Goal: Task Accomplishment & Management: Use online tool/utility

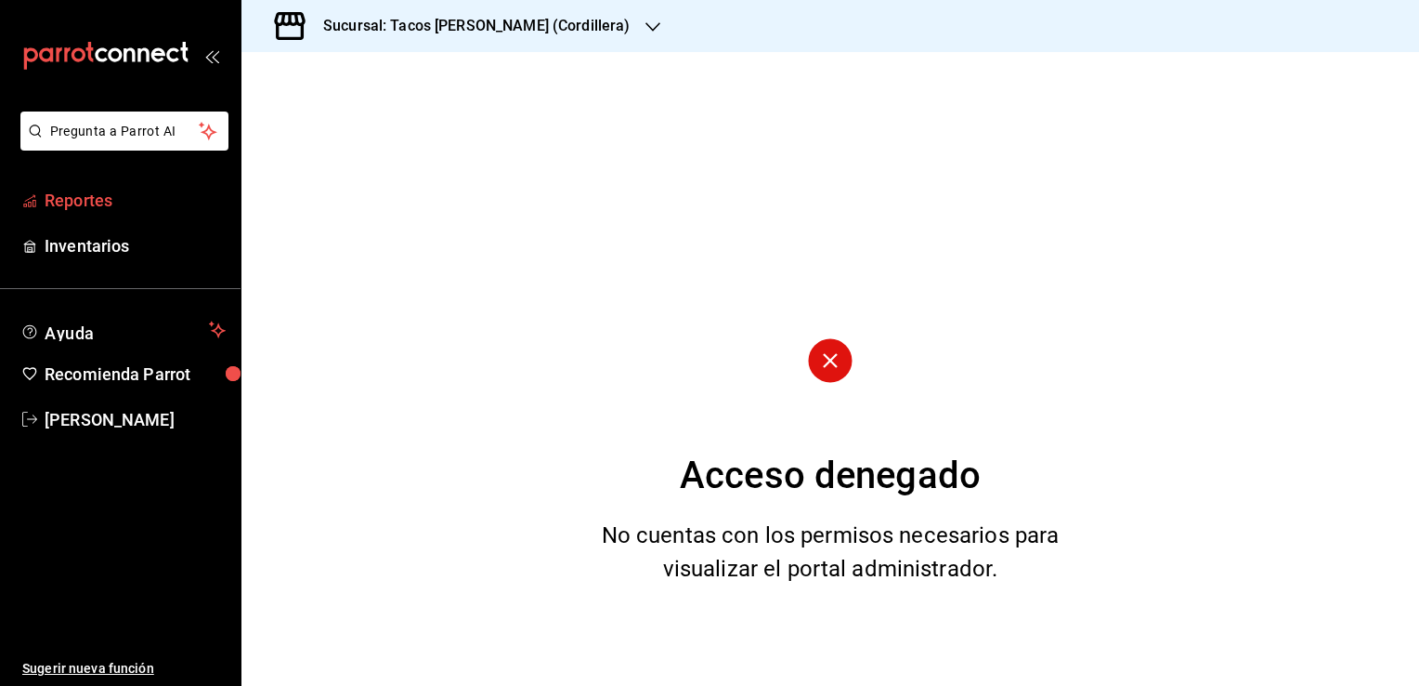
click at [124, 217] on link "Reportes" at bounding box center [120, 200] width 241 height 40
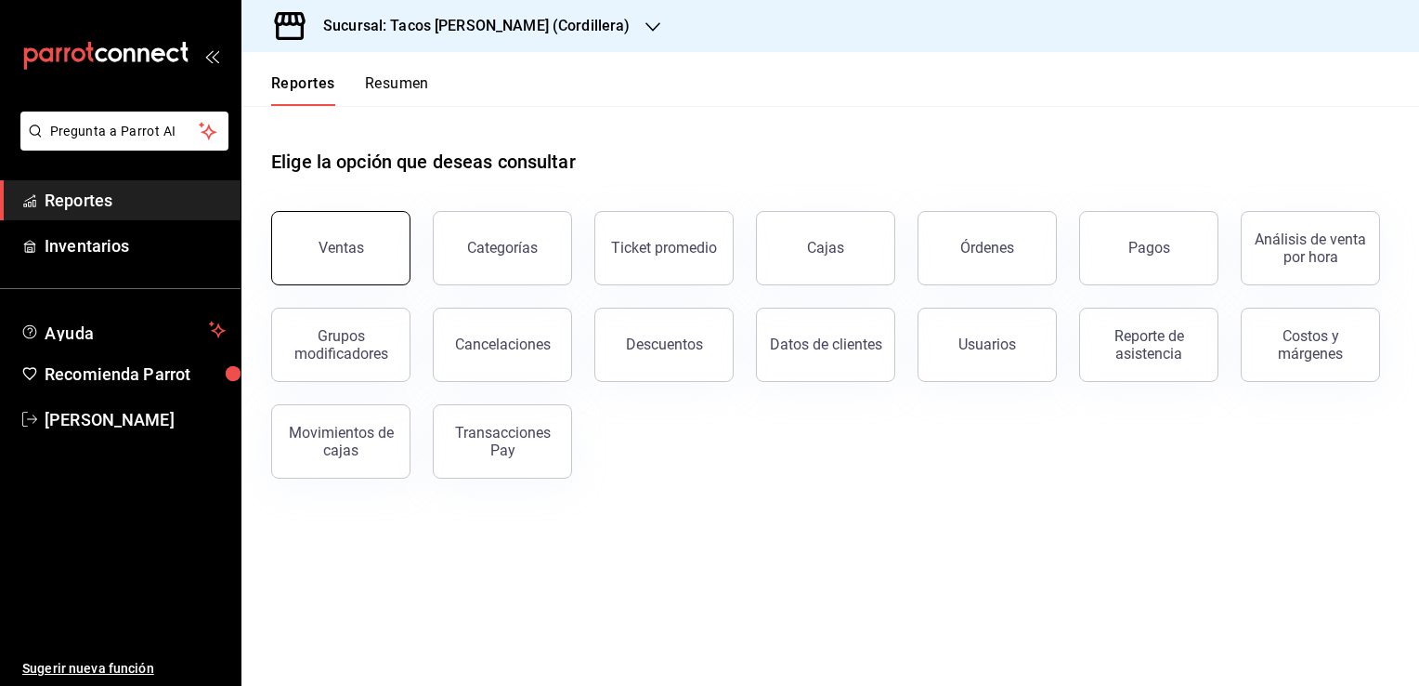
click at [340, 249] on div "Ventas" at bounding box center [342, 248] width 46 height 18
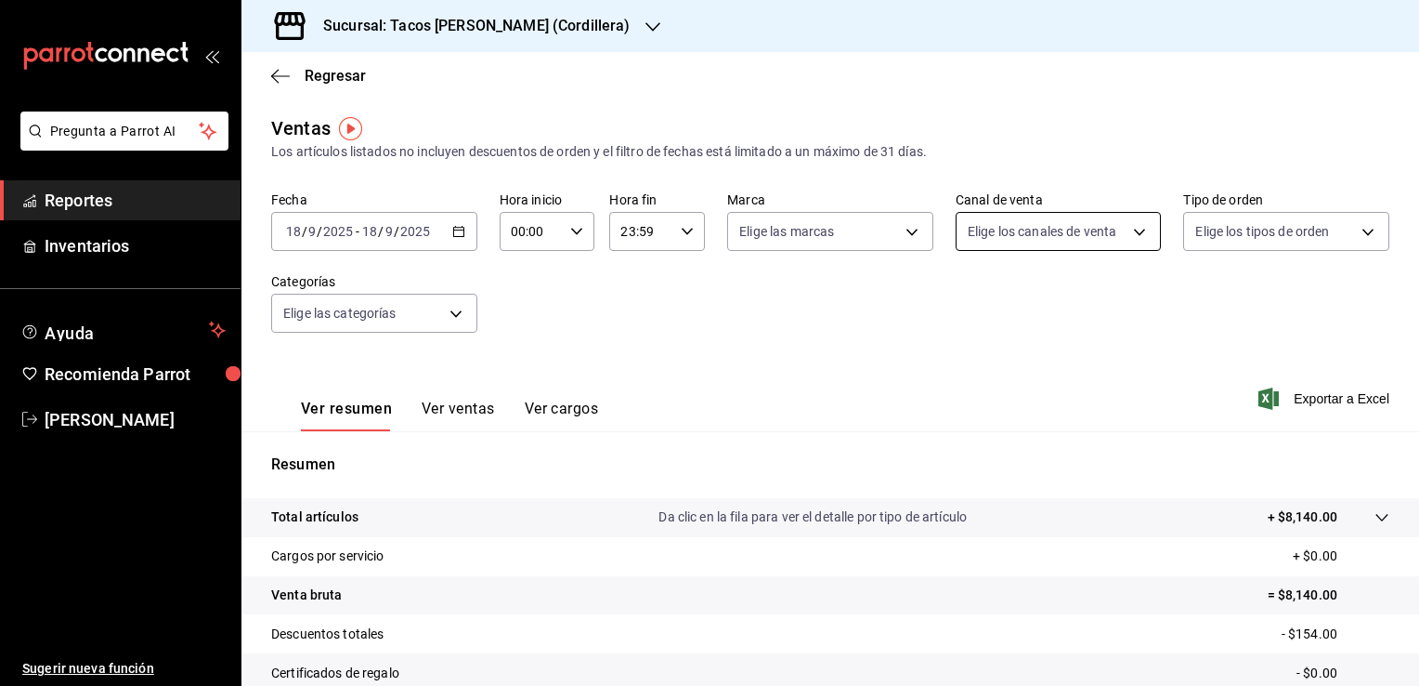
click at [1122, 226] on body "Pregunta a Parrot AI Reportes Inventarios Ayuda Recomienda Parrot [PERSON_NAME]…" at bounding box center [709, 343] width 1419 height 686
click at [1300, 227] on div at bounding box center [709, 343] width 1419 height 686
click at [1300, 227] on body "Pregunta a Parrot AI Reportes Inventarios Ayuda Recomienda Parrot [PERSON_NAME]…" at bounding box center [709, 343] width 1419 height 686
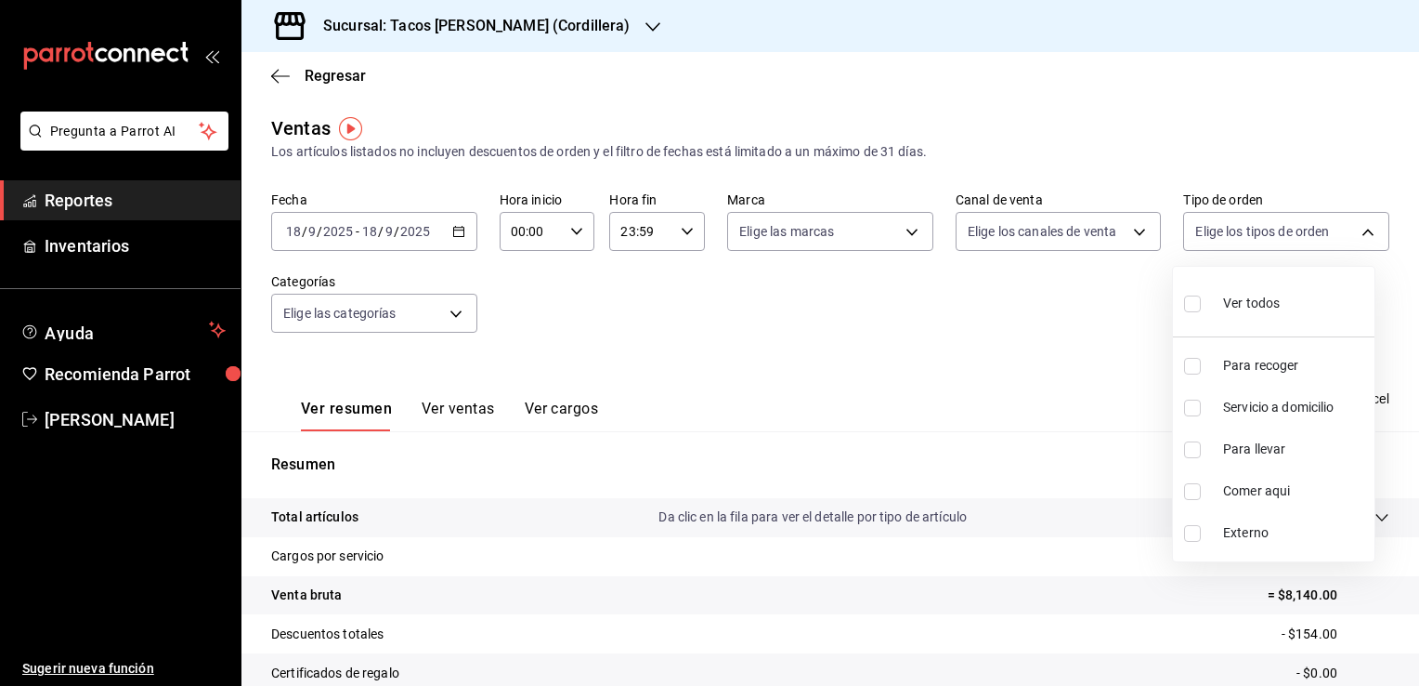
click at [1274, 370] on span "Para recoger" at bounding box center [1295, 366] width 144 height 20
type input "e2d2e908-3d56-4c5d-a475-0bc28461ddff"
checkbox input "true"
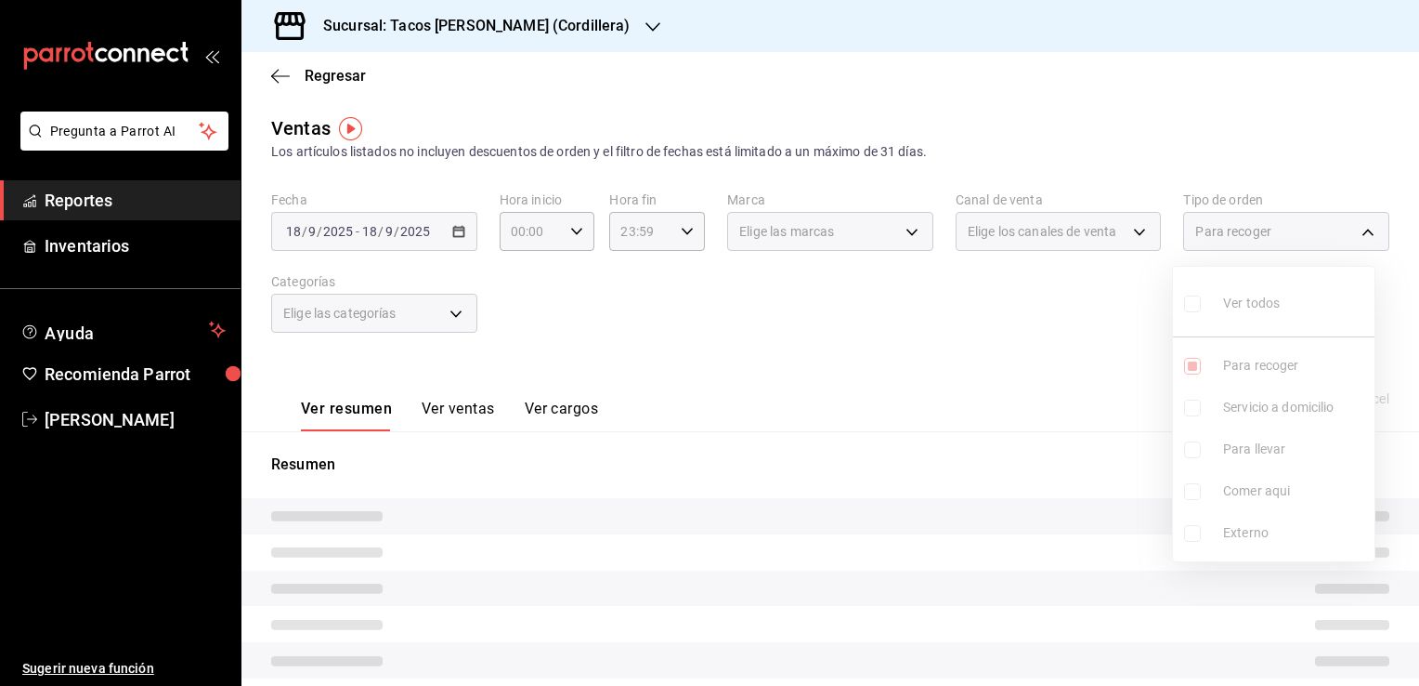
click at [1208, 403] on ul "Ver todos Para recoger Servicio a domicilio Para llevar Comer aqui Externo" at bounding box center [1274, 414] width 202 height 294
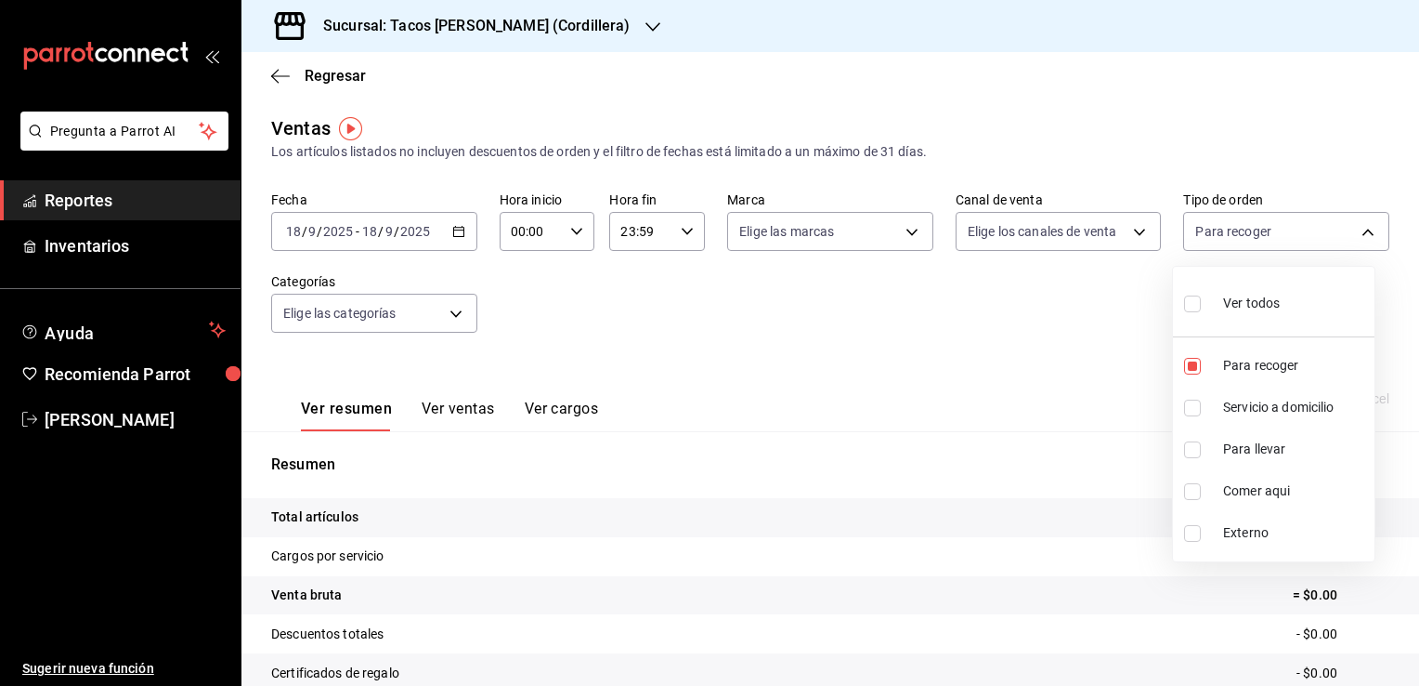
click at [1208, 403] on li "Servicio a domicilio" at bounding box center [1274, 407] width 202 height 42
type input "e2d2e908-3d56-4c5d-a475-0bc28461ddff,95ab9676-e5ce-4f13-b33f-403071d4e93b"
checkbox input "true"
click at [1192, 451] on input "checkbox" at bounding box center [1192, 449] width 17 height 17
checkbox input "true"
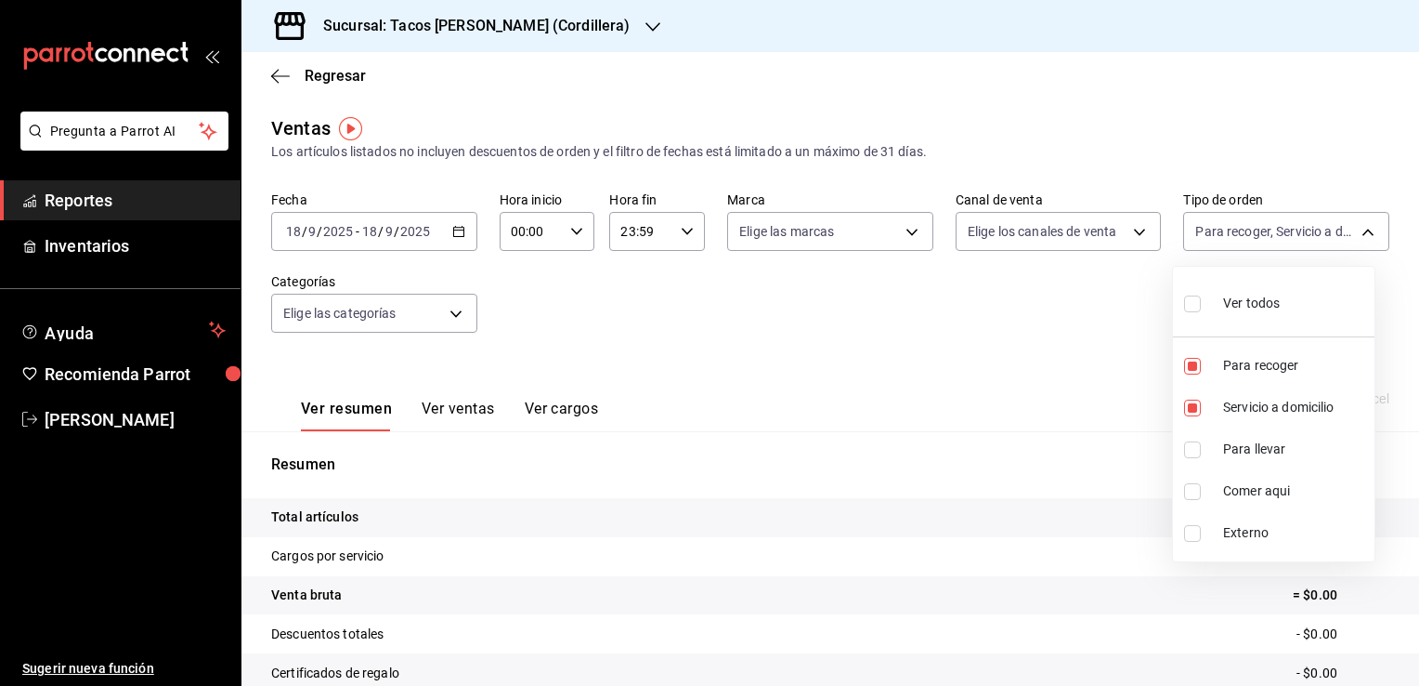
type input "e2d2e908-3d56-4c5d-a475-0bc28461ddff,95ab9676-e5ce-4f13-b33f-403071d4e93b,e4e3b…"
click at [1192, 488] on input "checkbox" at bounding box center [1192, 491] width 17 height 17
checkbox input "true"
click at [1241, 530] on span "Externo" at bounding box center [1295, 533] width 144 height 20
type input "e2d2e908-3d56-4c5d-a475-0bc28461ddff,95ab9676-e5ce-4f13-b33f-403071d4e93b,e4e3b…"
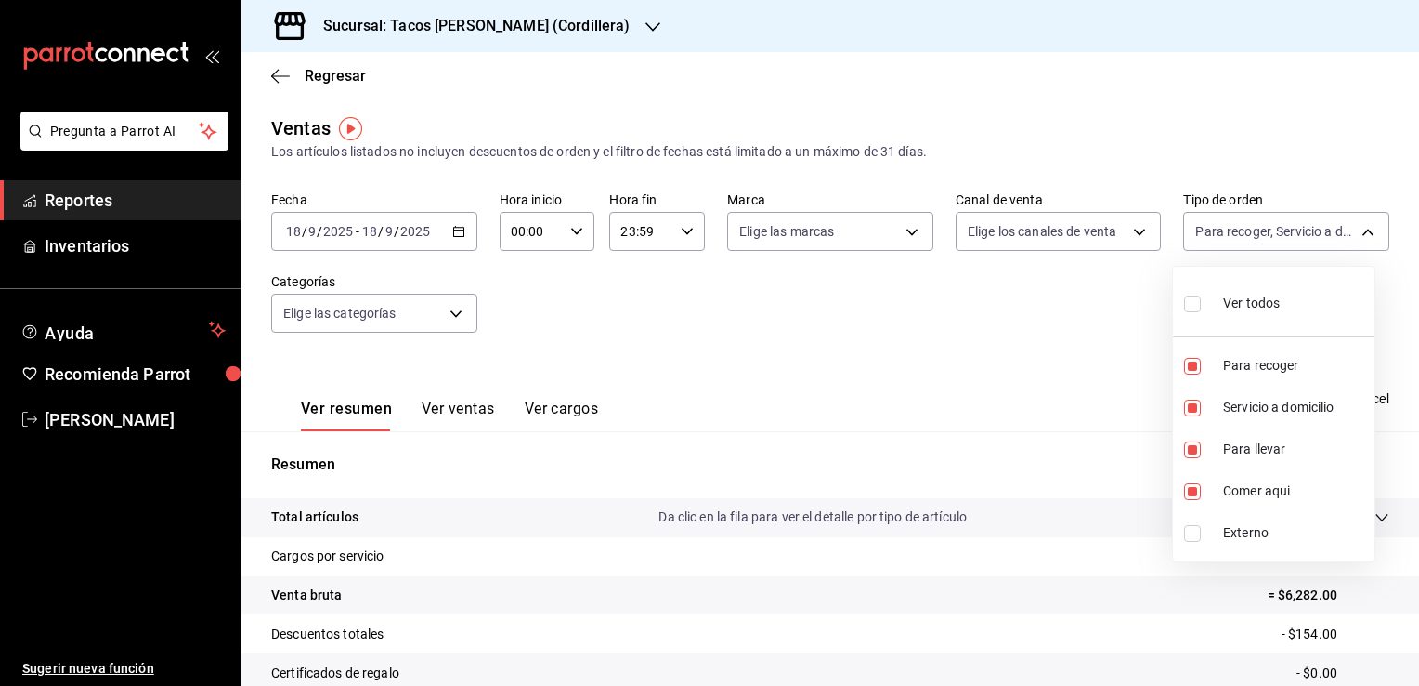
checkbox input "true"
click at [1024, 405] on div at bounding box center [709, 343] width 1419 height 686
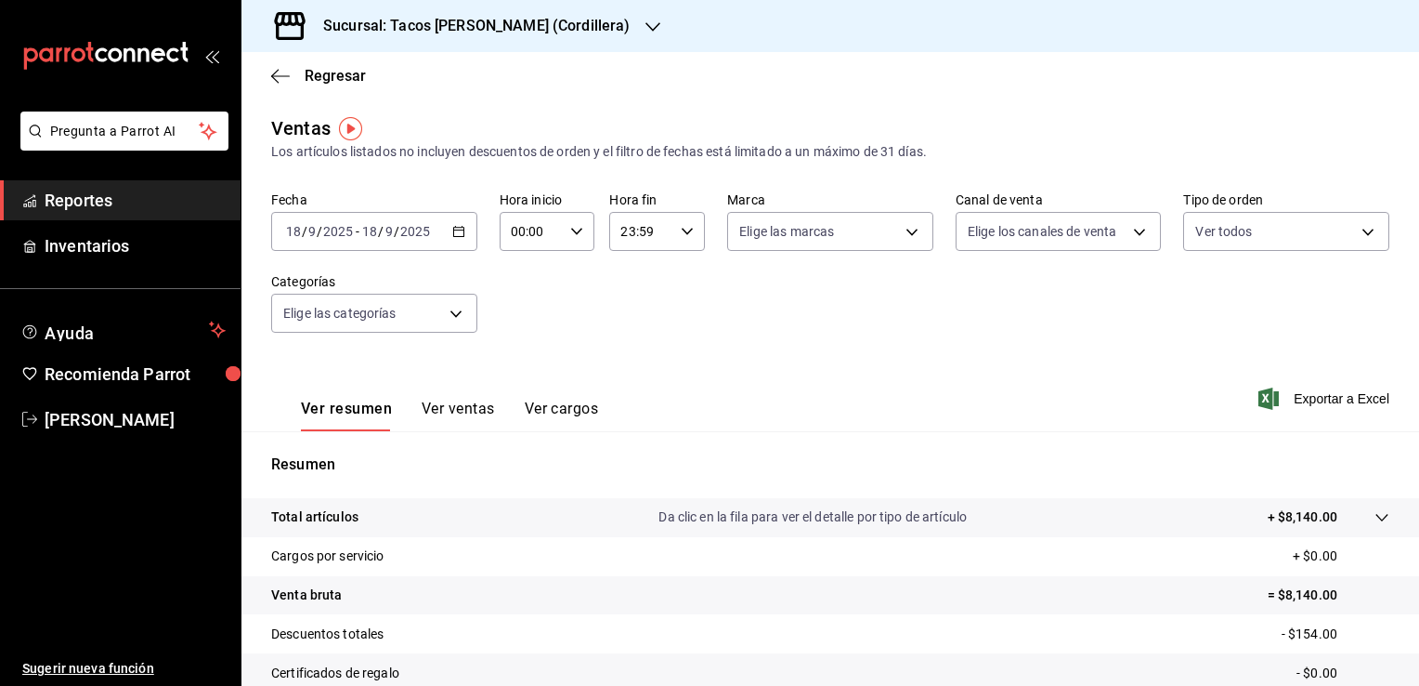
click at [439, 401] on button "Ver ventas" at bounding box center [458, 415] width 73 height 32
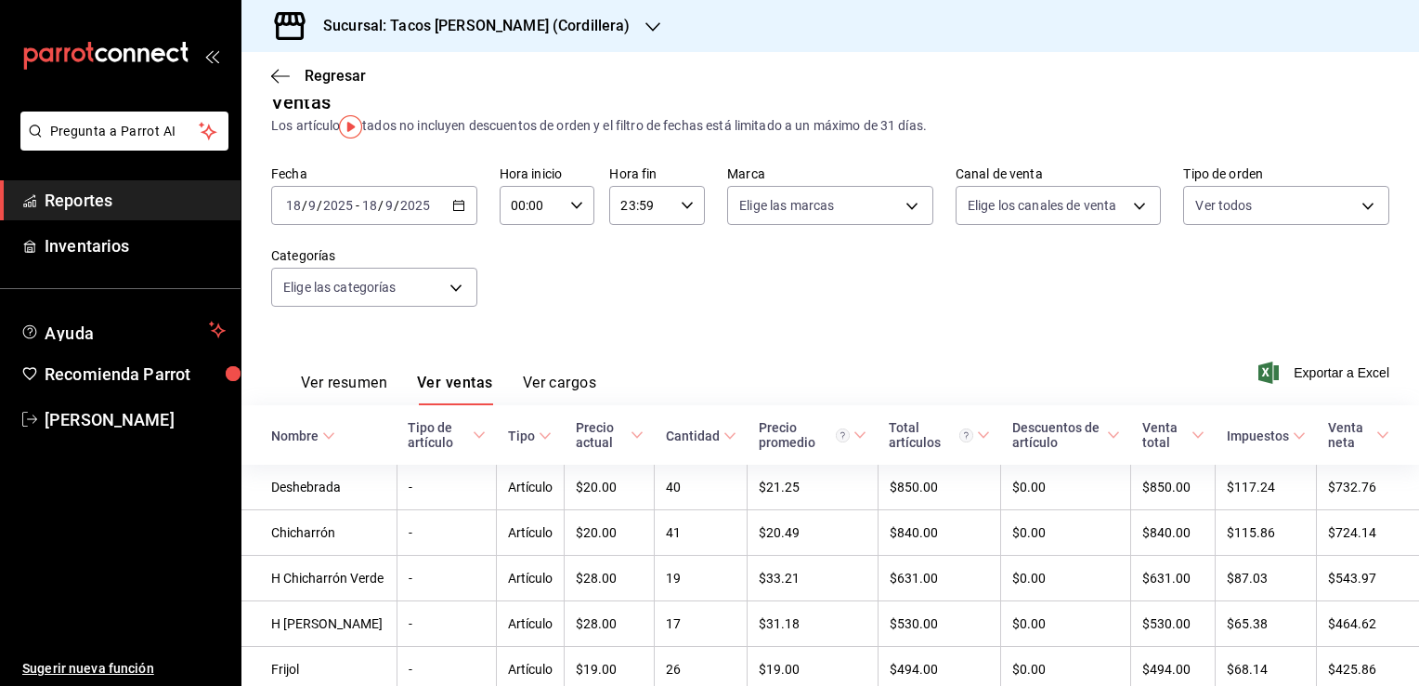
scroll to position [93, 0]
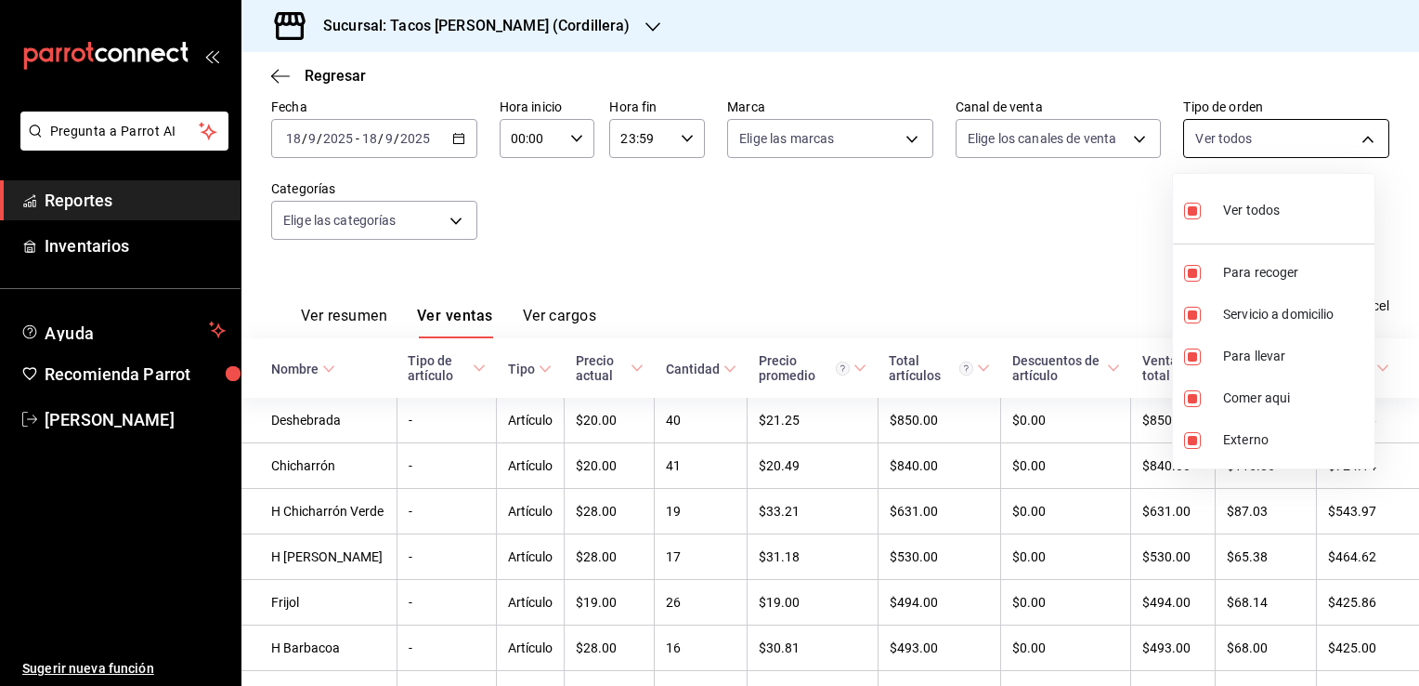
click at [1259, 146] on body "Pregunta a Parrot AI Reportes Inventarios Ayuda Recomienda Parrot [PERSON_NAME]…" at bounding box center [709, 343] width 1419 height 686
click at [1054, 263] on div at bounding box center [709, 343] width 1419 height 686
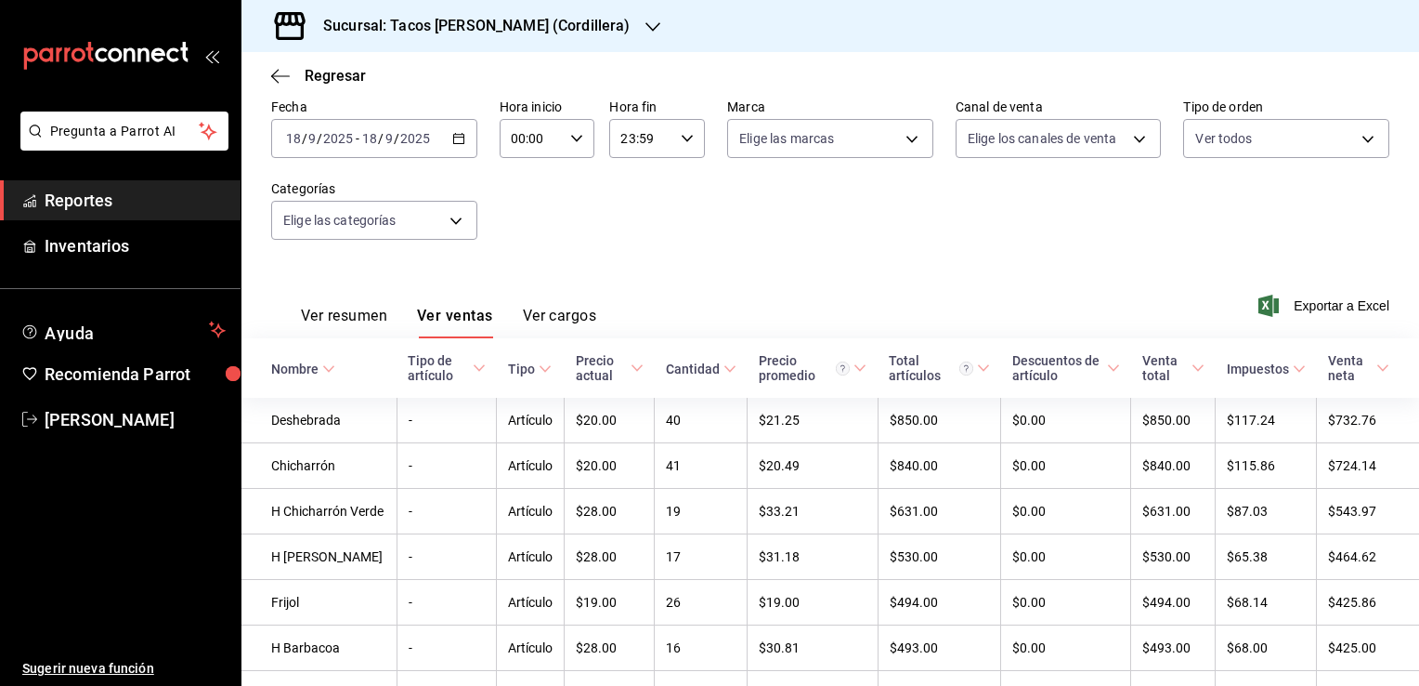
click at [520, 318] on div "Ver resumen Ver ventas Ver cargos" at bounding box center [448, 323] width 295 height 32
click at [534, 318] on button "Ver cargos" at bounding box center [560, 323] width 74 height 32
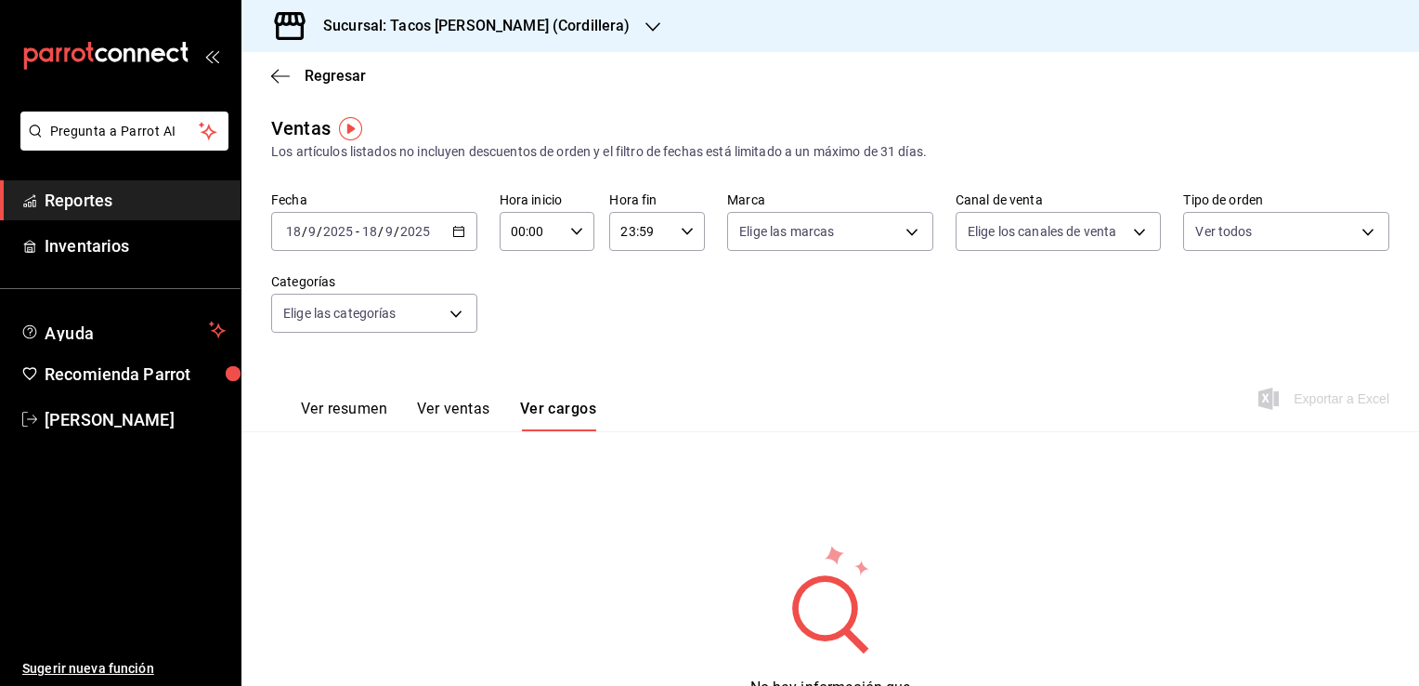
click at [464, 412] on button "Ver ventas" at bounding box center [453, 415] width 73 height 32
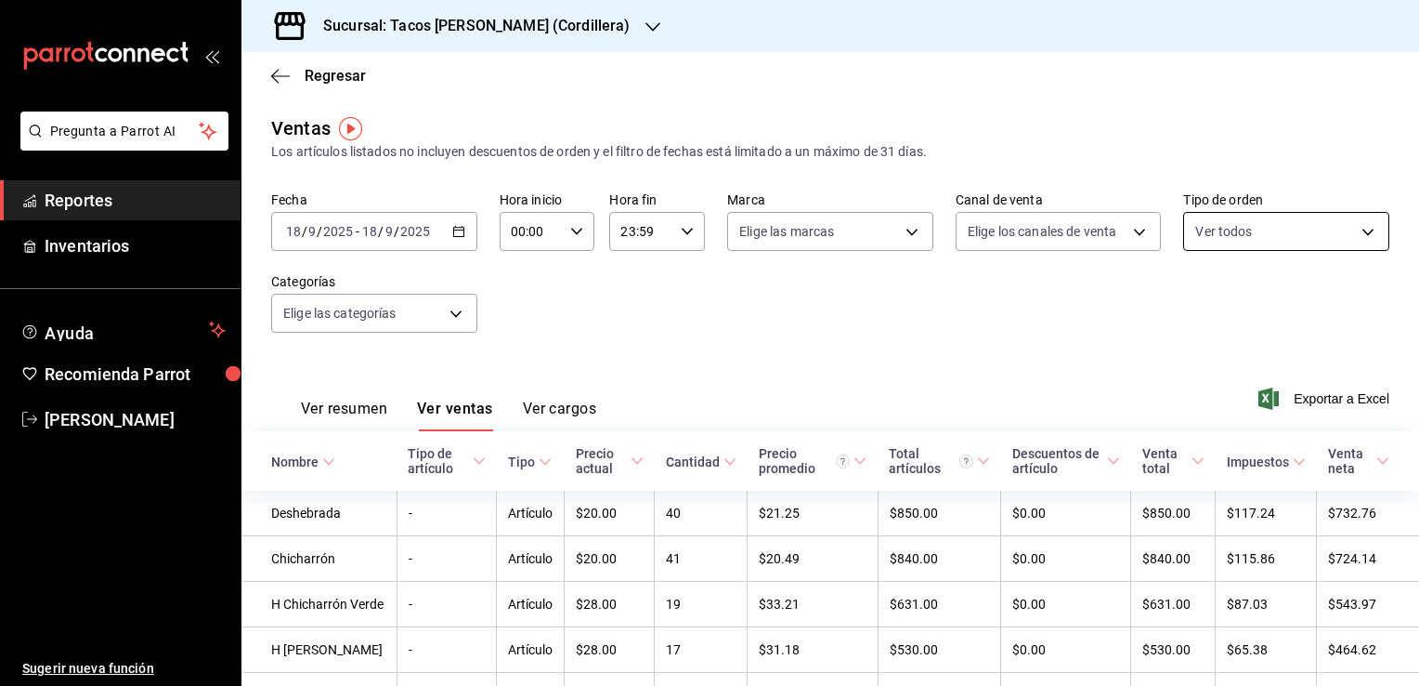
click at [1330, 243] on body "Pregunta a Parrot AI Reportes Inventarios Ayuda Recomienda Parrot [PERSON_NAME]…" at bounding box center [709, 343] width 1419 height 686
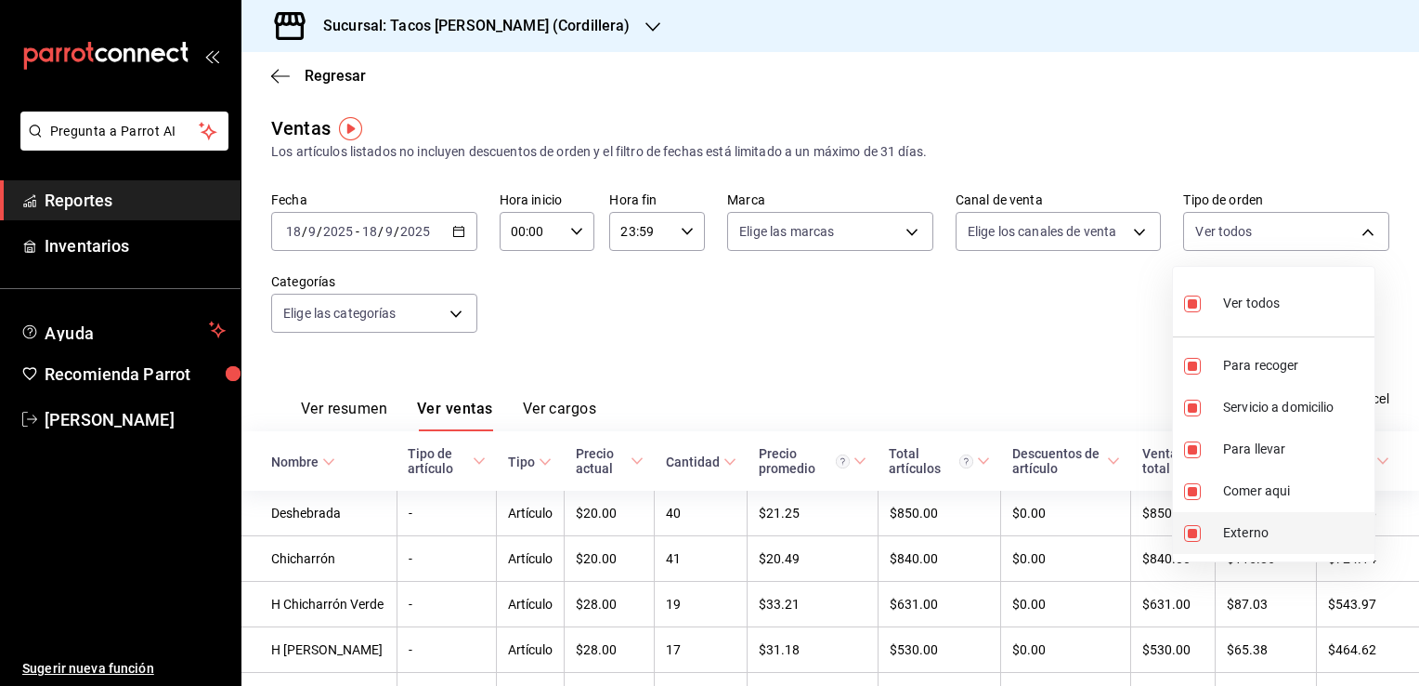
click at [1254, 529] on span "Externo" at bounding box center [1295, 533] width 144 height 20
type input "e2d2e908-3d56-4c5d-a475-0bc28461ddff,95ab9676-e5ce-4f13-b33f-403071d4e93b,e4e3b…"
checkbox input "false"
click at [835, 359] on div at bounding box center [709, 343] width 1419 height 686
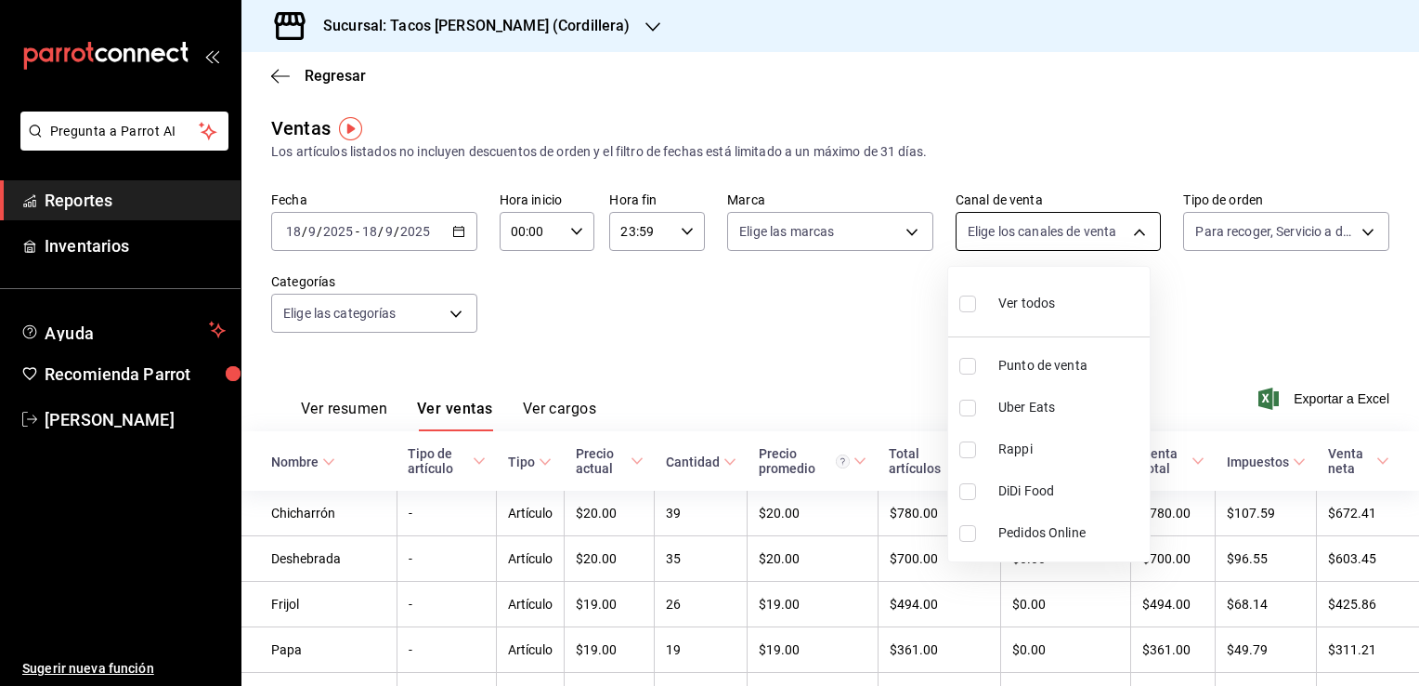
click at [1022, 240] on body "Pregunta a Parrot AI Reportes Inventarios Ayuda Recomienda Parrot [PERSON_NAME]…" at bounding box center [709, 343] width 1419 height 686
click at [789, 305] on div at bounding box center [709, 343] width 1419 height 686
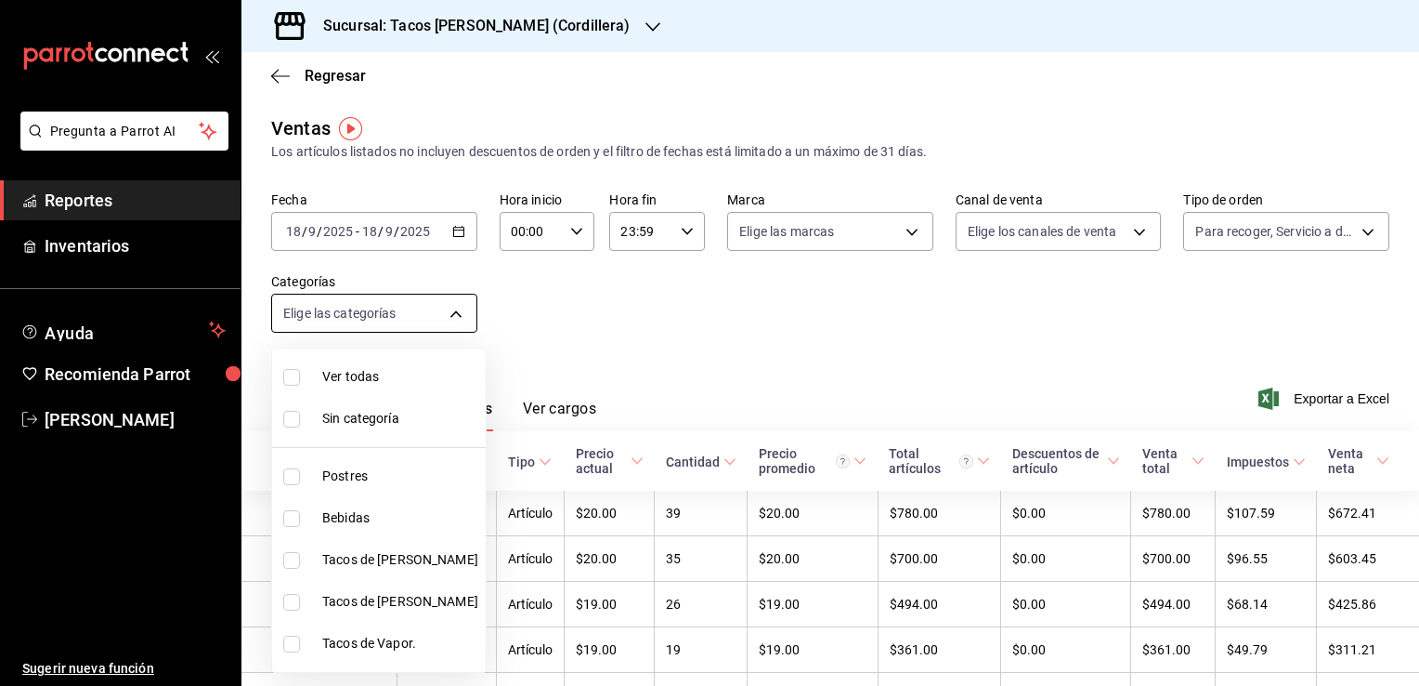
click at [439, 312] on body "Pregunta a Parrot AI Reportes Inventarios Ayuda Recomienda Parrot [PERSON_NAME]…" at bounding box center [709, 343] width 1419 height 686
click at [291, 636] on input "checkbox" at bounding box center [291, 643] width 17 height 17
checkbox input "true"
type input "fb2ea406-c1b6-4aa8-8f6b-f17f93aefc09"
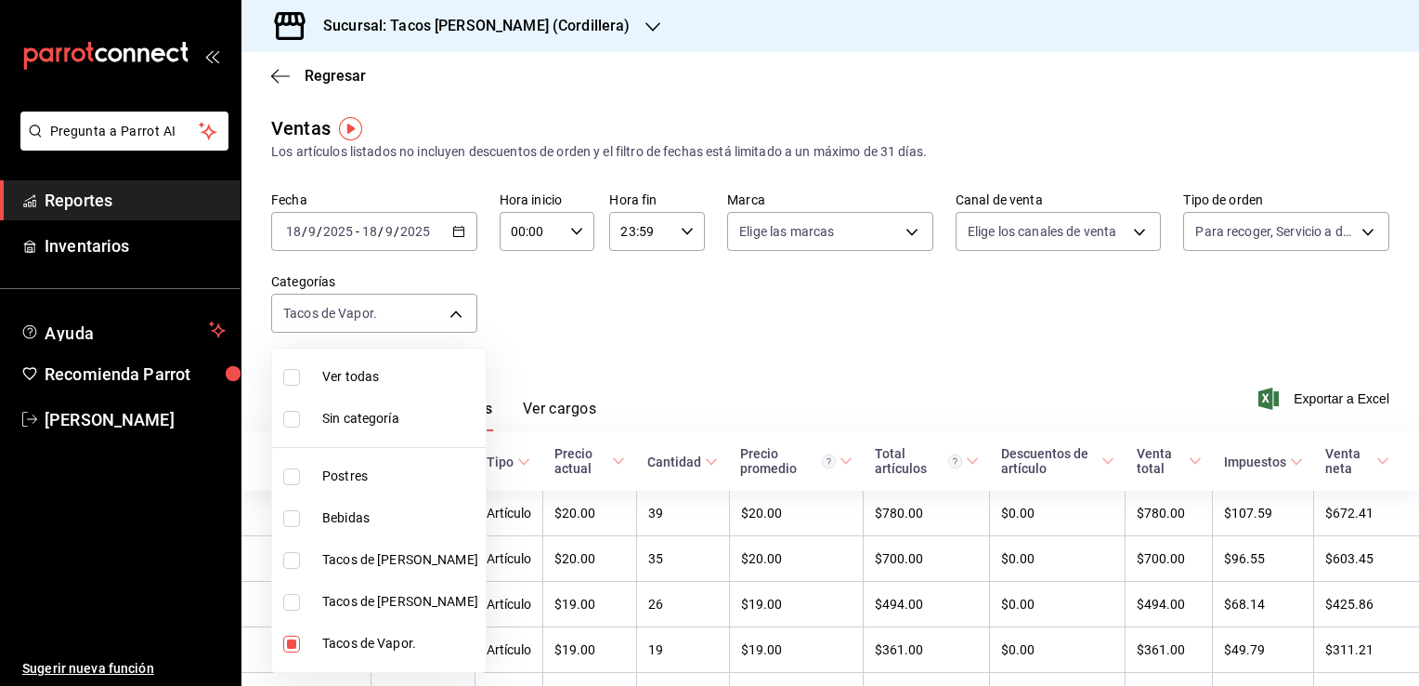
click at [294, 601] on input "checkbox" at bounding box center [291, 602] width 17 height 17
checkbox input "true"
type input "fb2ea406-c1b6-4aa8-8f6b-f17f93aefc09,1f741d64-e8f6-46ea-b8e9-8f9d32672f3d"
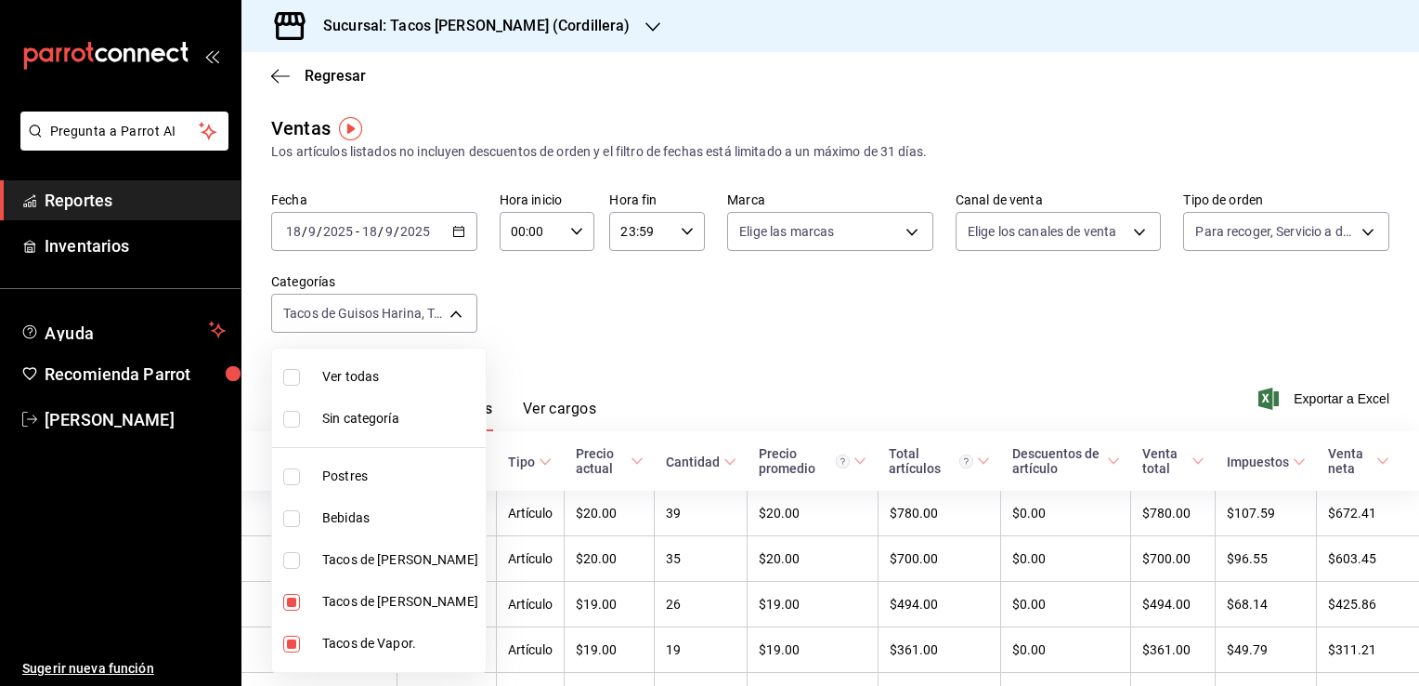
click at [299, 567] on input "checkbox" at bounding box center [291, 560] width 17 height 17
checkbox input "true"
type input "fb2ea406-c1b6-4aa8-8f6b-f17f93aefc09,1f741d64-e8f6-46ea-b8e9-8f9d32672f3d,cccd6…"
click at [451, 235] on div at bounding box center [709, 343] width 1419 height 686
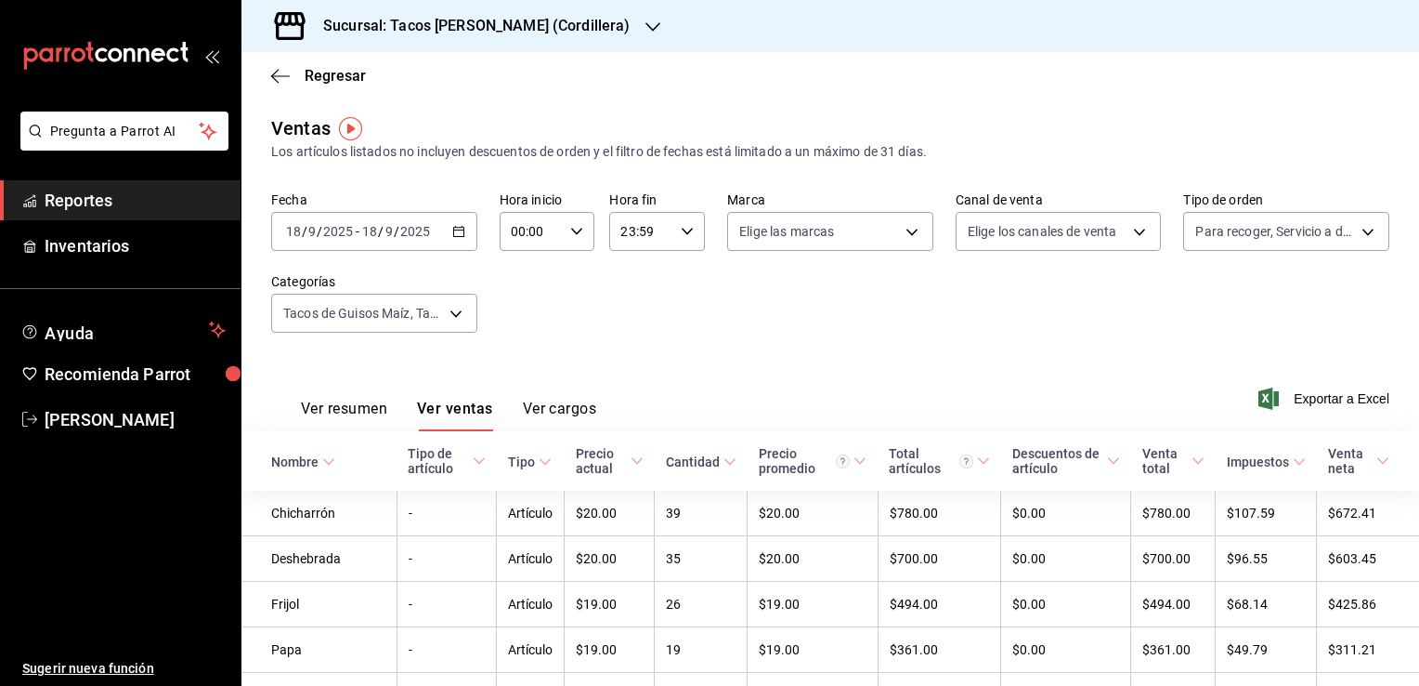
click at [445, 239] on div "[DATE] [DATE] - [DATE] [DATE]" at bounding box center [374, 231] width 206 height 39
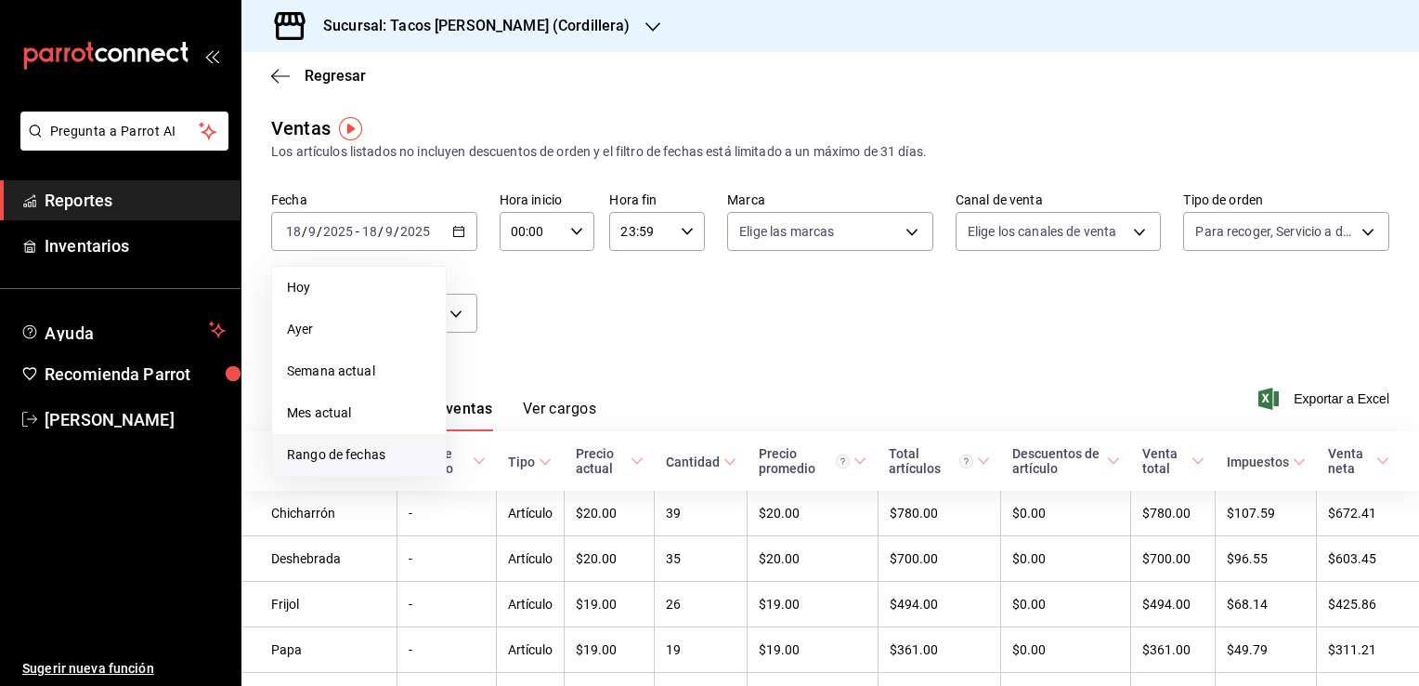
click at [350, 459] on span "Rango de fechas" at bounding box center [359, 455] width 144 height 20
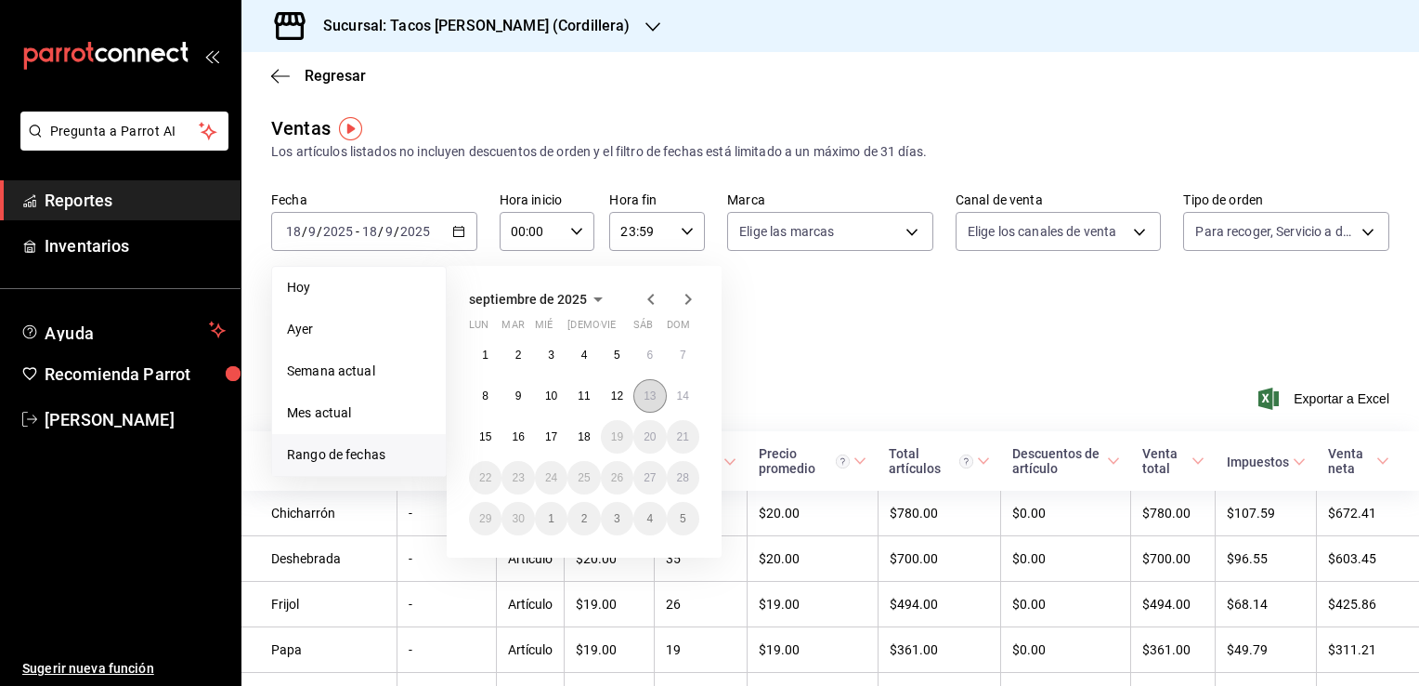
click at [647, 398] on abbr "13" at bounding box center [650, 395] width 12 height 13
click at [647, 392] on abbr "13" at bounding box center [650, 395] width 12 height 13
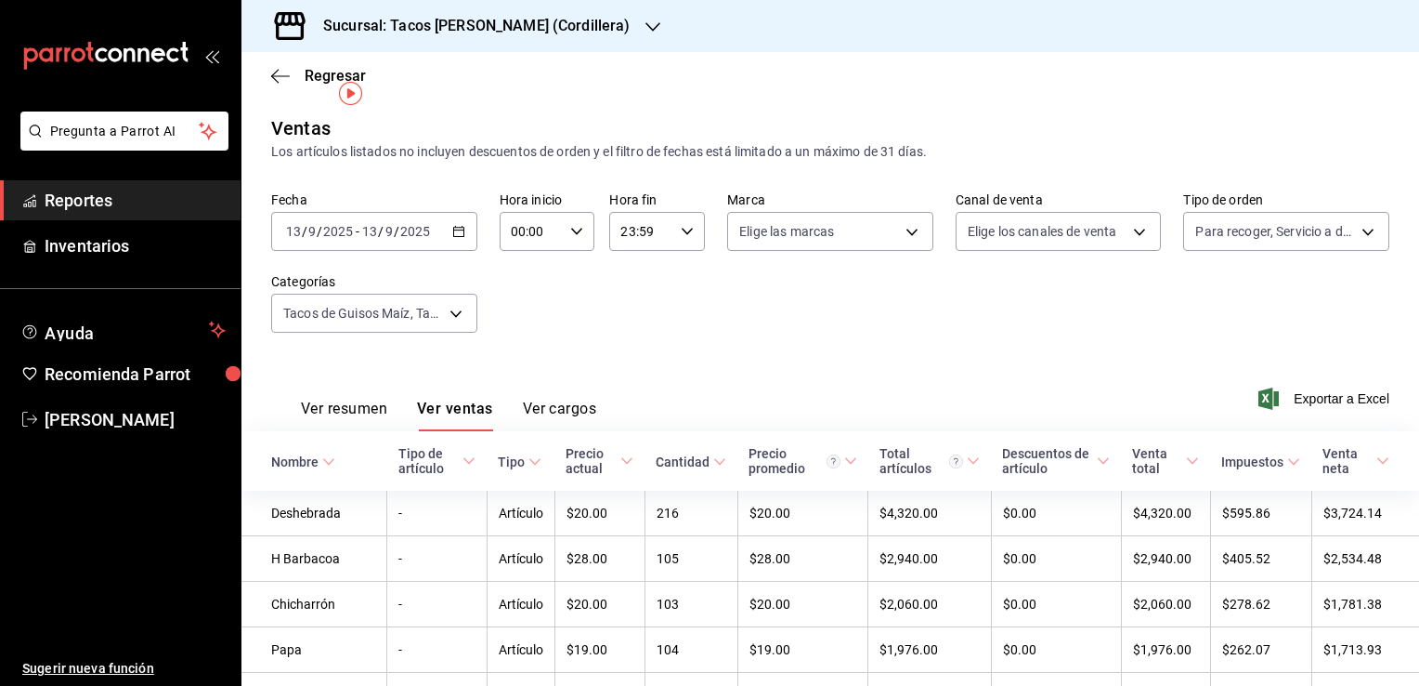
scroll to position [93, 0]
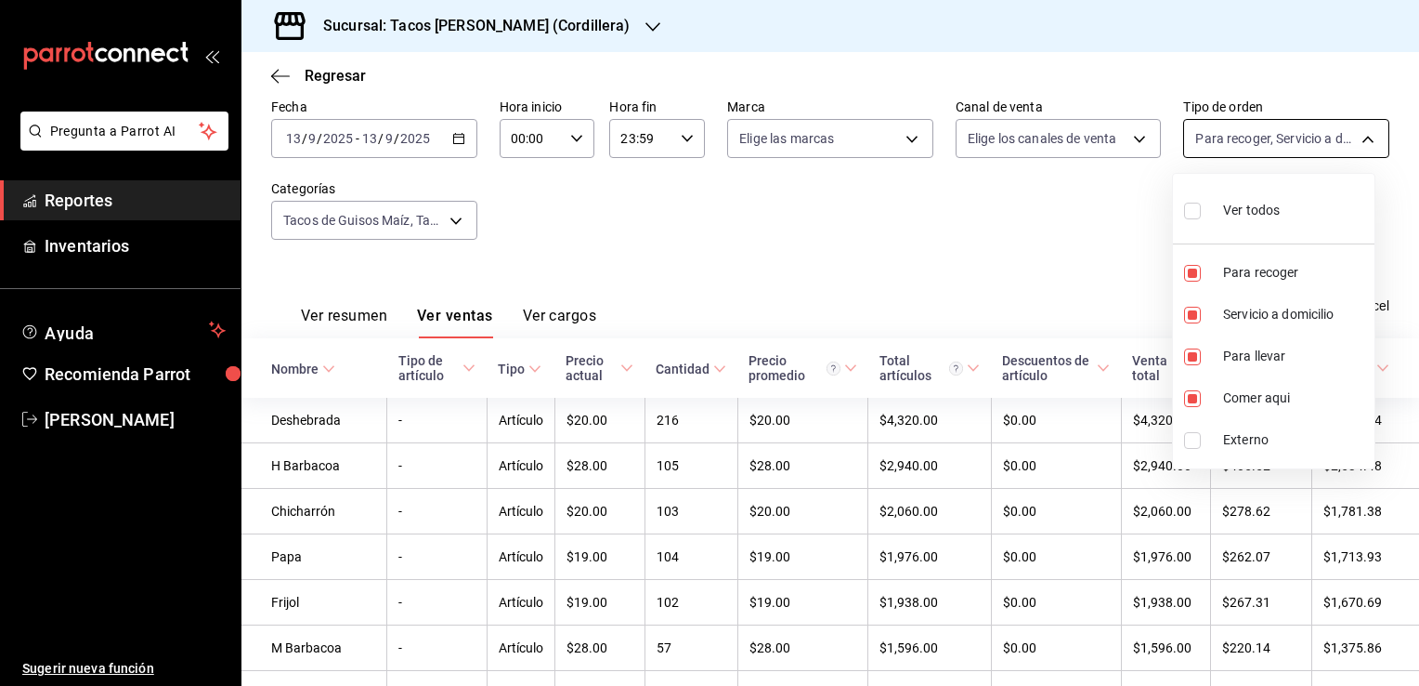
click at [1322, 141] on body "Pregunta a Parrot AI Reportes Inventarios Ayuda Recomienda Parrot [PERSON_NAME]…" at bounding box center [709, 343] width 1419 height 686
click at [1209, 274] on li "Para recoger" at bounding box center [1274, 273] width 202 height 42
type input "95ab9676-e5ce-4f13-b33f-403071d4e93b,e4e3b8f5-2620-4656-9cb8-6692173b70e9,6e2e7…"
checkbox input "false"
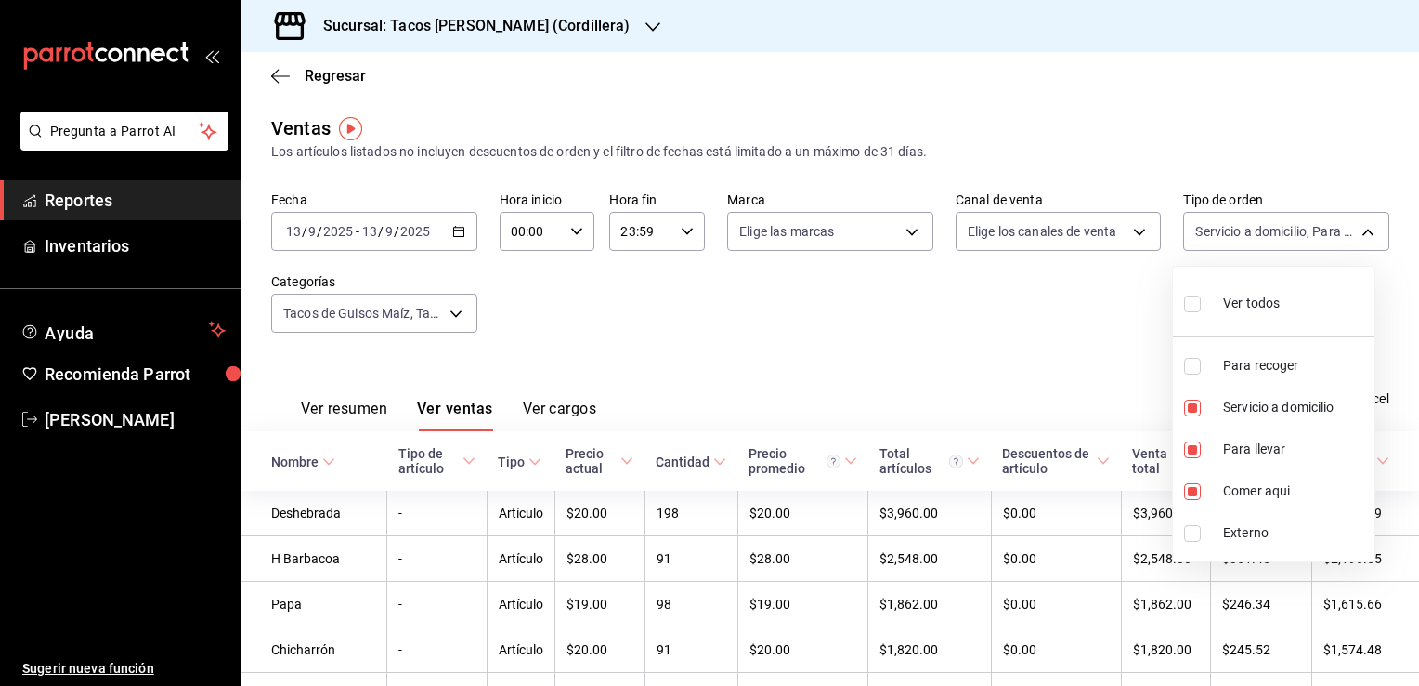
click at [1197, 314] on label at bounding box center [1196, 303] width 24 height 27
click at [1197, 312] on input "checkbox" at bounding box center [1192, 303] width 17 height 17
checkbox input "false"
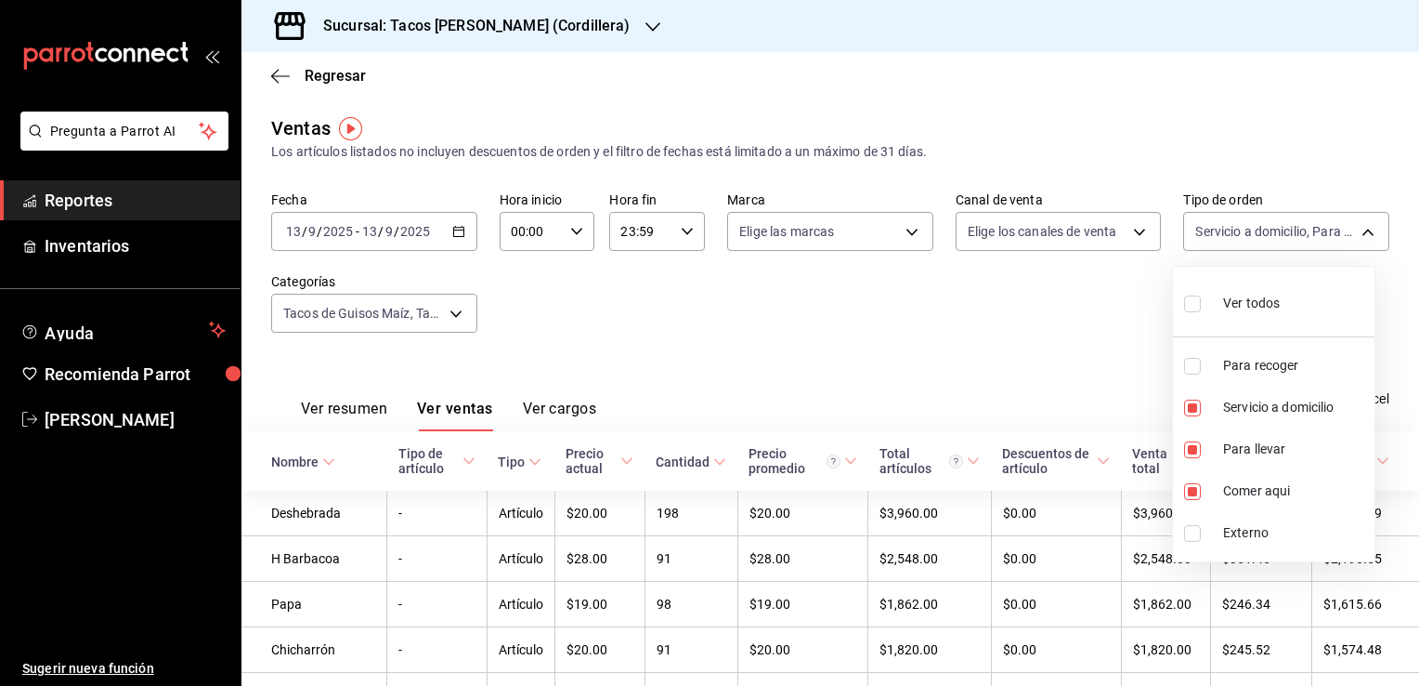
checkbox input "false"
click at [1130, 238] on div at bounding box center [709, 343] width 1419 height 686
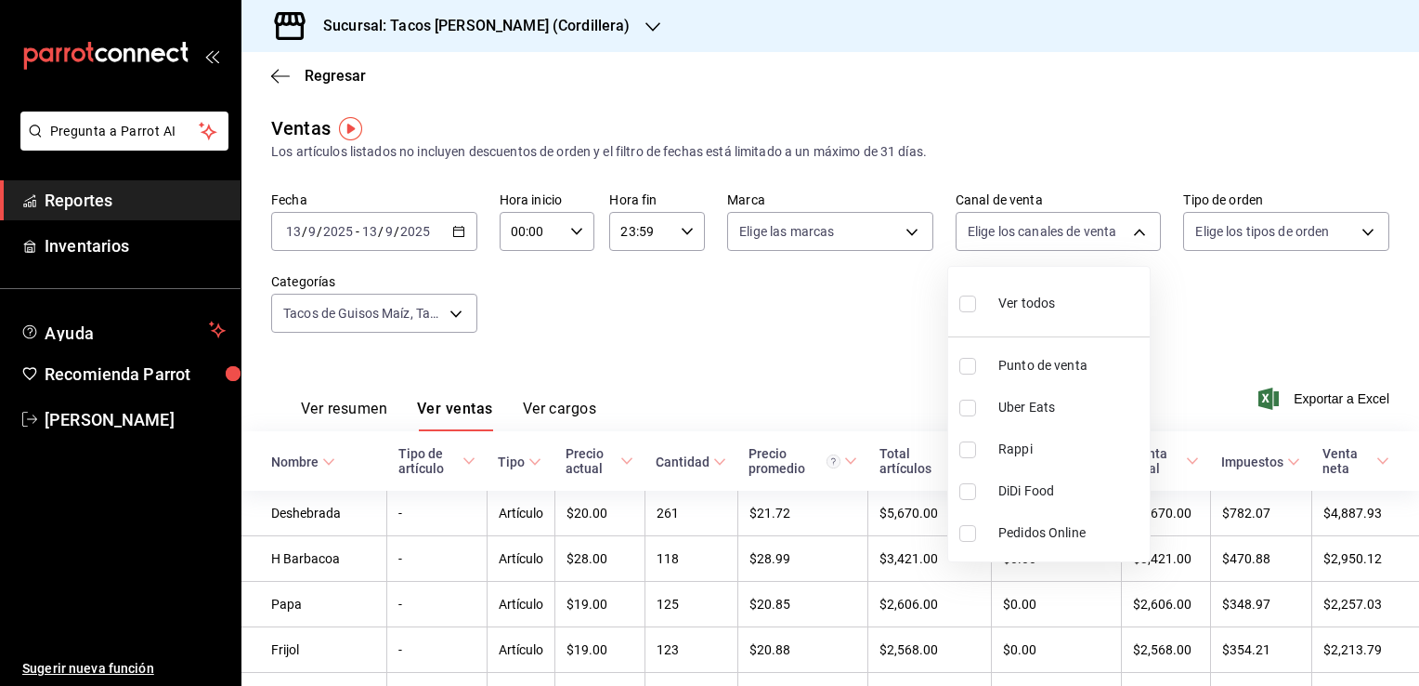
click at [1130, 232] on body "Pregunta a Parrot AI Reportes Inventarios Ayuda Recomienda Parrot [PERSON_NAME]…" at bounding box center [709, 343] width 1419 height 686
click at [1016, 403] on span "Uber Eats" at bounding box center [1071, 408] width 144 height 20
type input "UBER_EATS"
checkbox input "true"
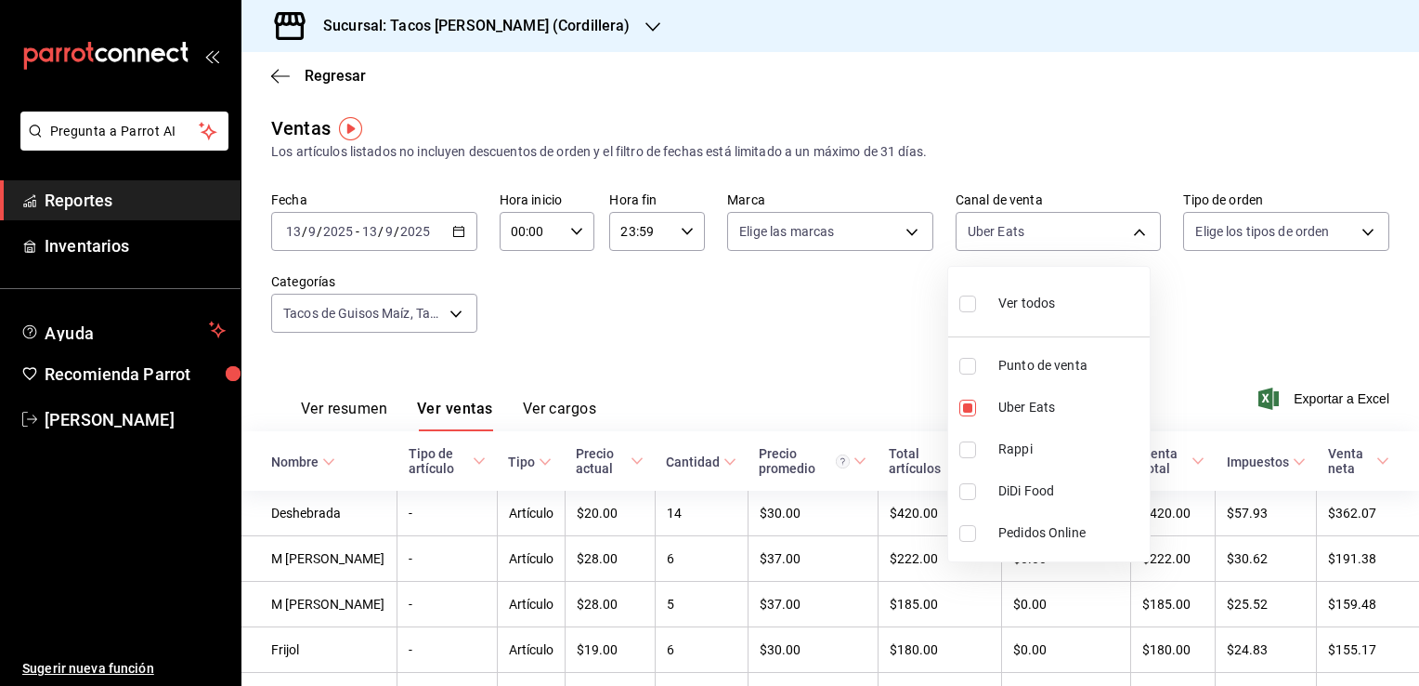
click at [990, 452] on li "Rappi" at bounding box center [1049, 449] width 202 height 42
type input "UBER_EATS,RAPPI"
checkbox input "true"
click at [977, 485] on label at bounding box center [972, 491] width 24 height 17
click at [976, 485] on input "checkbox" at bounding box center [968, 491] width 17 height 17
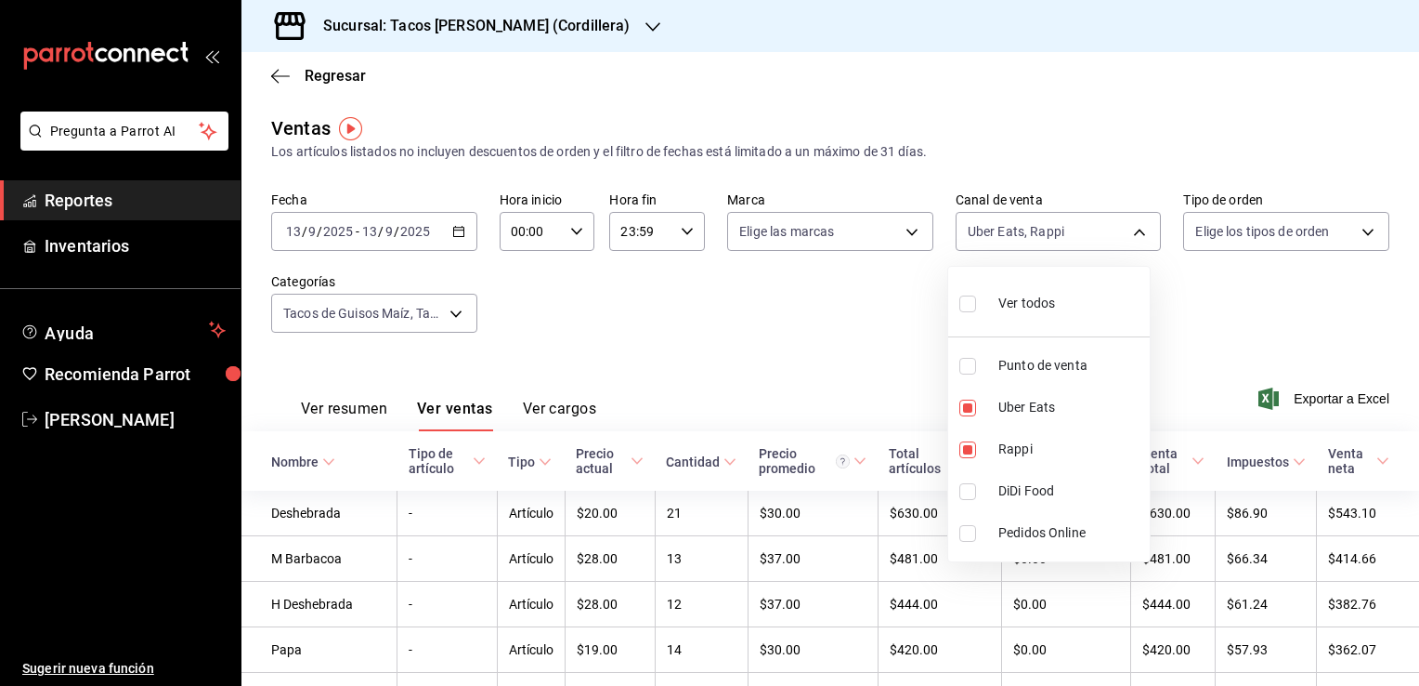
checkbox input "false"
click at [1017, 487] on span "DiDi Food" at bounding box center [1071, 491] width 144 height 20
type input "UBER_EATS,RAPPI,DIDI_FOOD"
checkbox input "true"
click at [876, 347] on div at bounding box center [709, 343] width 1419 height 686
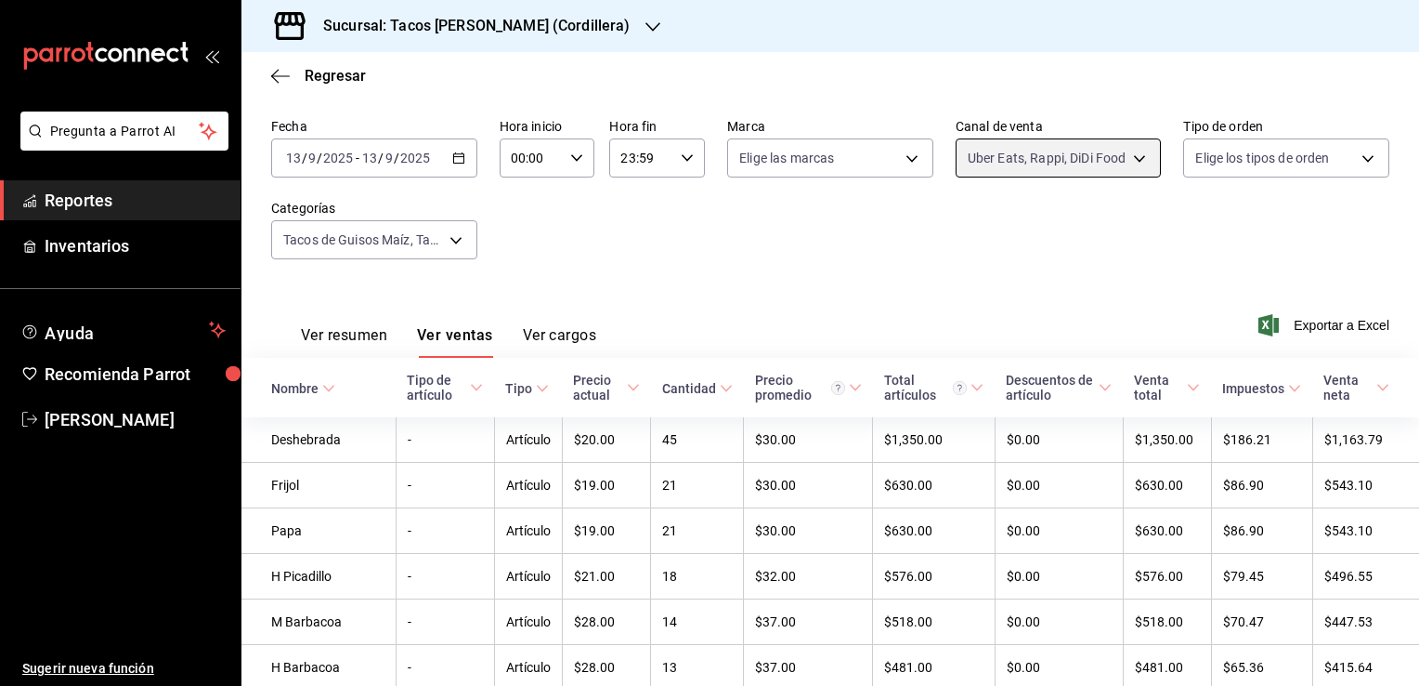
scroll to position [93, 0]
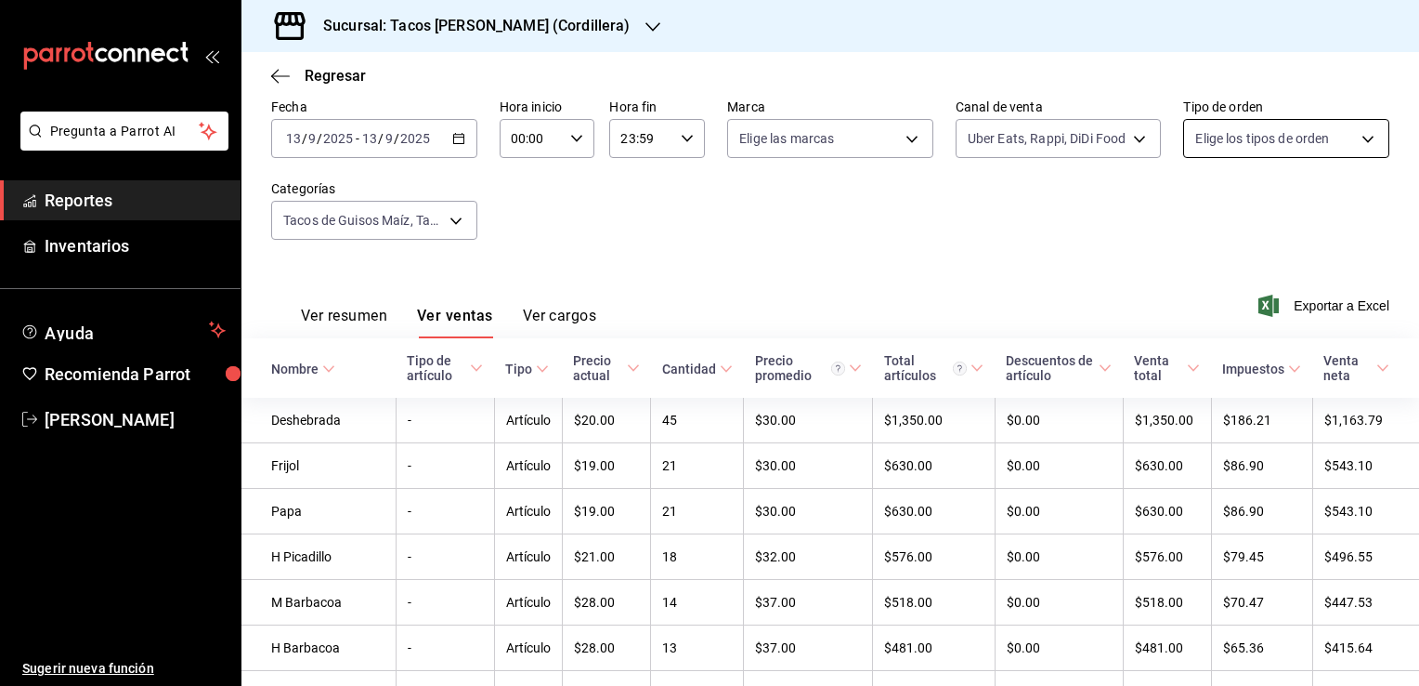
click at [1241, 150] on body "Pregunta a Parrot AI Reportes Inventarios Ayuda Recomienda Parrot [PERSON_NAME]…" at bounding box center [709, 343] width 1419 height 686
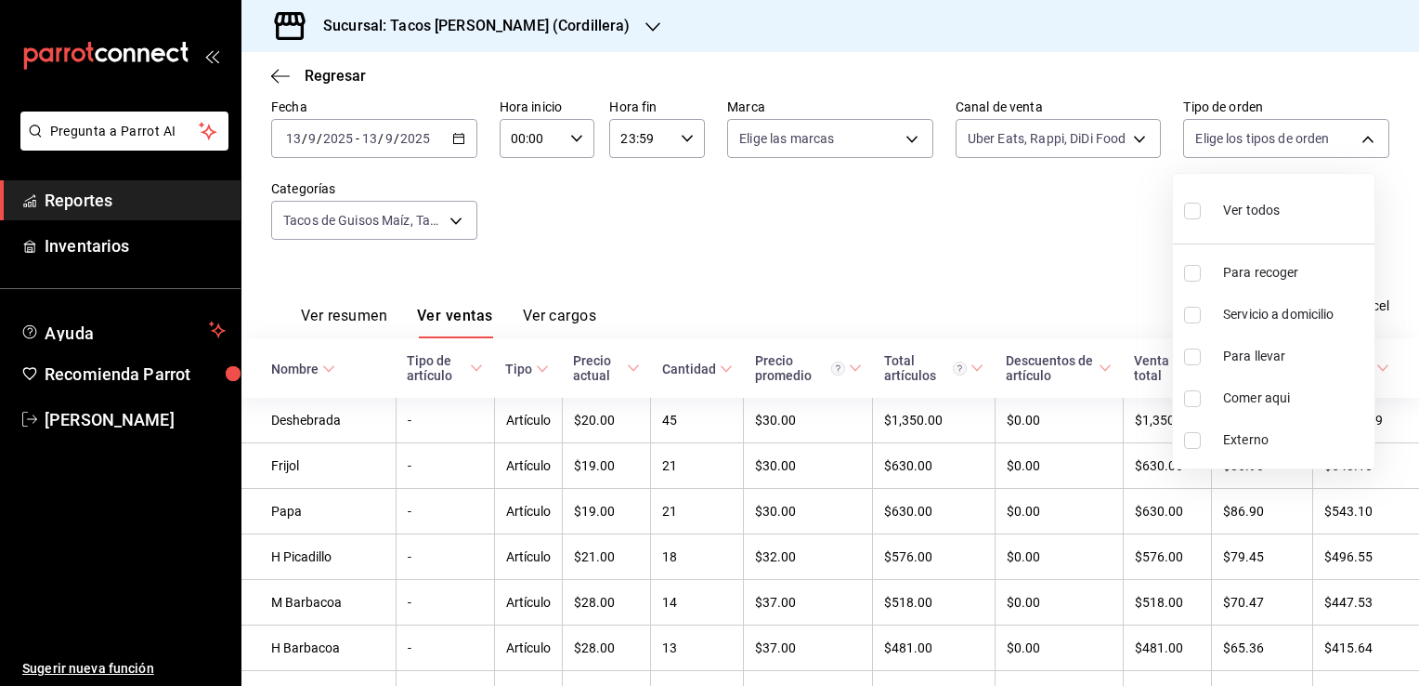
click at [1193, 275] on input "checkbox" at bounding box center [1192, 273] width 17 height 17
checkbox input "true"
type input "e2d2e908-3d56-4c5d-a475-0bc28461ddff"
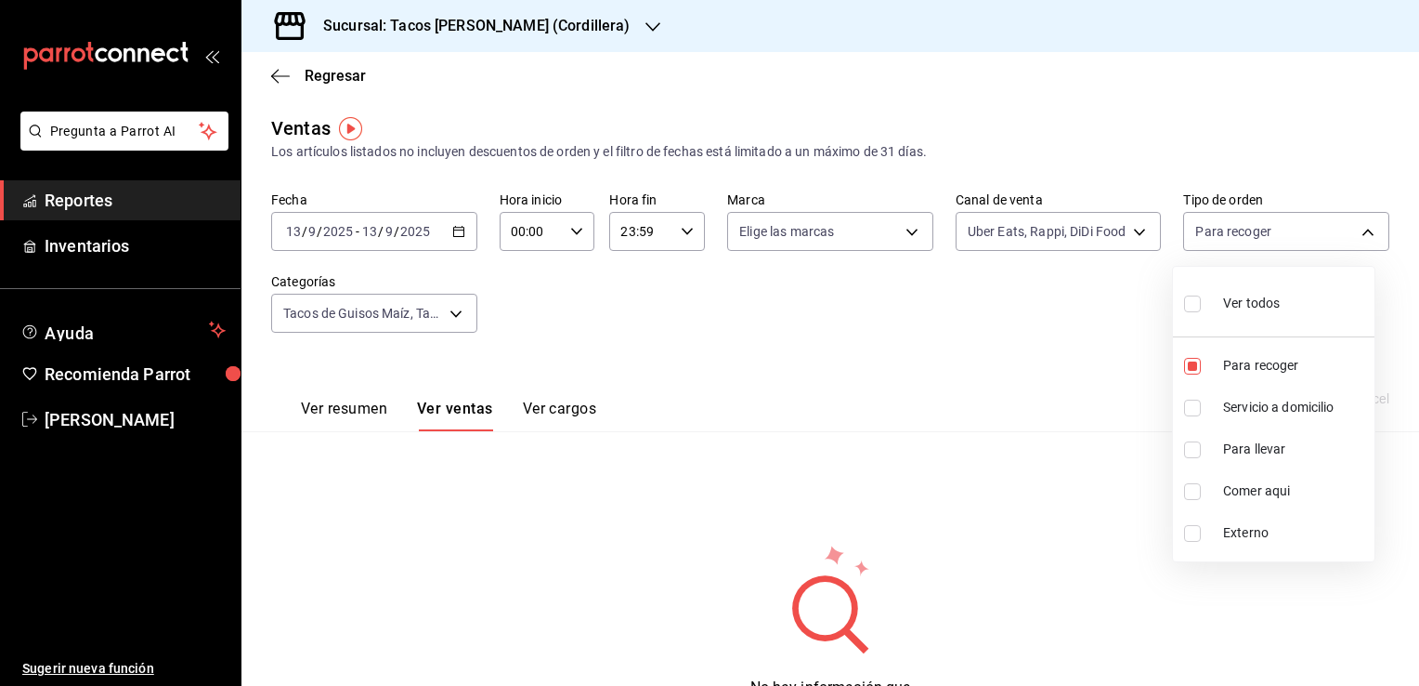
click at [1206, 403] on label at bounding box center [1196, 407] width 24 height 17
click at [1201, 403] on input "checkbox" at bounding box center [1192, 407] width 17 height 17
checkbox input "false"
type input "e2d2e908-3d56-4c5d-a475-0bc28461ddff"
click at [1197, 404] on input "checkbox" at bounding box center [1192, 407] width 17 height 17
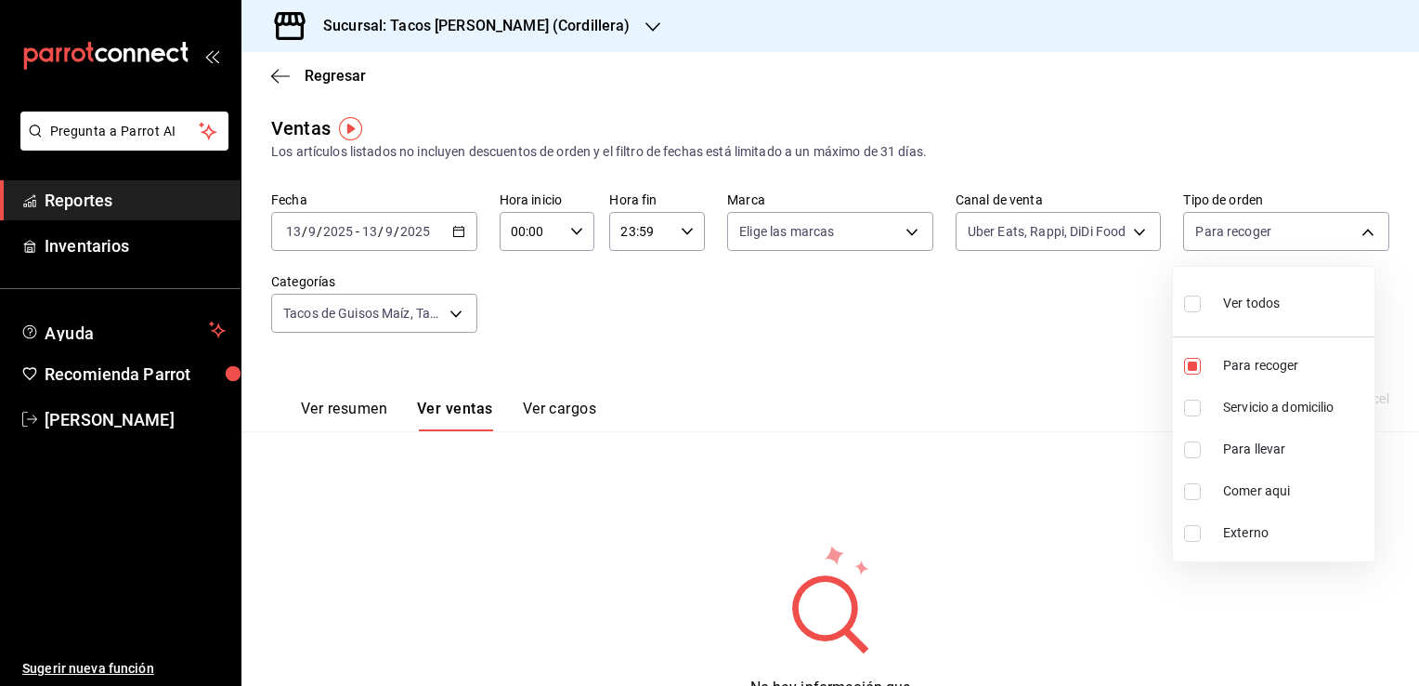
checkbox input "true"
type input "e2d2e908-3d56-4c5d-a475-0bc28461ddff,95ab9676-e5ce-4f13-b33f-403071d4e93b"
click at [1193, 451] on input "checkbox" at bounding box center [1192, 449] width 17 height 17
checkbox input "true"
type input "e2d2e908-3d56-4c5d-a475-0bc28461ddff,95ab9676-e5ce-4f13-b33f-403071d4e93b,e4e3b…"
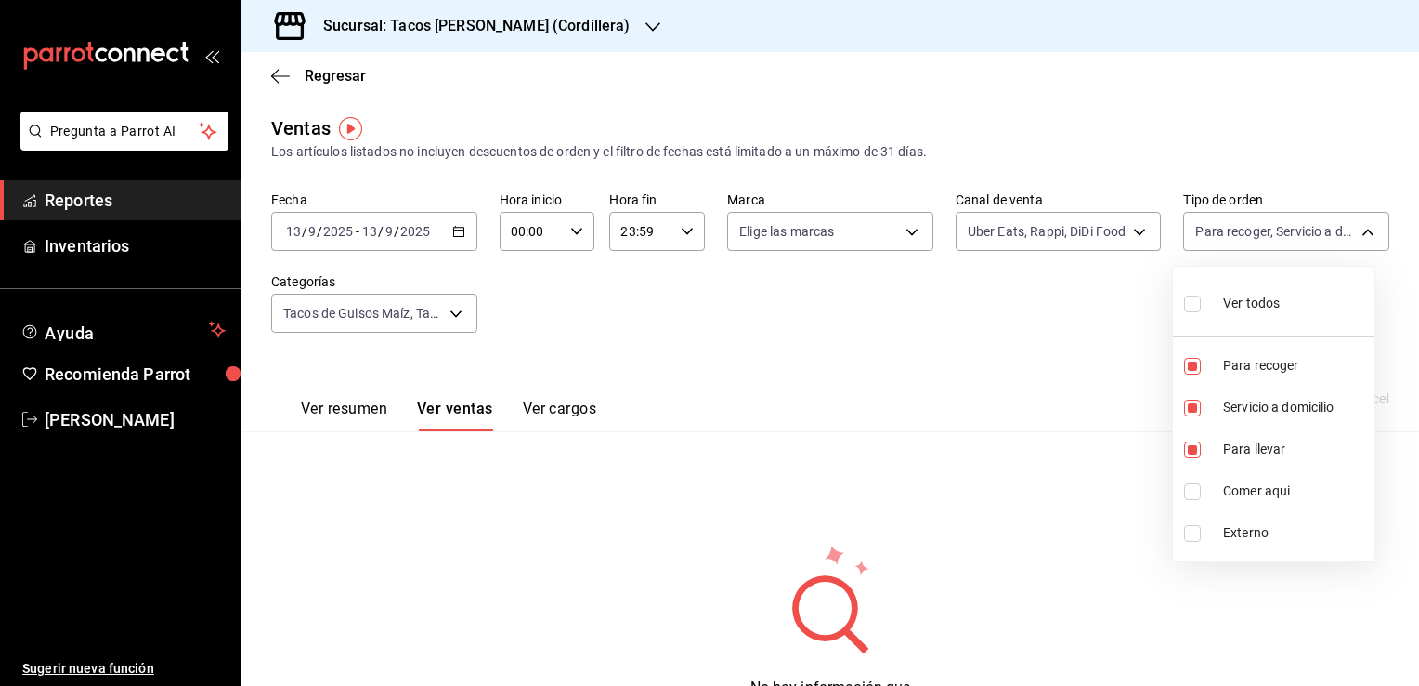
click at [978, 334] on div at bounding box center [709, 343] width 1419 height 686
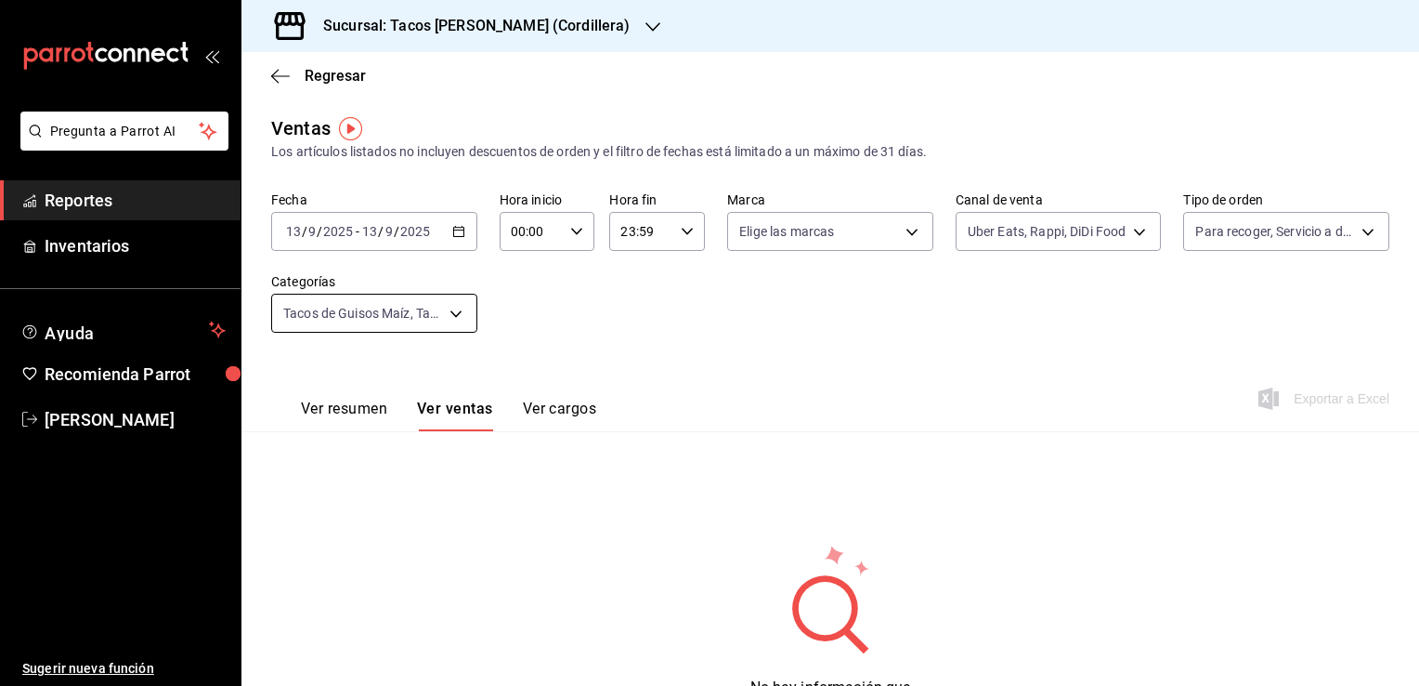
click at [453, 309] on body "Pregunta a Parrot AI Reportes Inventarios Ayuda Recomienda Parrot [PERSON_NAME]…" at bounding box center [709, 343] width 1419 height 686
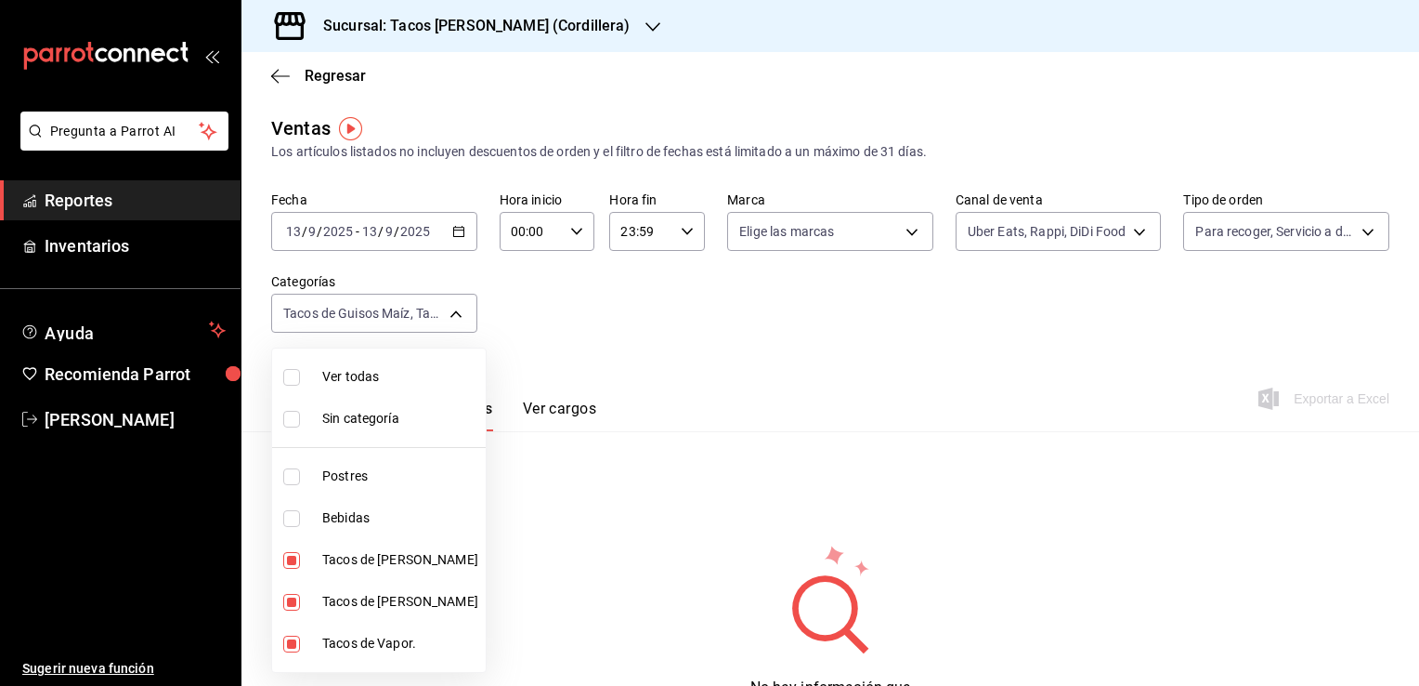
click at [628, 332] on div at bounding box center [709, 343] width 1419 height 686
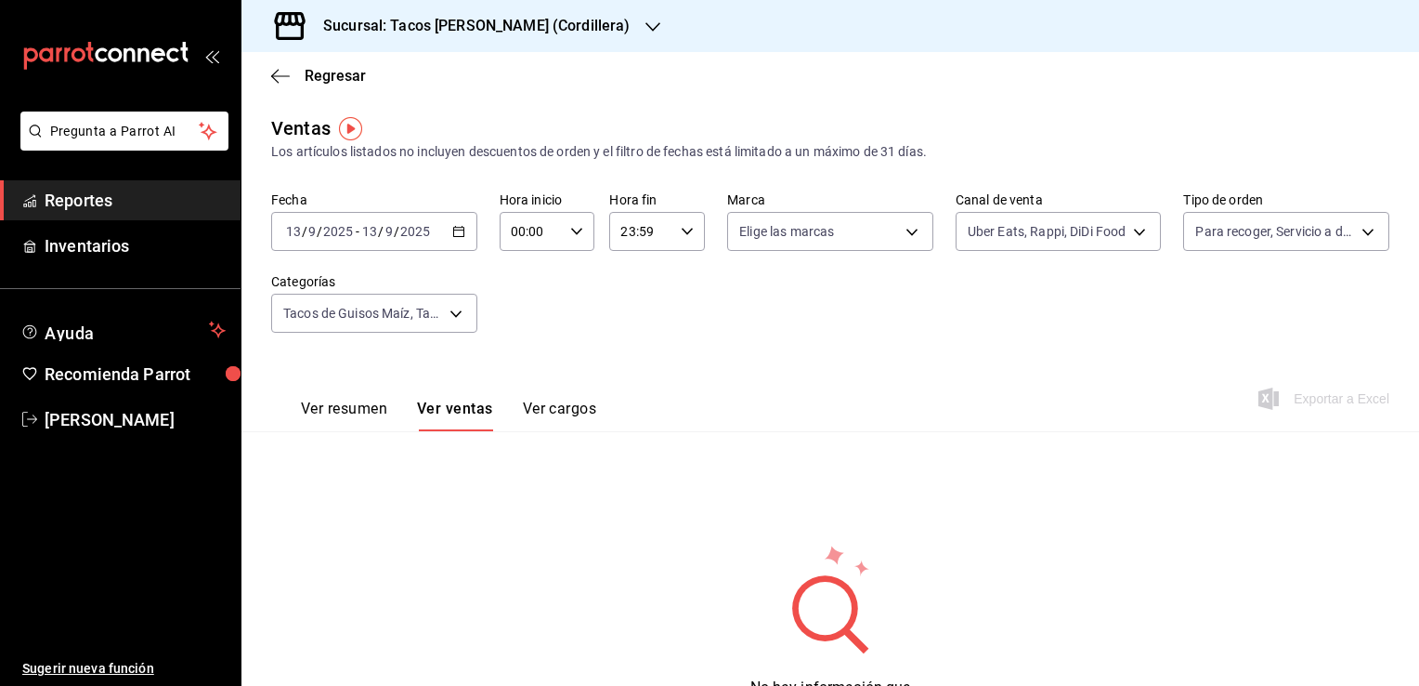
click at [558, 419] on button "Ver cargos" at bounding box center [560, 415] width 74 height 32
click at [331, 411] on button "Ver resumen" at bounding box center [344, 415] width 86 height 32
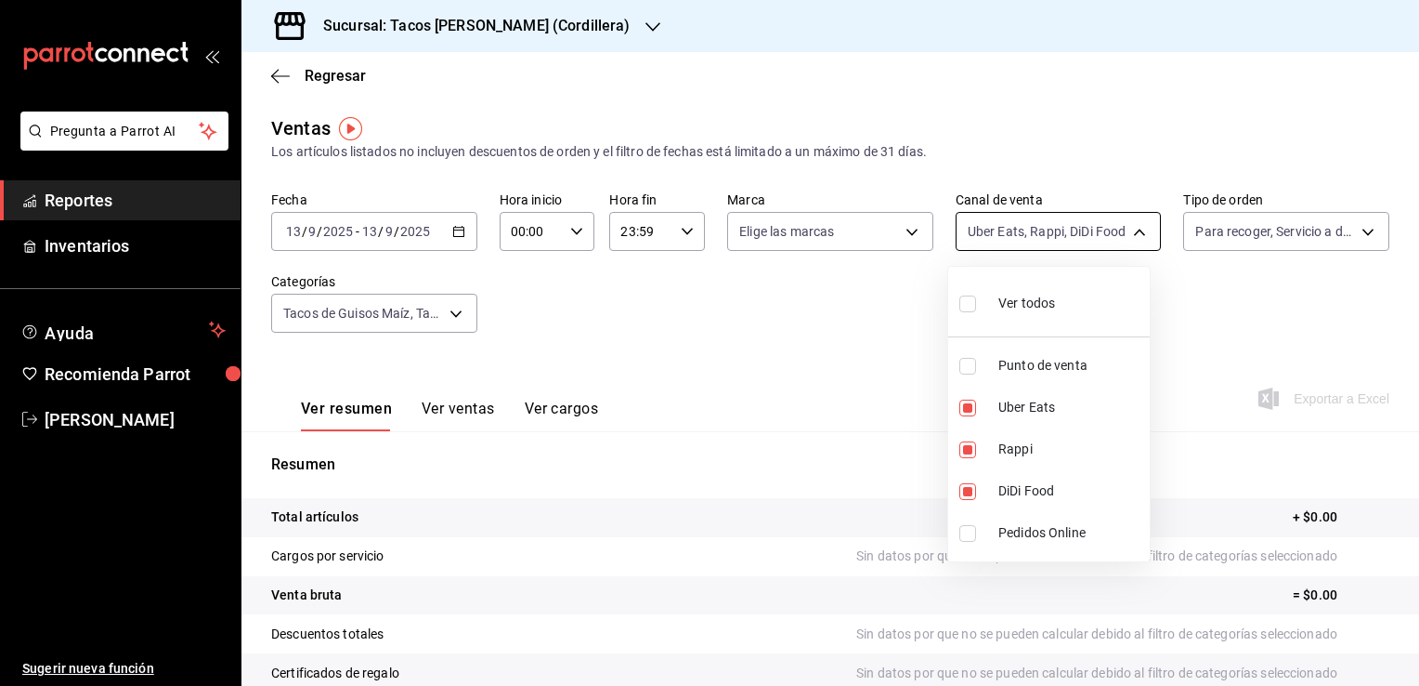
click at [1079, 235] on body "Pregunta a Parrot AI Reportes Inventarios Ayuda Recomienda Parrot [PERSON_NAME]…" at bounding box center [709, 343] width 1419 height 686
click at [853, 340] on div at bounding box center [709, 343] width 1419 height 686
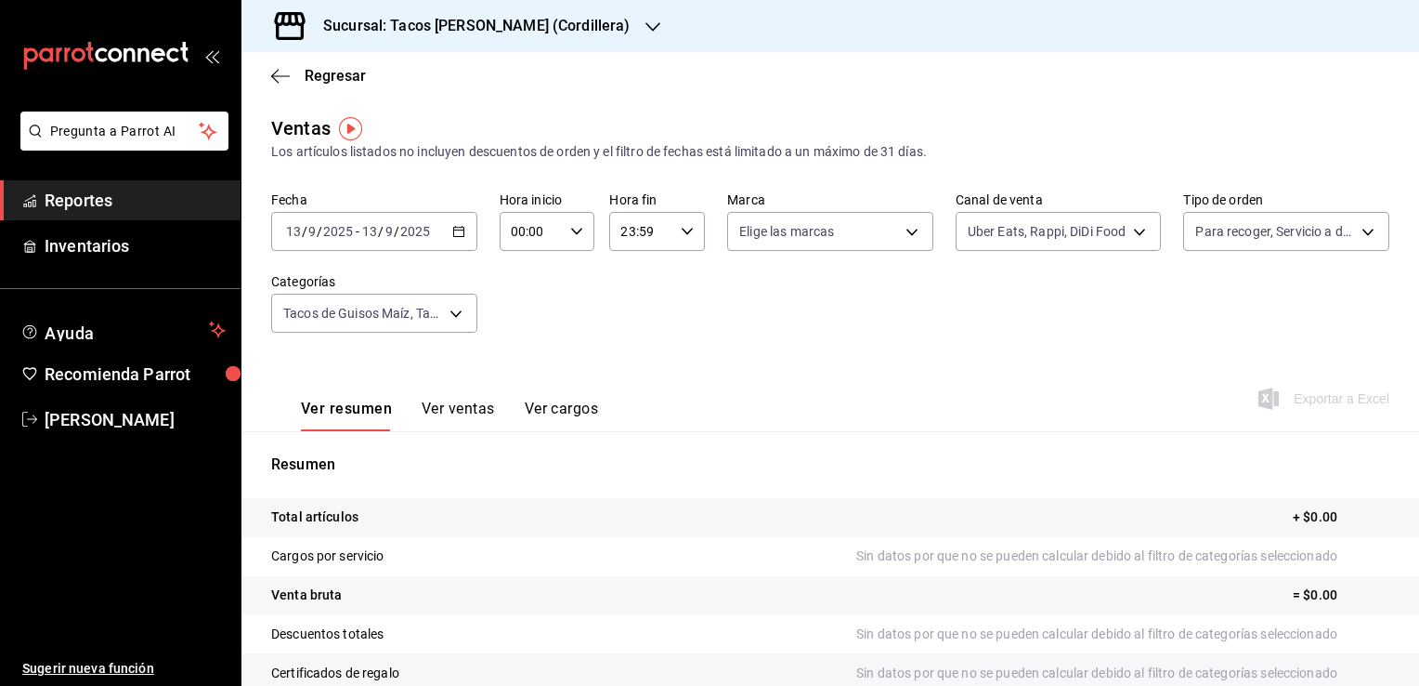
click at [416, 426] on div "Ver resumen Ver ventas Ver cargos" at bounding box center [449, 415] width 297 height 32
click at [445, 412] on button "Ver ventas" at bounding box center [458, 415] width 73 height 32
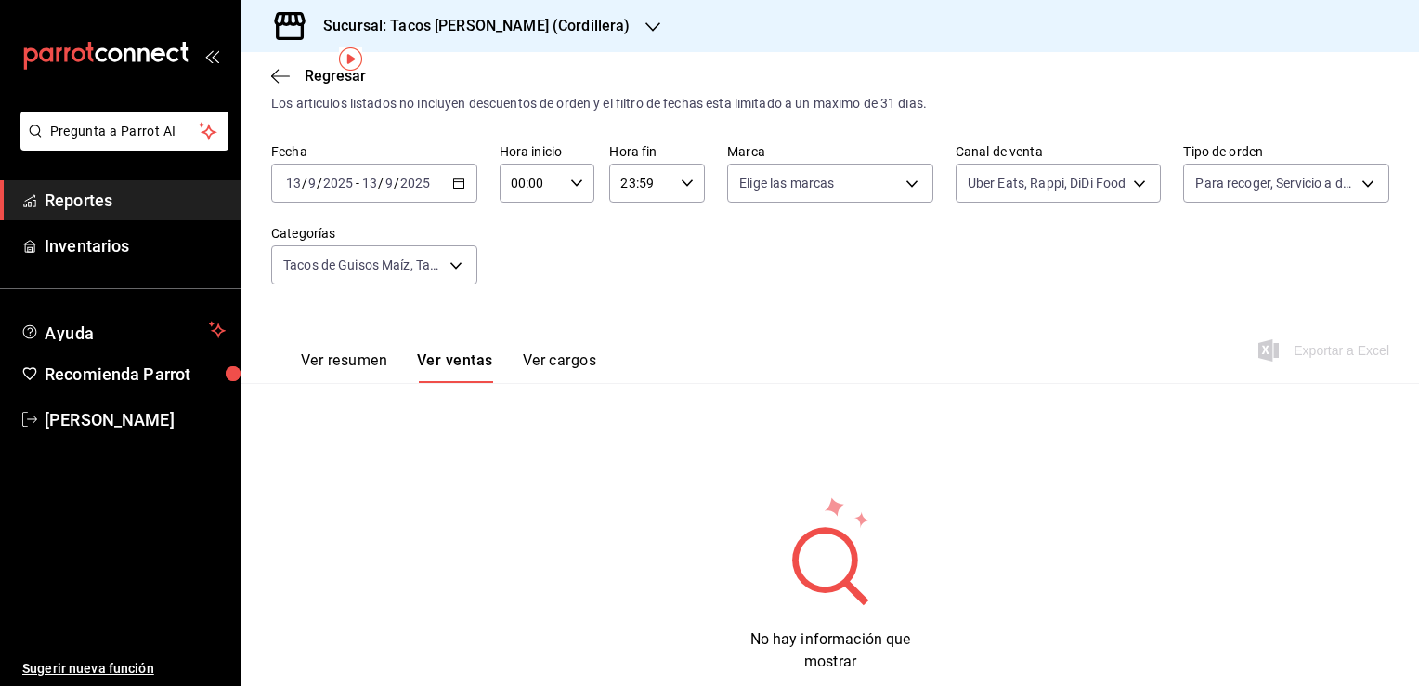
scroll to position [93, 0]
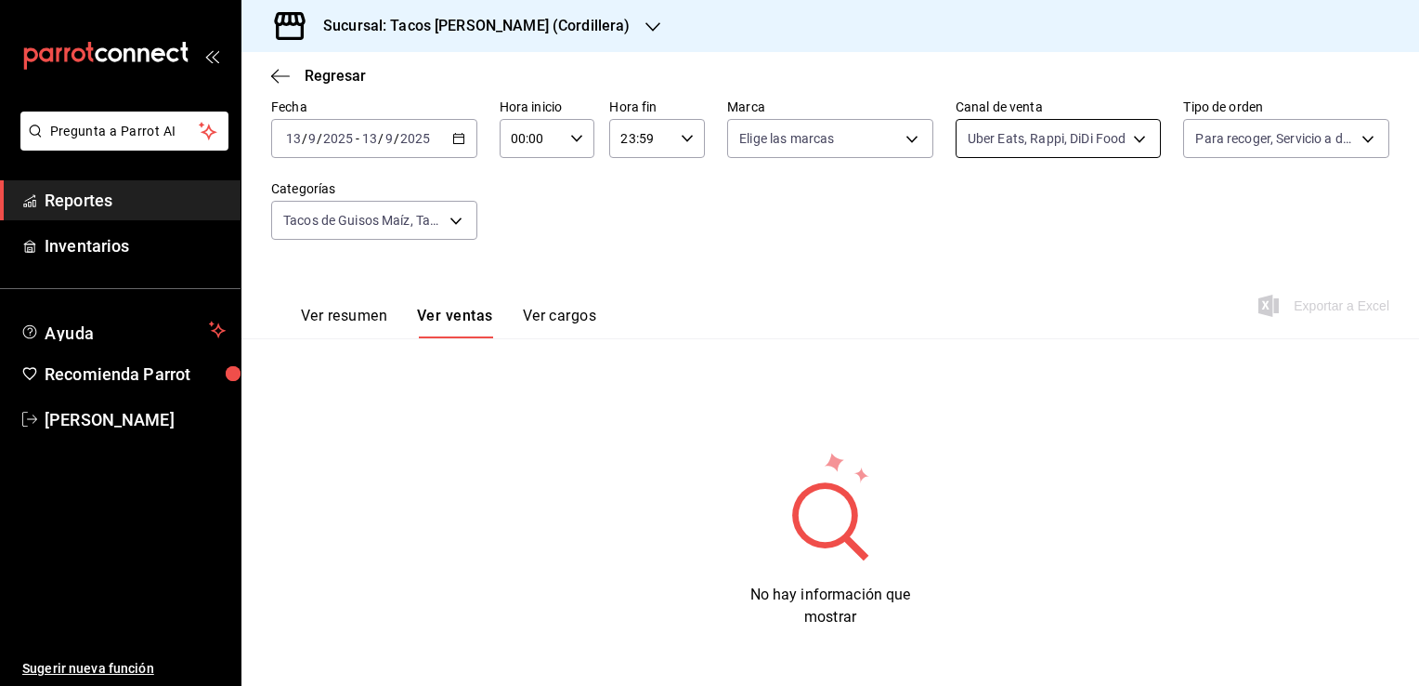
click at [1059, 138] on body "Pregunta a Parrot AI Reportes Inventarios Ayuda Recomienda Parrot [PERSON_NAME]…" at bounding box center [709, 343] width 1419 height 686
click at [1003, 222] on div "Ver todos" at bounding box center [1008, 208] width 96 height 40
type input "PARROT,UBER_EATS,RAPPI,DIDI_FOOD,ONLINE"
checkbox input "true"
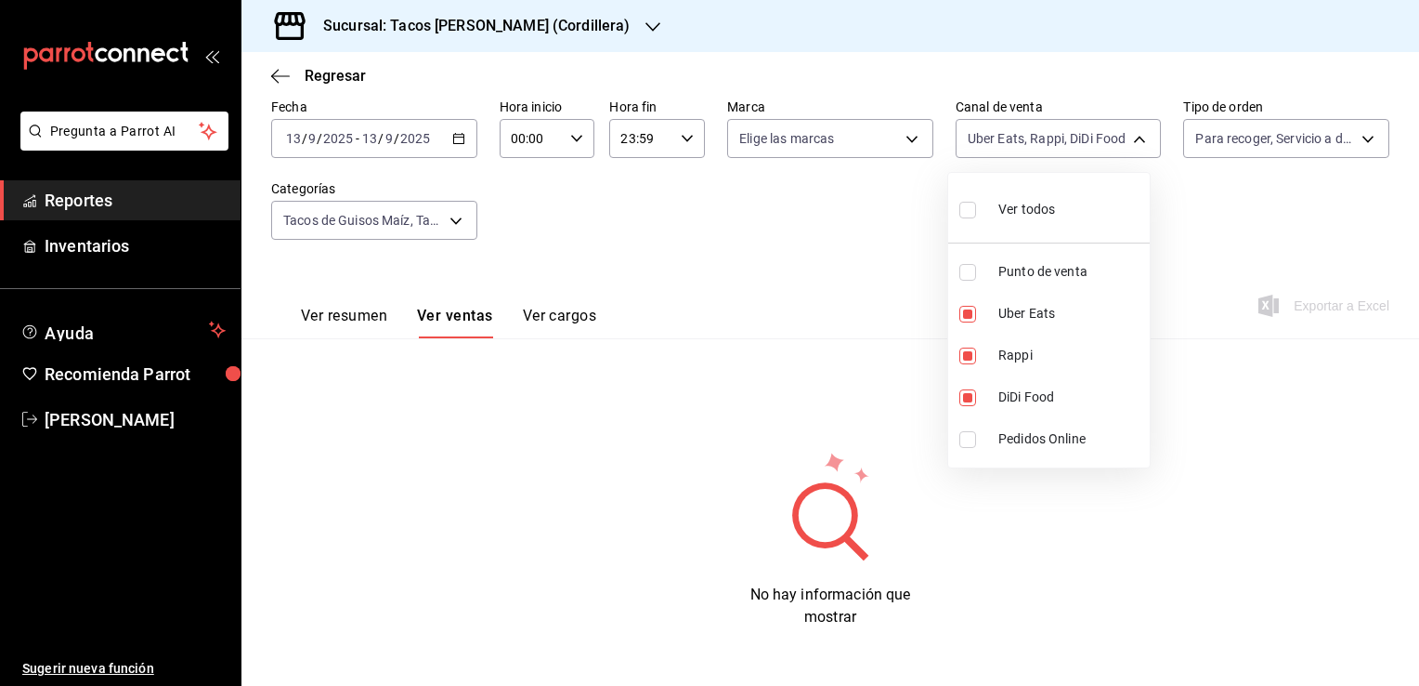
checkbox input "true"
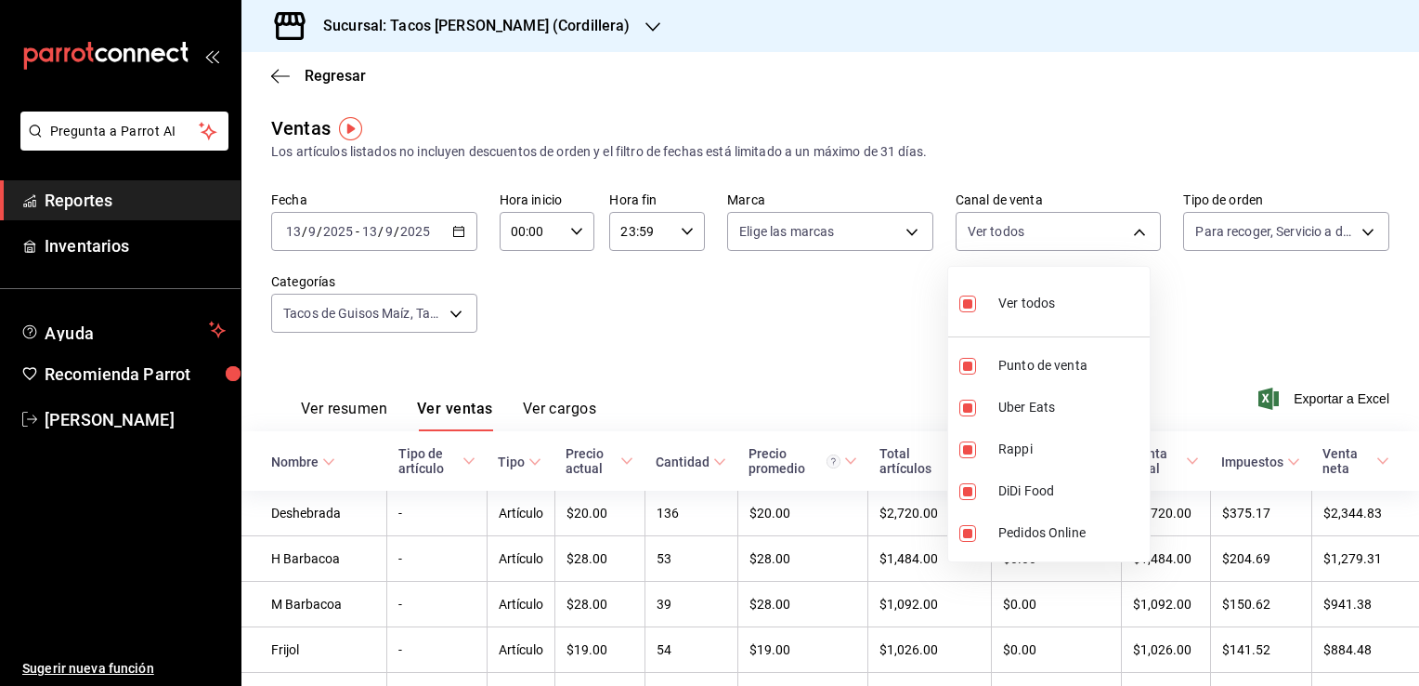
click at [769, 340] on div at bounding box center [709, 343] width 1419 height 686
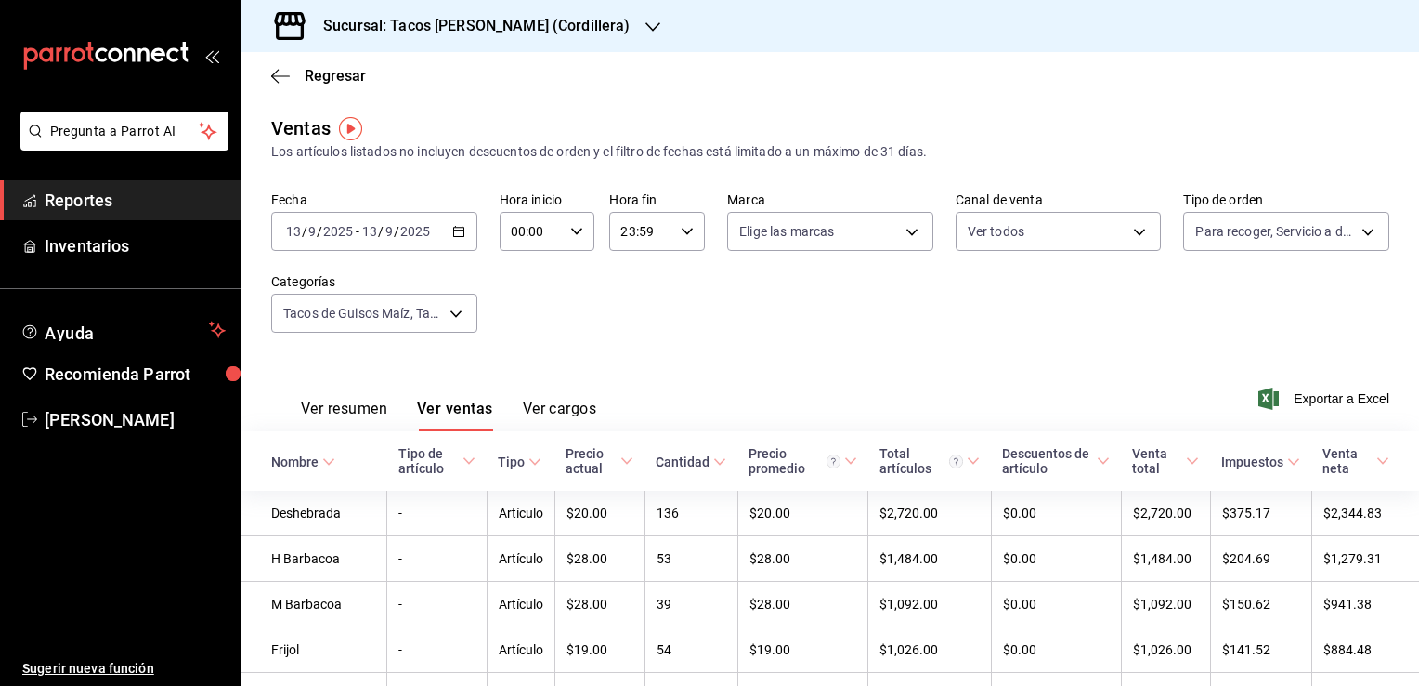
click at [600, 35] on div "Sucursal: Tacos [PERSON_NAME] (Cordillera)" at bounding box center [462, 26] width 412 height 52
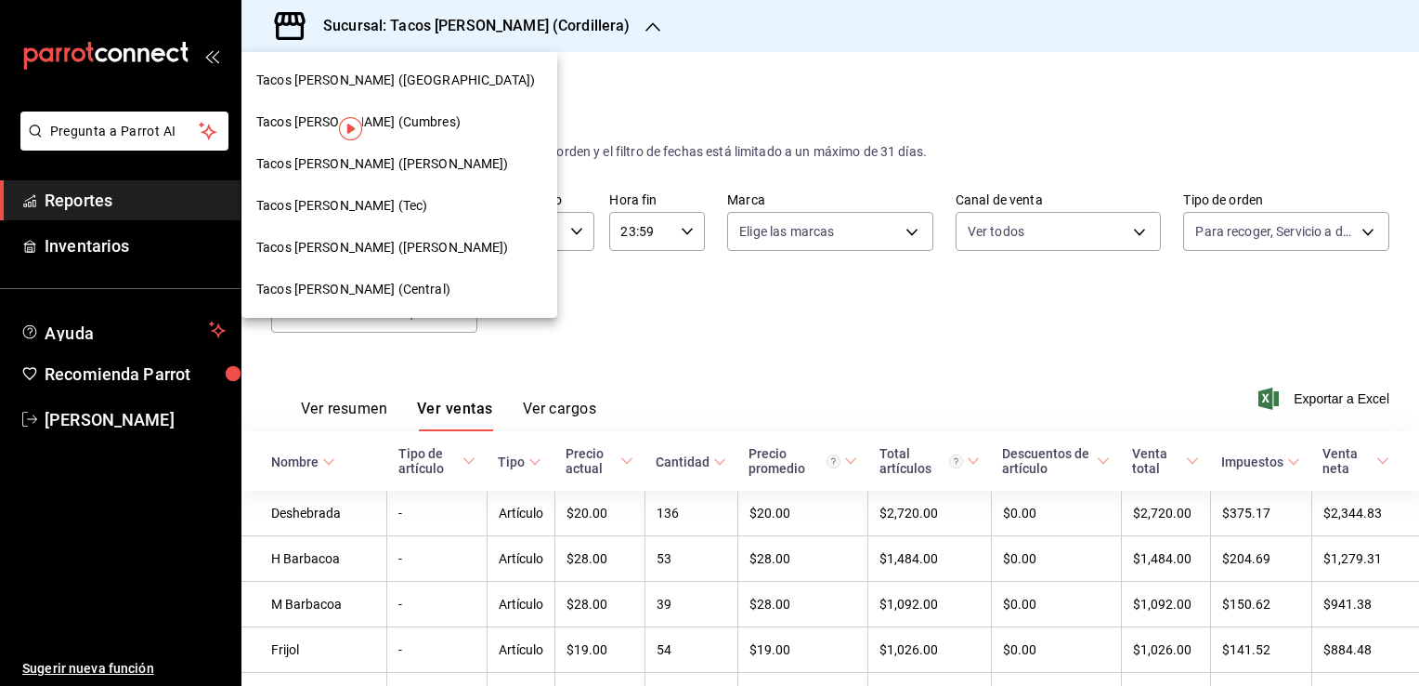
click at [426, 172] on div "Tacos [PERSON_NAME] ([PERSON_NAME])" at bounding box center [399, 164] width 286 height 20
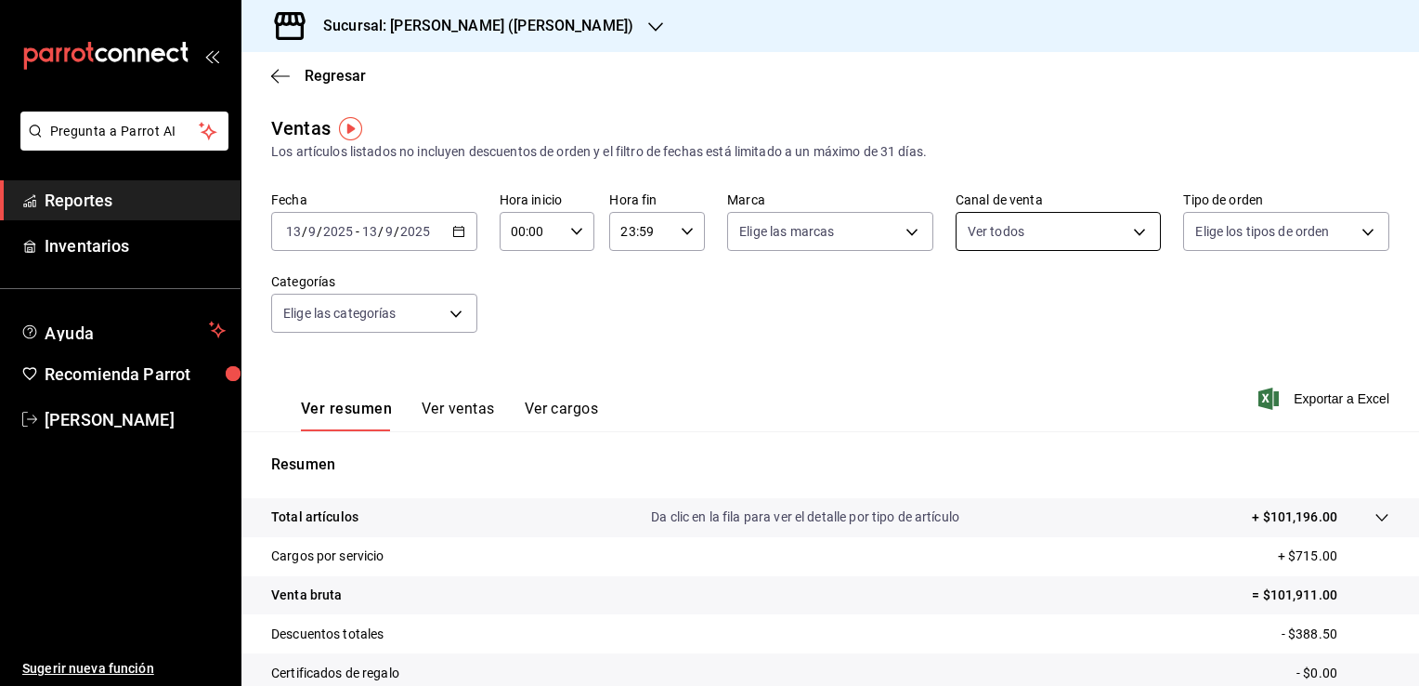
click at [1001, 244] on body "Pregunta a Parrot AI Reportes Inventarios Ayuda Recomienda Parrot [PERSON_NAME]…" at bounding box center [709, 343] width 1419 height 686
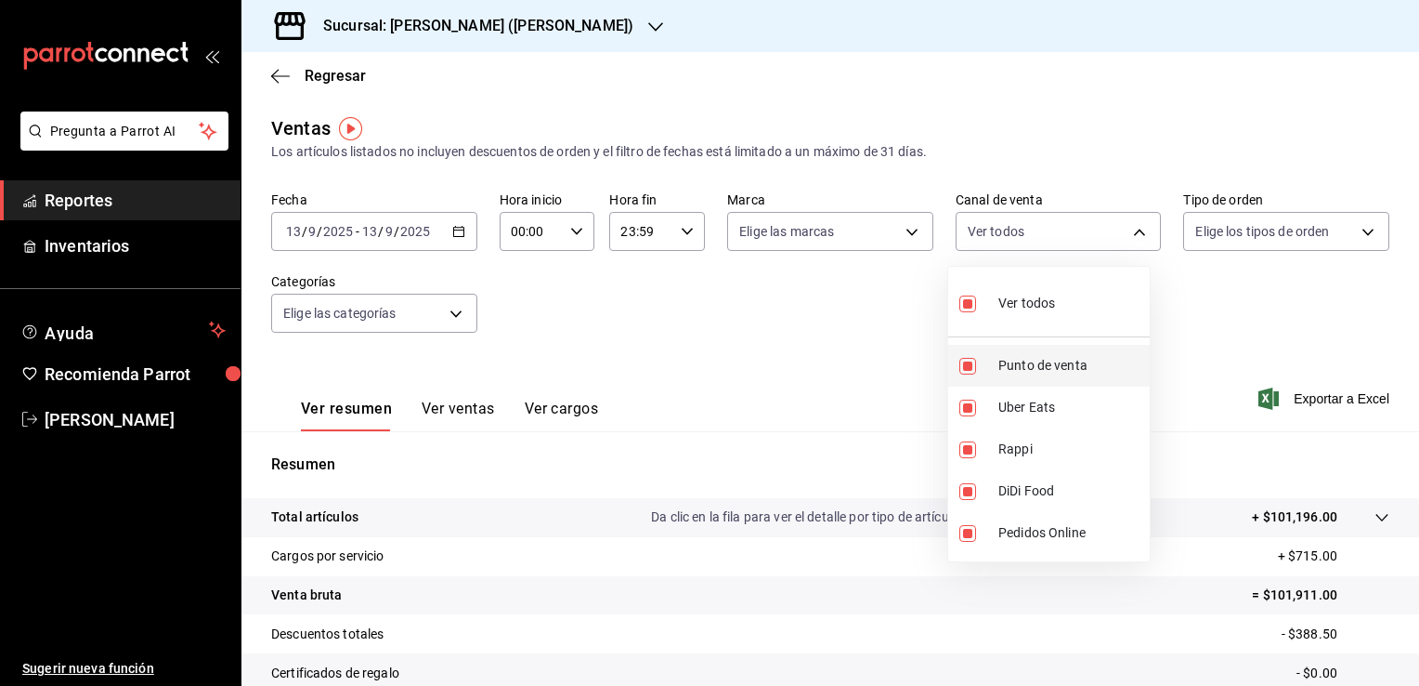
click at [1044, 363] on span "Punto de venta" at bounding box center [1071, 366] width 144 height 20
type input "UBER_EATS,RAPPI,DIDI_FOOD,ONLINE"
checkbox input "false"
click at [1014, 537] on span "Pedidos Online" at bounding box center [1071, 533] width 144 height 20
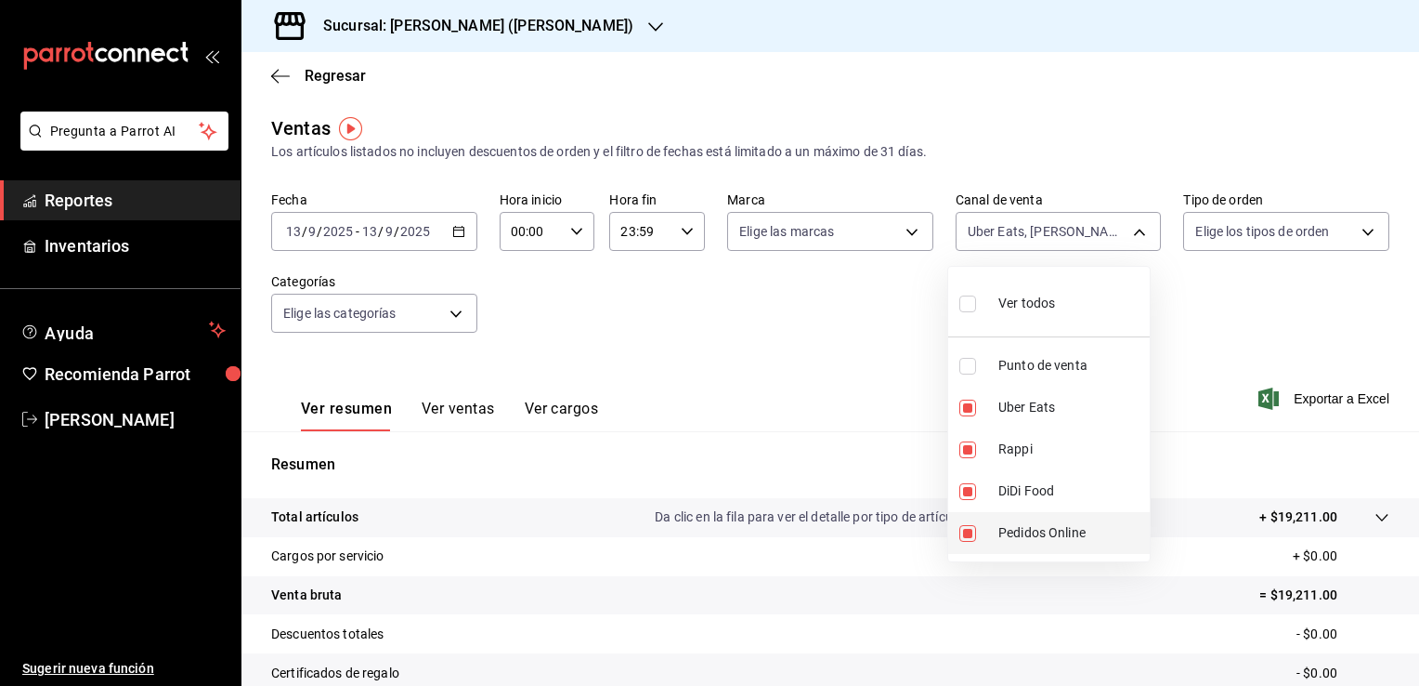
type input "UBER_EATS,RAPPI,DIDI_FOOD"
checkbox input "false"
click at [1235, 318] on div at bounding box center [709, 343] width 1419 height 686
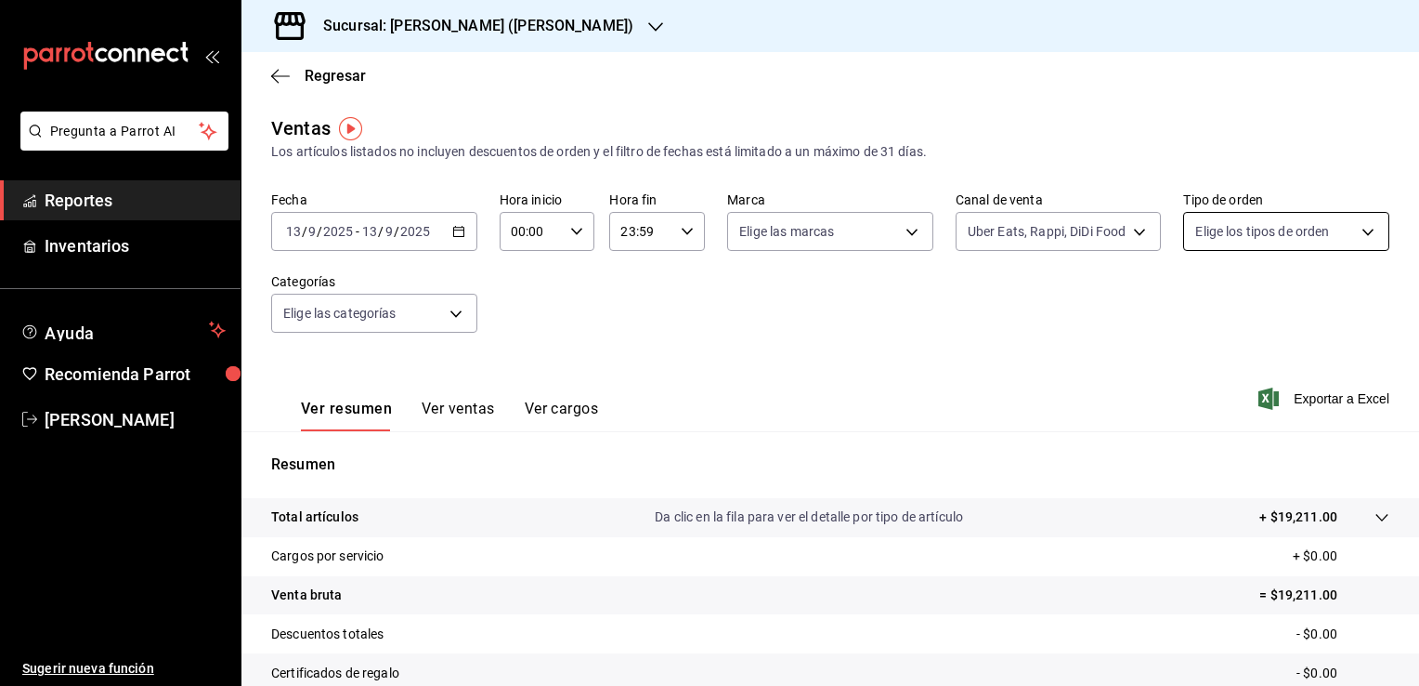
click at [1285, 232] on body "Pregunta a Parrot AI Reportes Inventarios Ayuda Recomienda Parrot [PERSON_NAME]…" at bounding box center [709, 343] width 1419 height 686
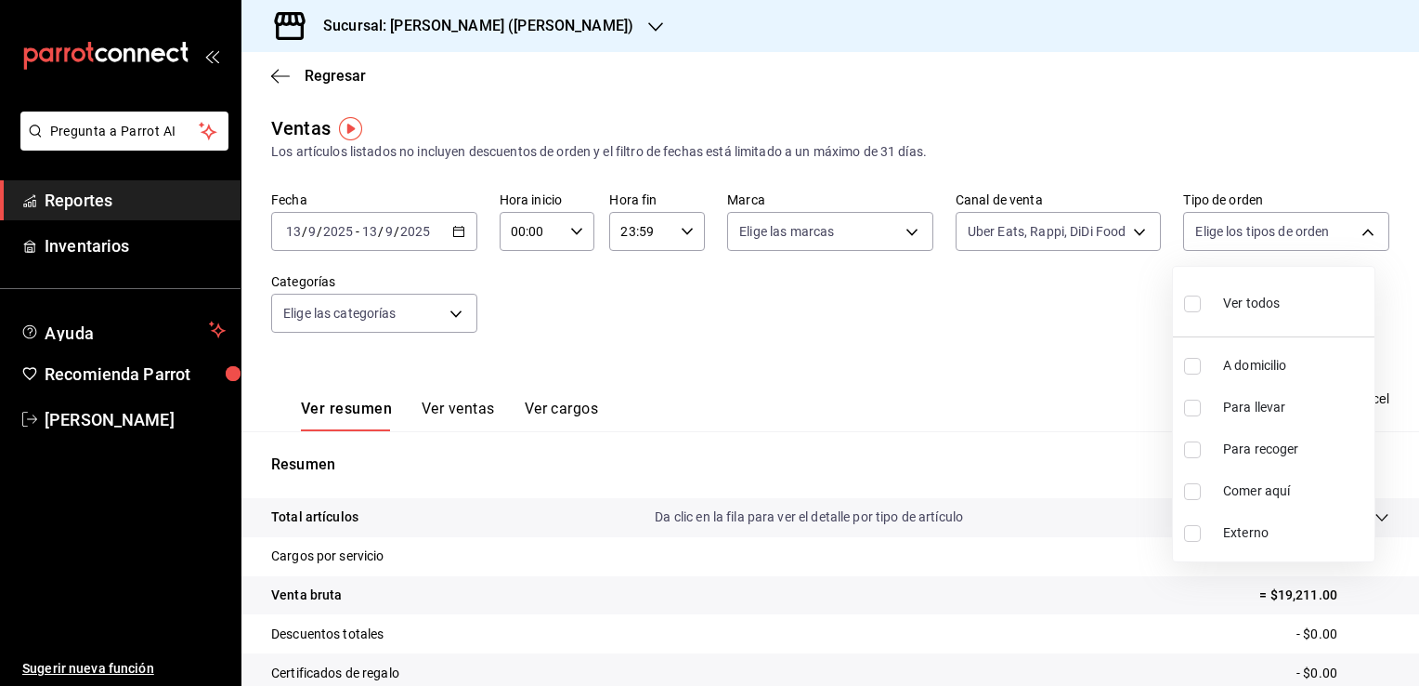
click at [1226, 303] on span "Ver todos" at bounding box center [1251, 304] width 57 height 20
type input "9e2a251d-949c-44b6-8628-a82609f57612,7d237542-db86-4024-87ff-e6ffa23009b2,1e856…"
checkbox input "true"
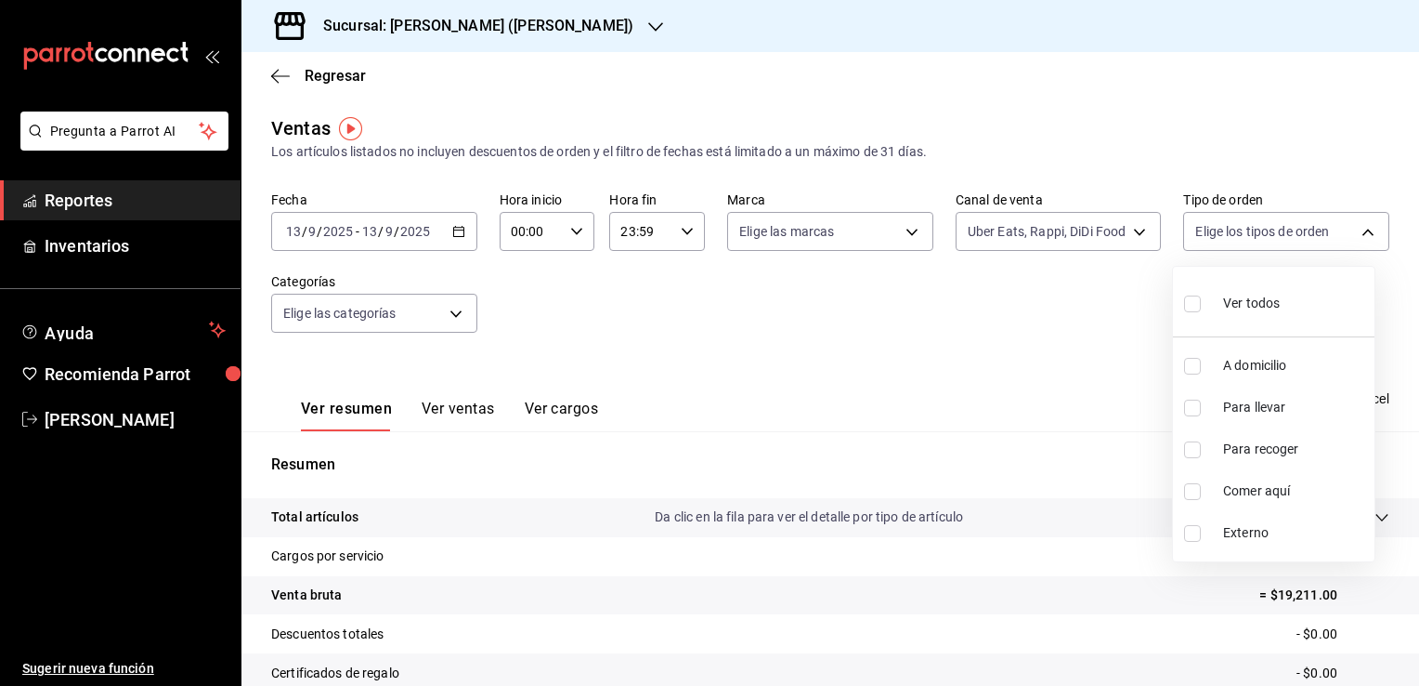
checkbox input "true"
click at [1224, 302] on span "Ver todos" at bounding box center [1251, 304] width 57 height 20
checkbox input "false"
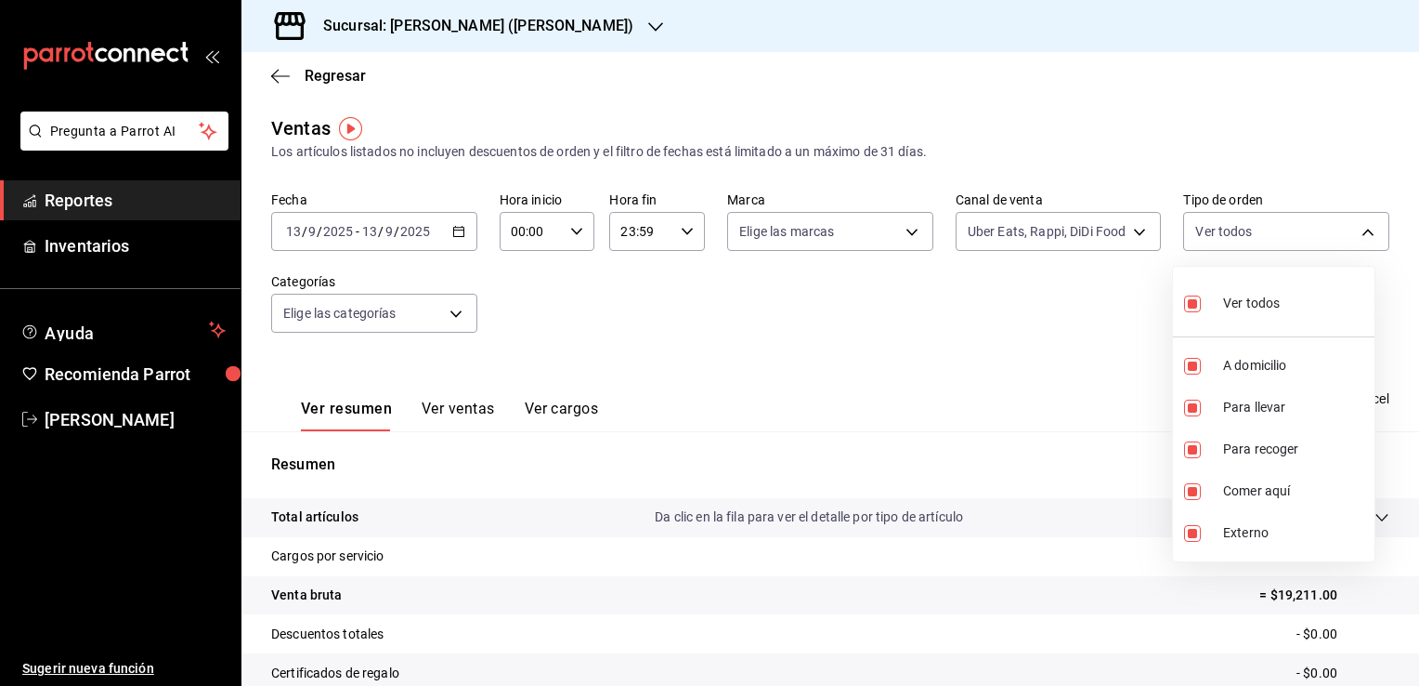
checkbox input "false"
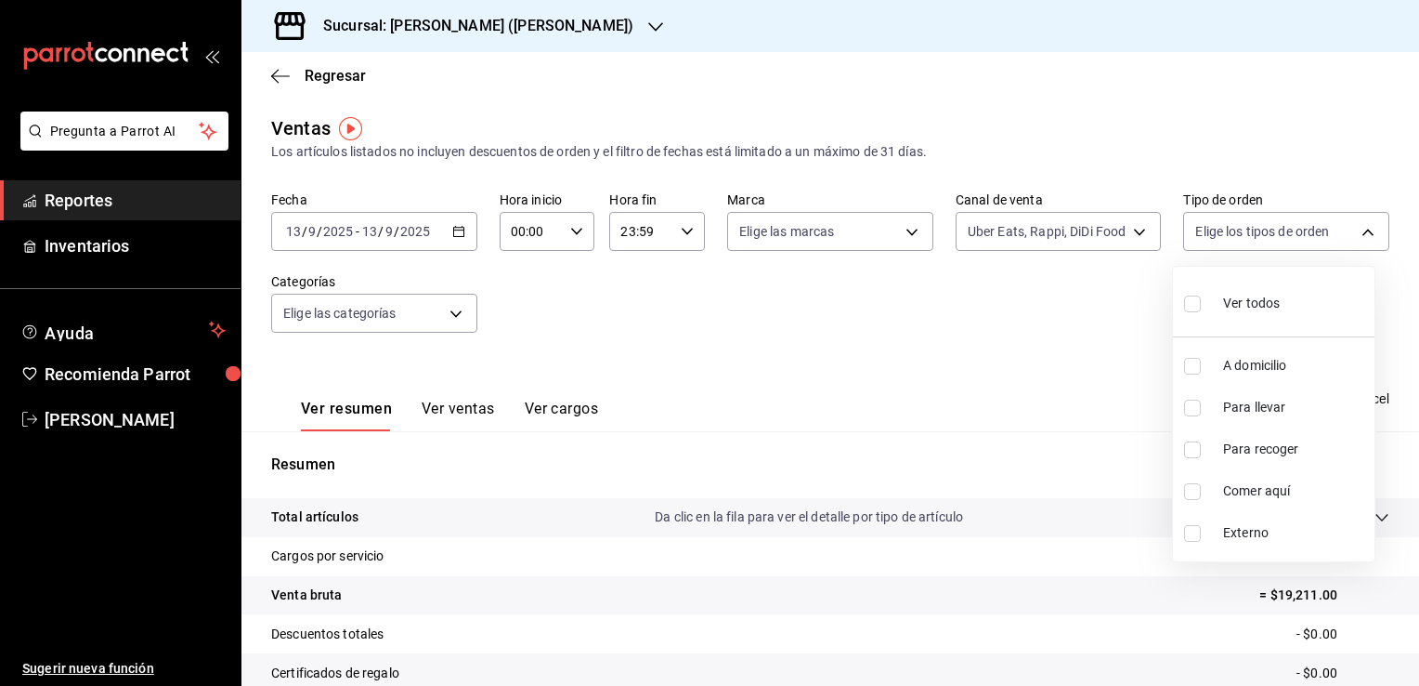
click at [1254, 230] on div at bounding box center [709, 343] width 1419 height 686
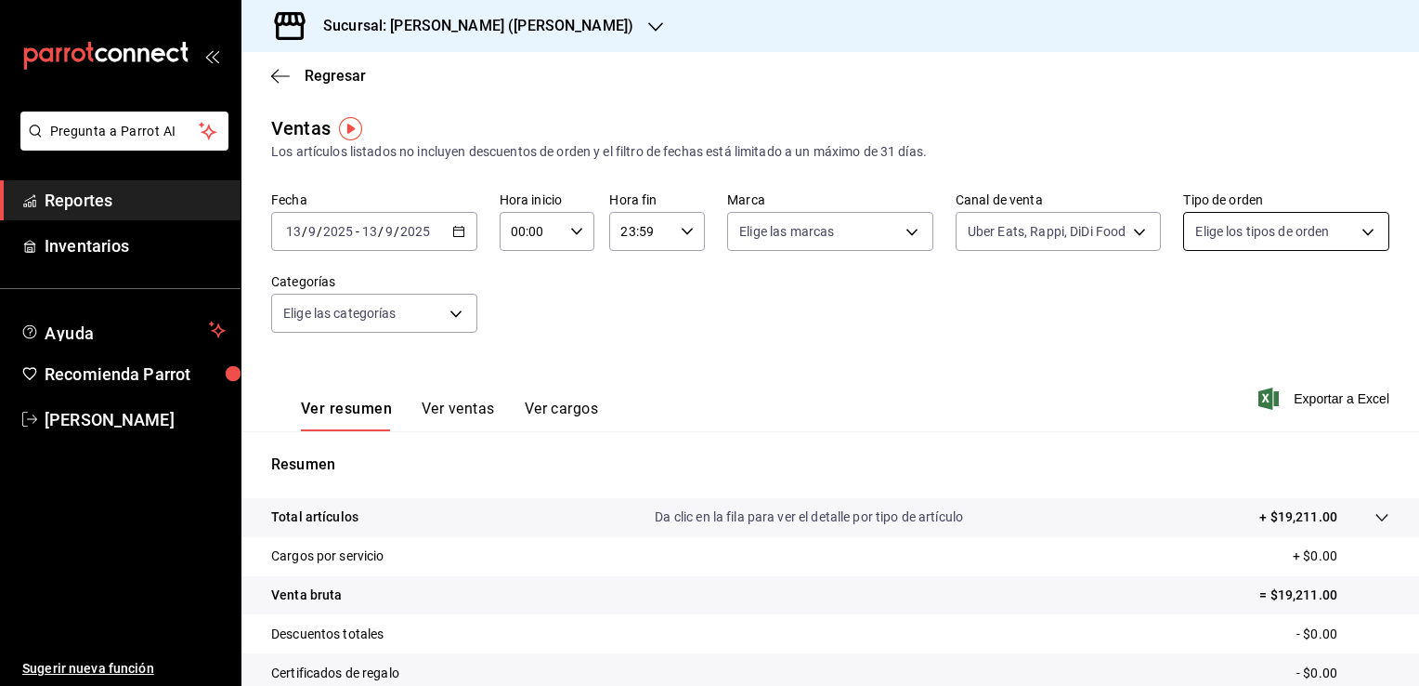
click at [1282, 243] on body "Pregunta a Parrot AI Reportes Inventarios Ayuda Recomienda Parrot [PERSON_NAME]…" at bounding box center [709, 343] width 1419 height 686
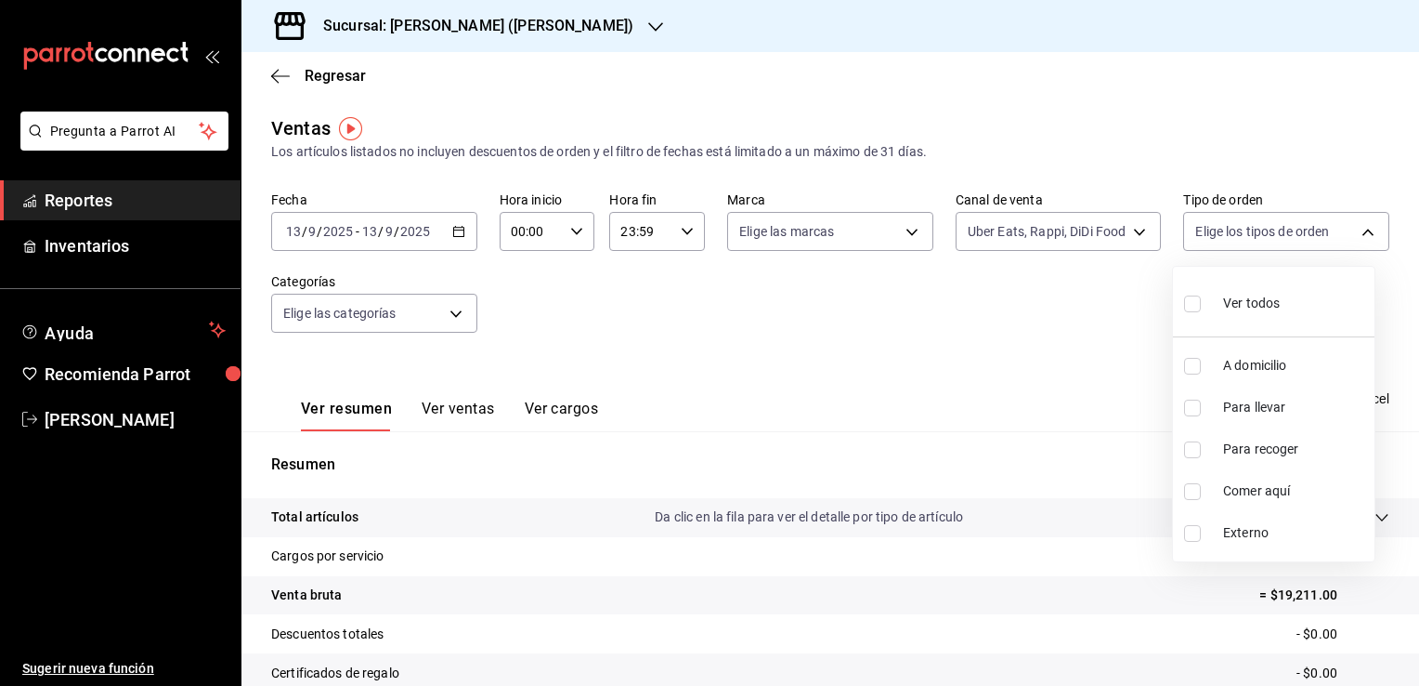
click at [1081, 231] on div at bounding box center [709, 343] width 1419 height 686
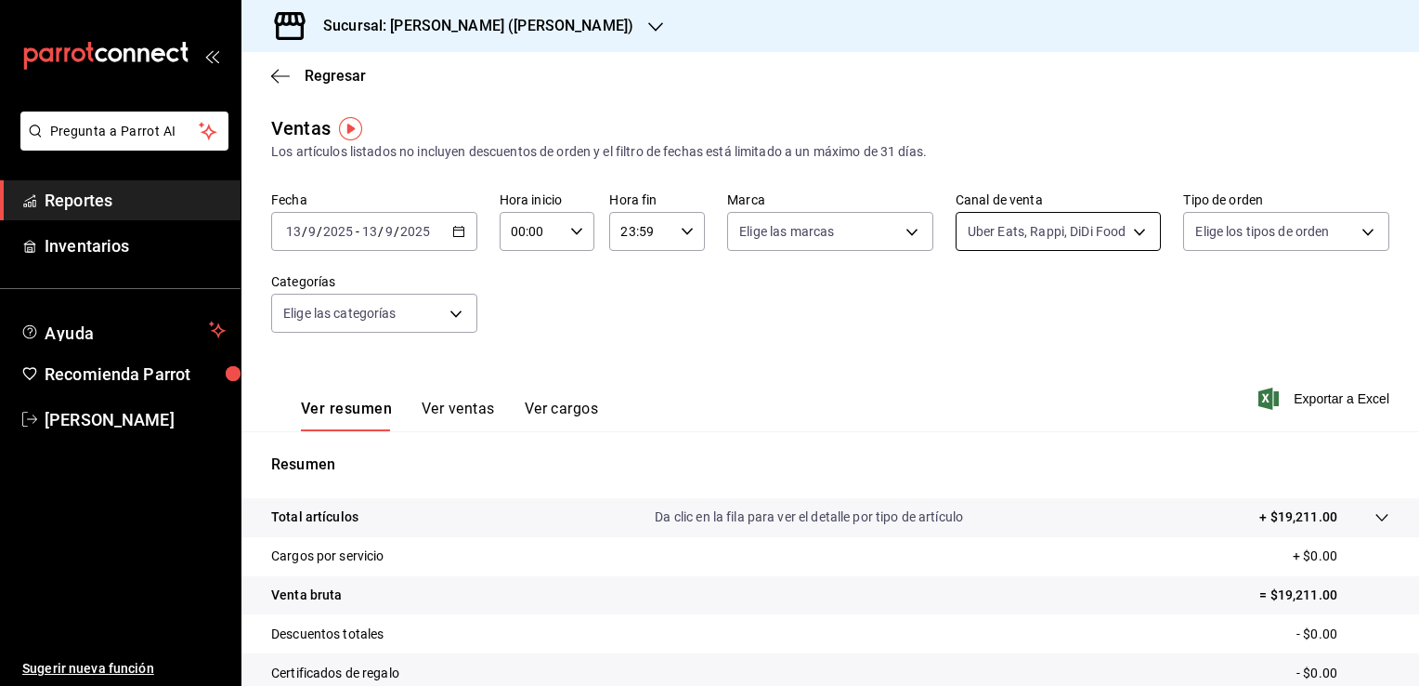
click at [1135, 235] on body "Pregunta a Parrot AI Reportes Inventarios Ayuda Recomienda Parrot [PERSON_NAME]…" at bounding box center [709, 343] width 1419 height 686
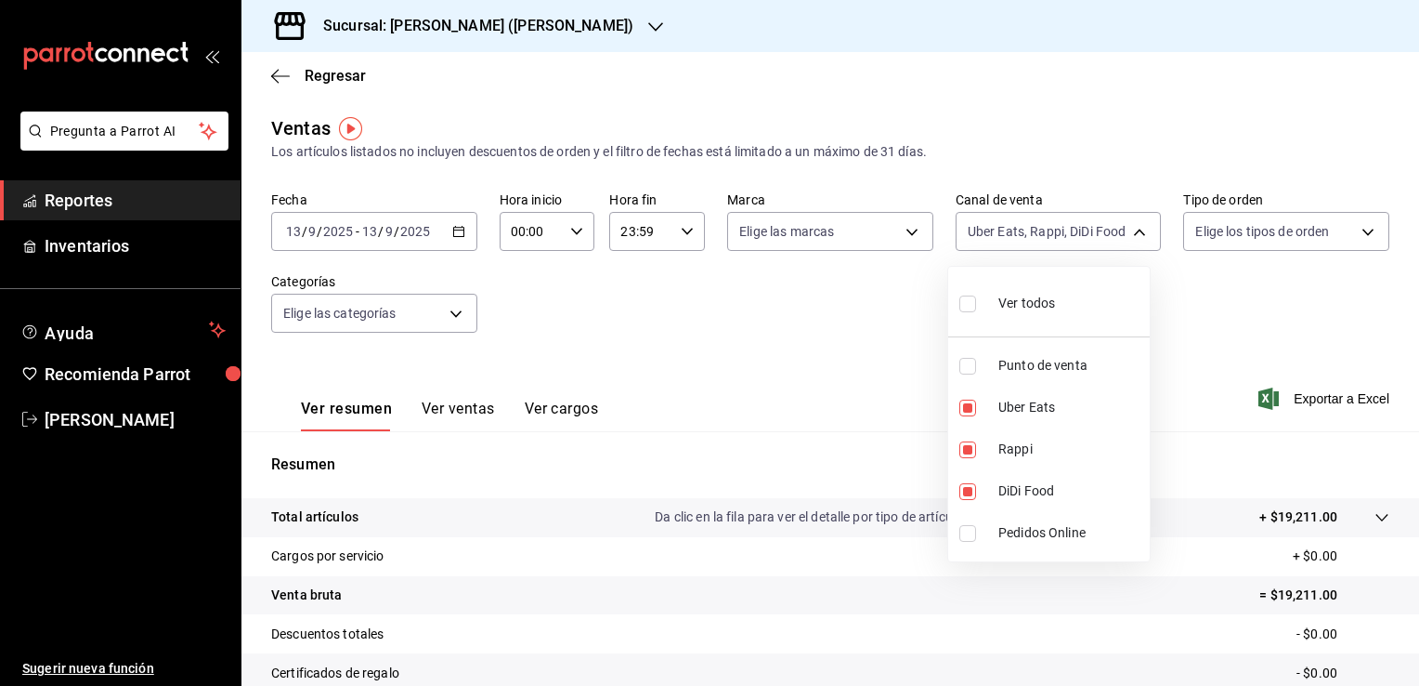
click at [1061, 296] on li "Ver todos" at bounding box center [1049, 301] width 202 height 55
type input "PARROT,UBER_EATS,RAPPI,DIDI_FOOD,ONLINE"
checkbox input "true"
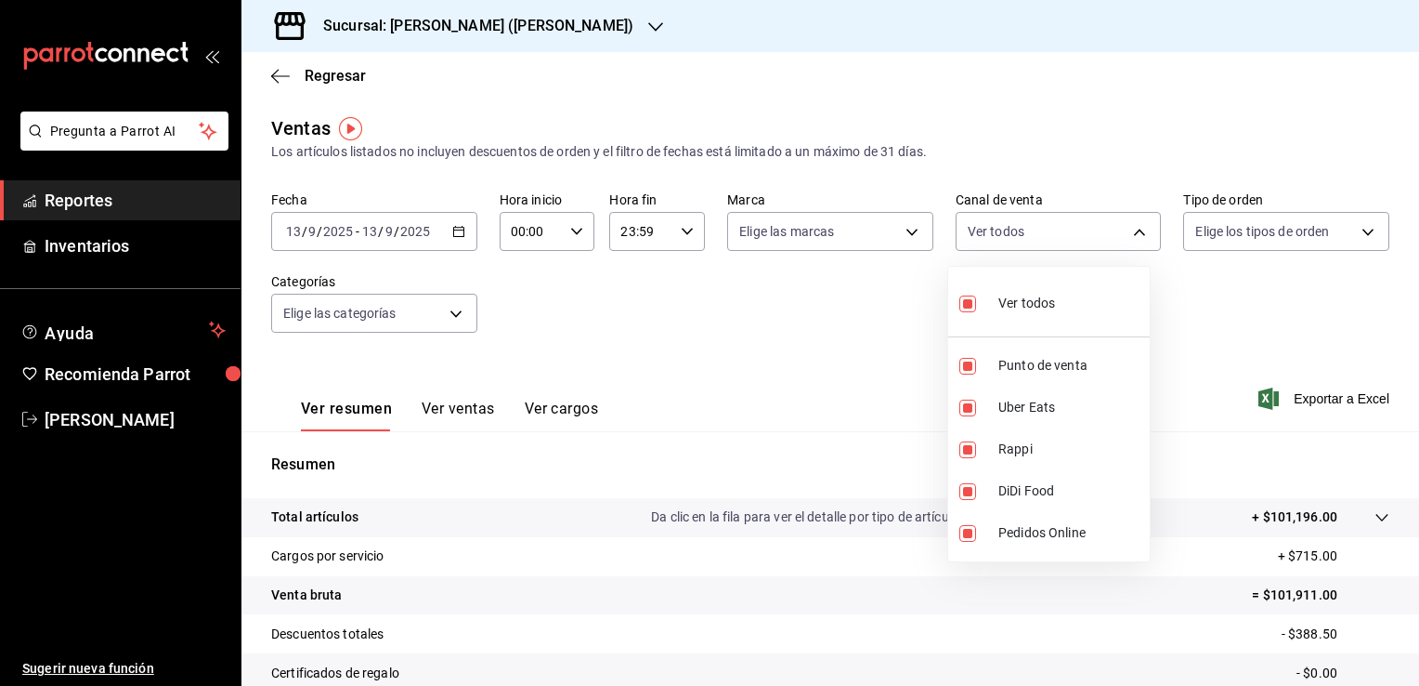
click at [1296, 241] on div at bounding box center [709, 343] width 1419 height 686
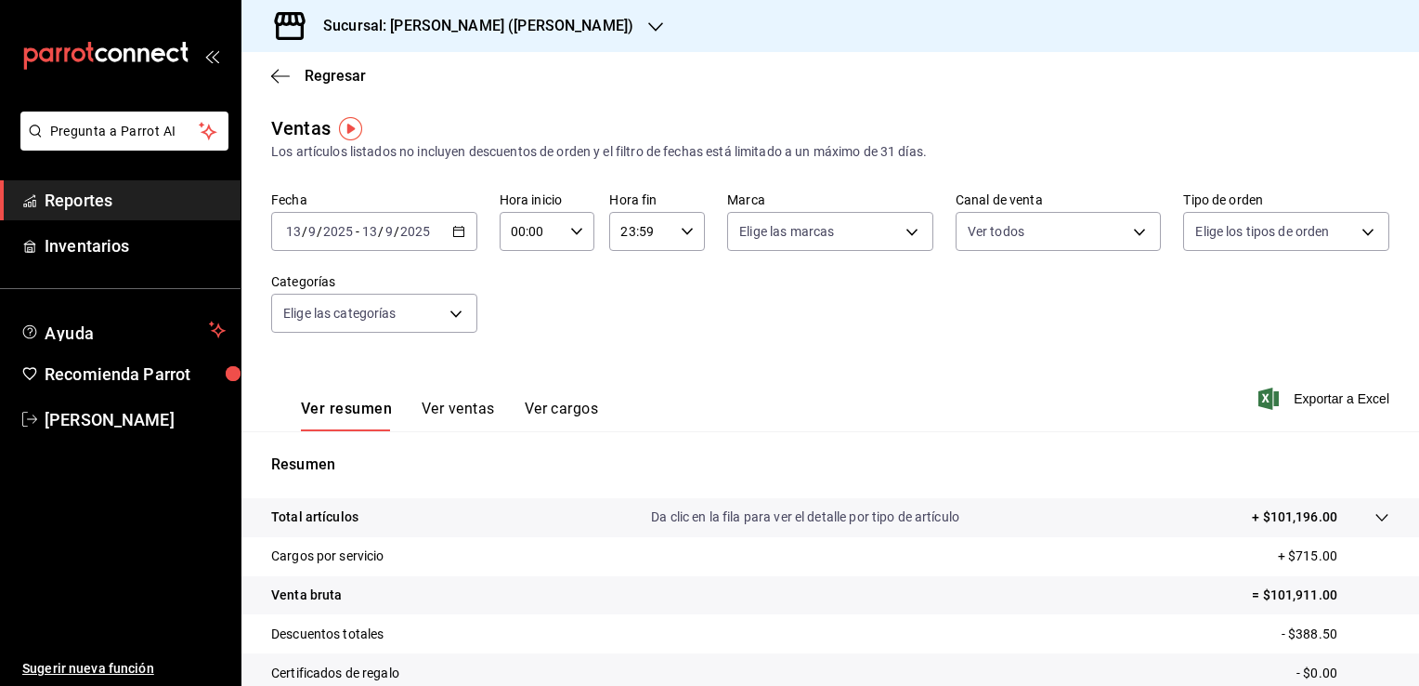
click at [1296, 241] on body "Pregunta a Parrot AI Reportes Inventarios Ayuda Recomienda Parrot [PERSON_NAME]…" at bounding box center [709, 343] width 1419 height 686
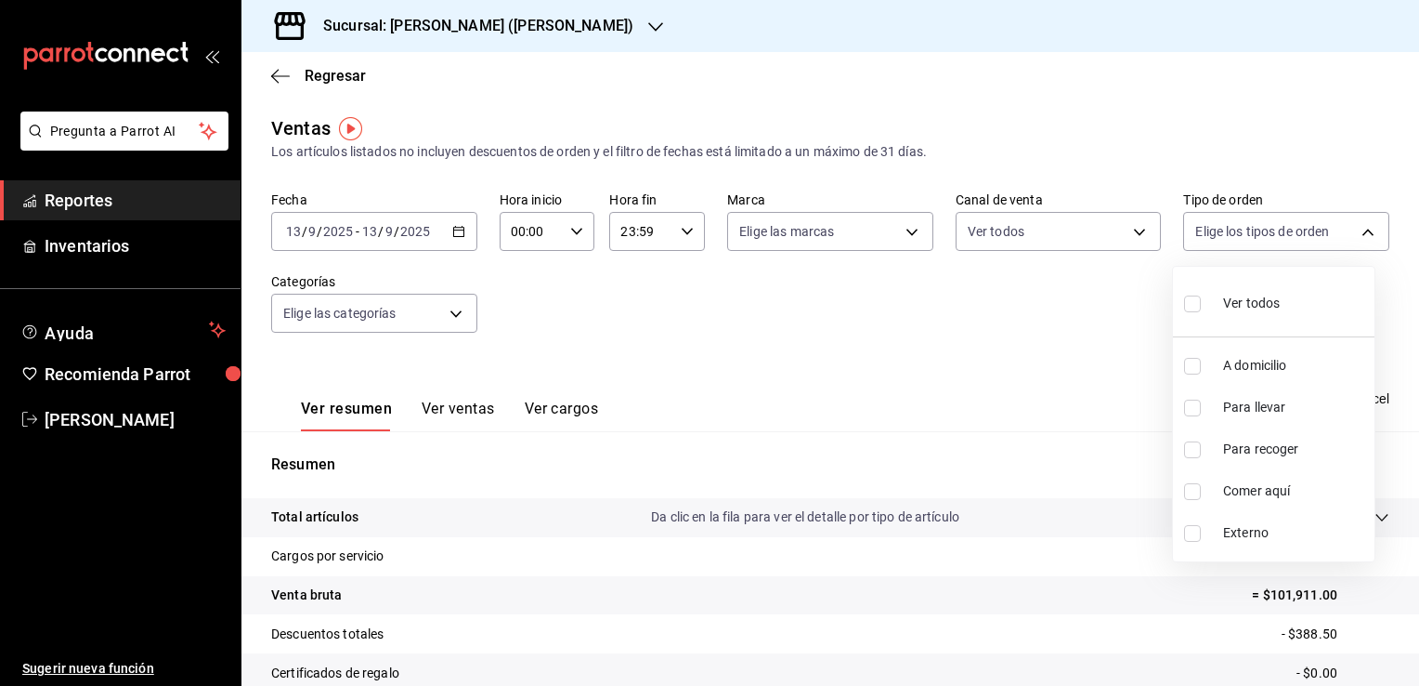
click at [1201, 366] on label at bounding box center [1196, 366] width 24 height 17
click at [1201, 366] on input "checkbox" at bounding box center [1192, 366] width 17 height 17
checkbox input "false"
click at [1195, 395] on li "Para llevar" at bounding box center [1274, 407] width 202 height 42
type input "7d237542-db86-4024-87ff-e6ffa23009b2"
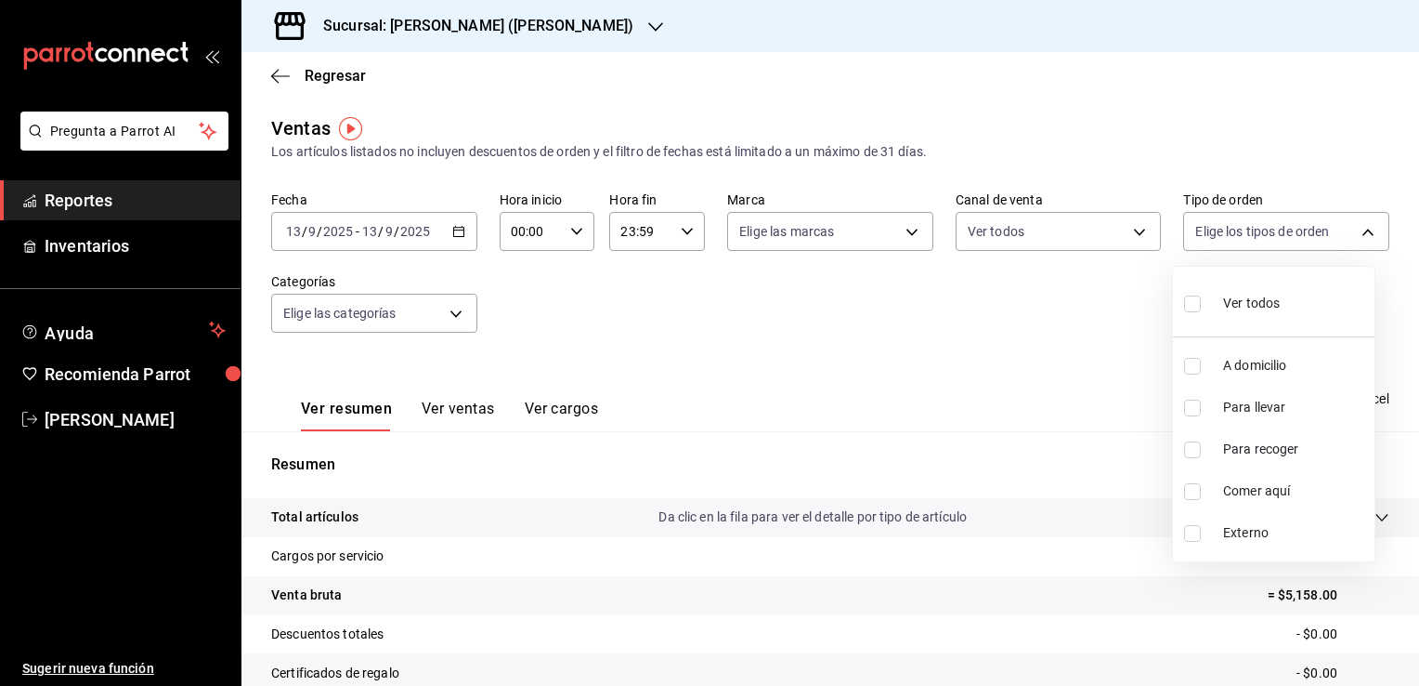
checkbox input "true"
click at [1197, 444] on input "checkbox" at bounding box center [1192, 449] width 17 height 17
checkbox input "true"
type input "7d237542-db86-4024-87ff-e6ffa23009b2,1e856673-4c81-4b12-ac8b-831dd96b7aee"
click at [1192, 373] on input "checkbox" at bounding box center [1192, 366] width 17 height 17
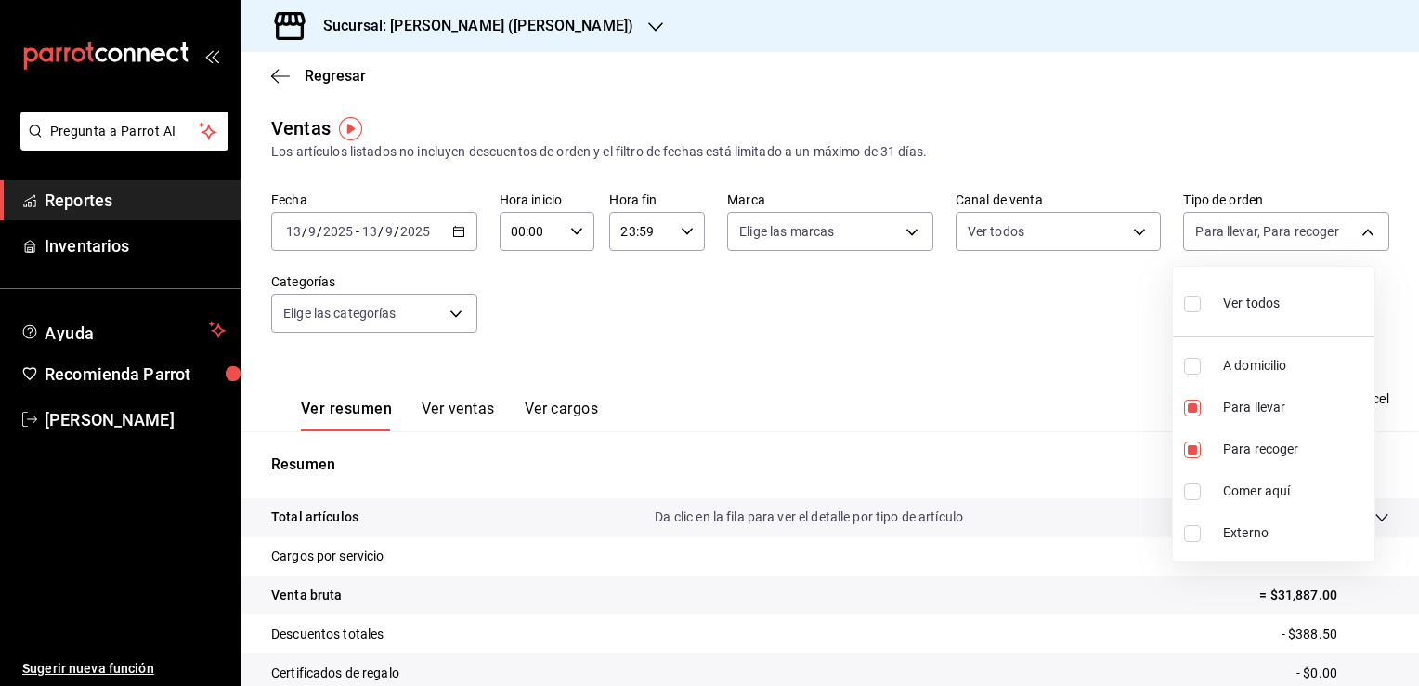
checkbox input "true"
type input "7d237542-db86-4024-87ff-e6ffa23009b2,1e856673-4c81-4b12-ac8b-831dd96b7aee,9e2a2…"
click at [991, 362] on div at bounding box center [709, 343] width 1419 height 686
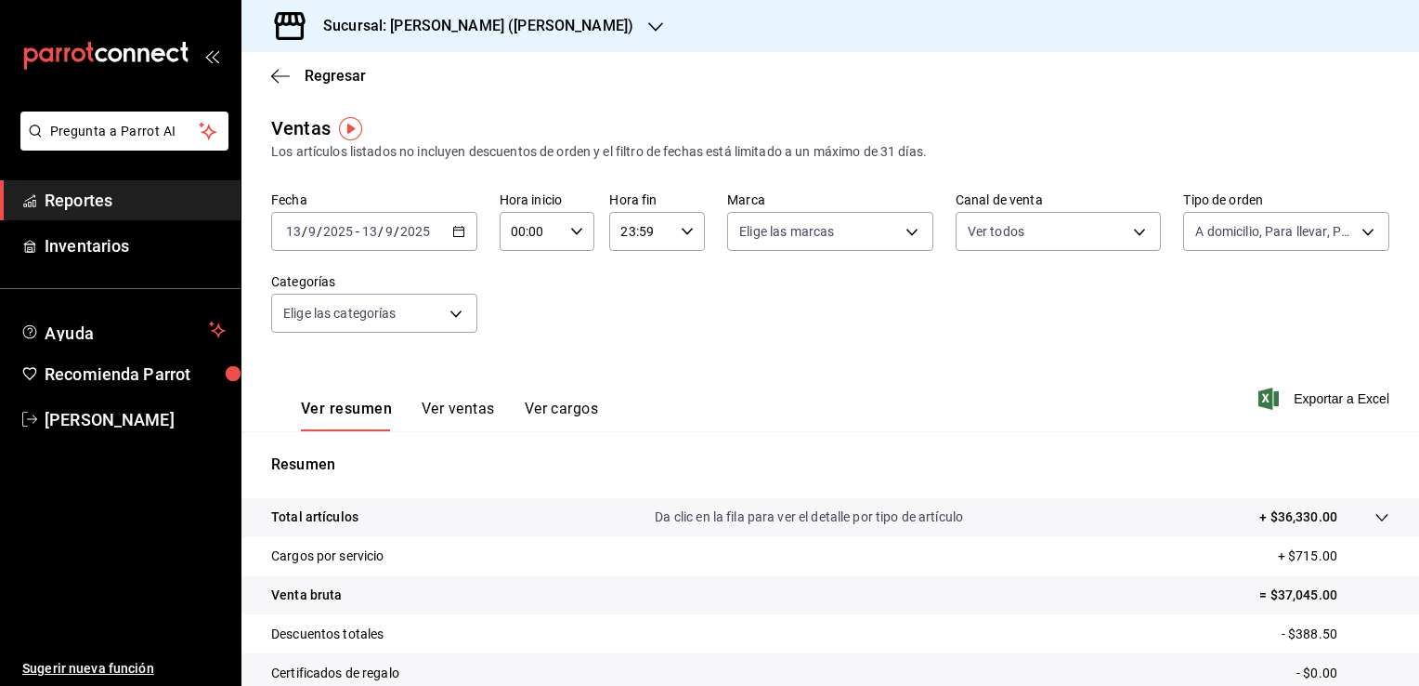
click at [446, 409] on button "Ver ventas" at bounding box center [458, 415] width 73 height 32
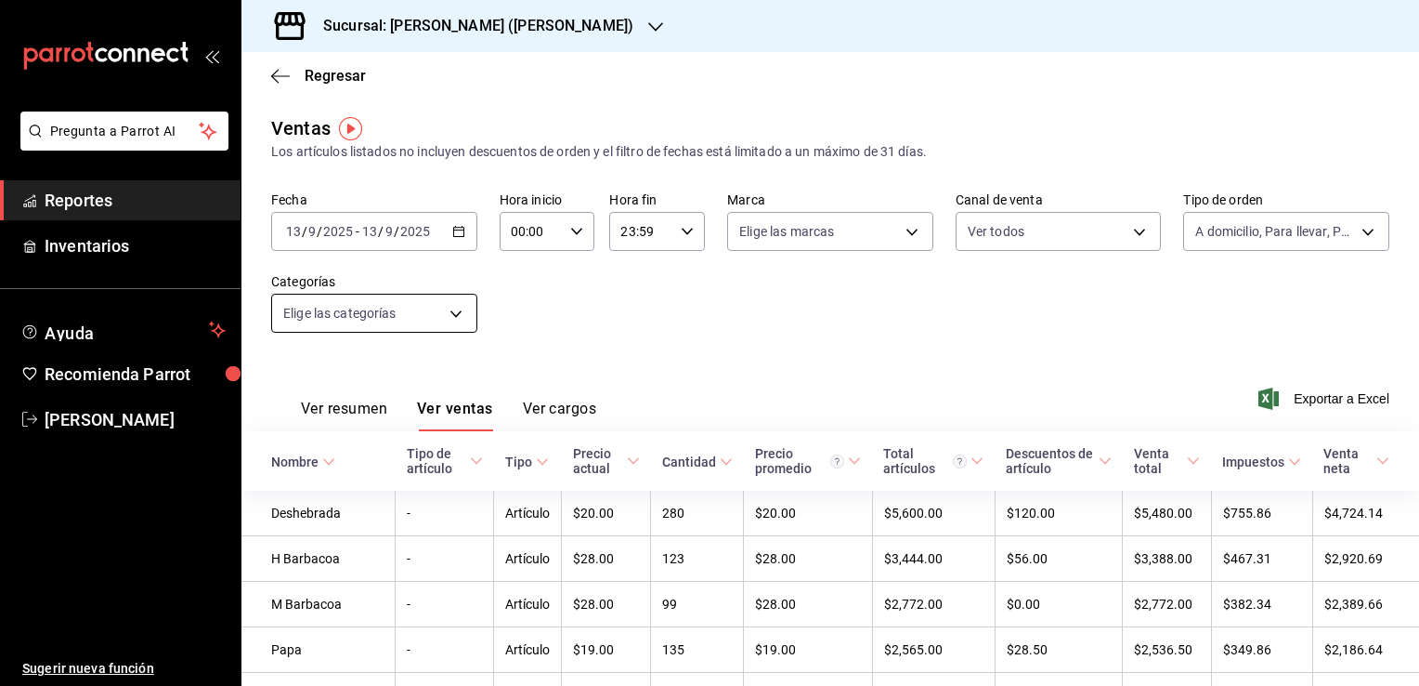
click at [427, 311] on body "Pregunta a Parrot AI Reportes Inventarios Ayuda Recomienda Parrot [PERSON_NAME]…" at bounding box center [709, 343] width 1419 height 686
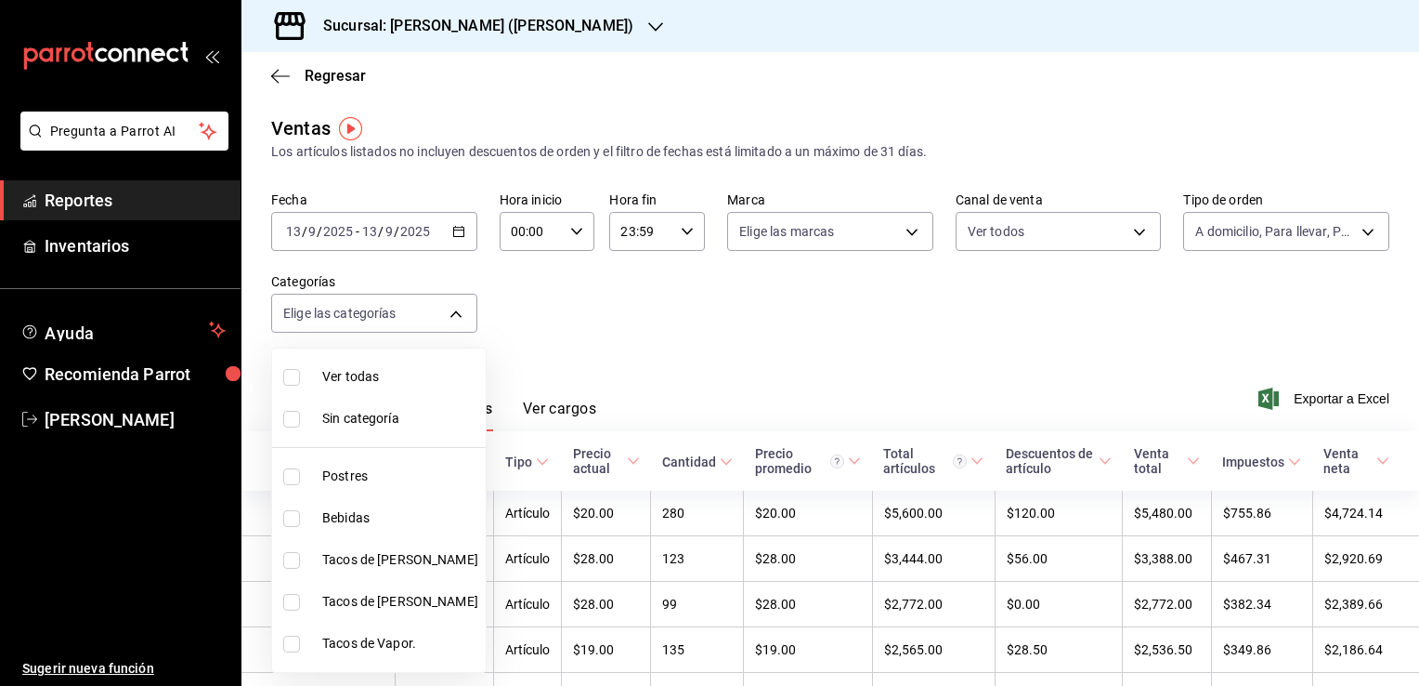
click at [360, 559] on span "Tacos de [PERSON_NAME]" at bounding box center [400, 560] width 156 height 20
type input "9b2a086a-1748-4fa6-9e9f-eef77635b034"
checkbox input "true"
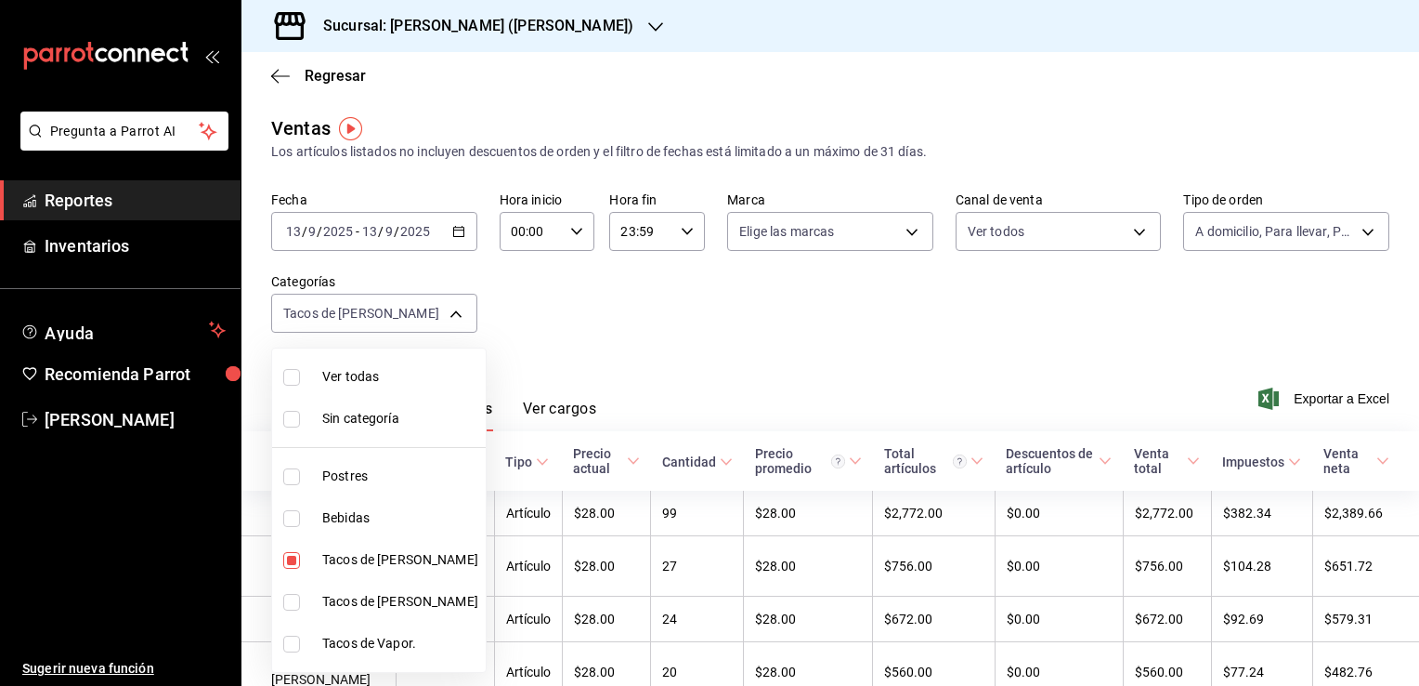
click at [330, 604] on span "Tacos de [PERSON_NAME]" at bounding box center [400, 602] width 156 height 20
type input "9b2a086a-1748-4fa6-9e9f-eef77635b034,ab8a3f9b-811a-4c58-8a60-58c93d6ffe1e"
checkbox input "true"
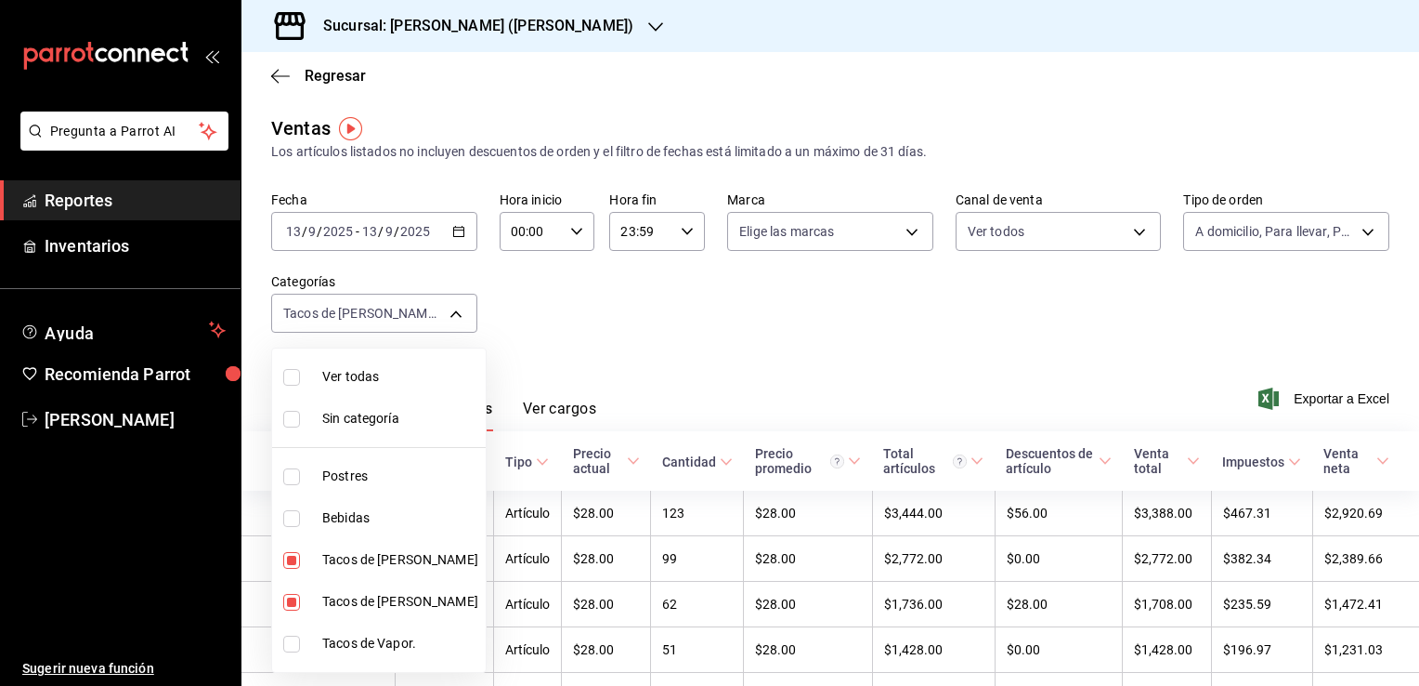
click at [335, 644] on span "Tacos de Vapor." at bounding box center [400, 644] width 156 height 20
type input "9b2a086a-1748-4fa6-9e9f-eef77635b034,ab8a3f9b-811a-4c58-8a60-58c93d6ffe1e,a9fb5…"
checkbox input "true"
click at [760, 303] on div at bounding box center [709, 343] width 1419 height 686
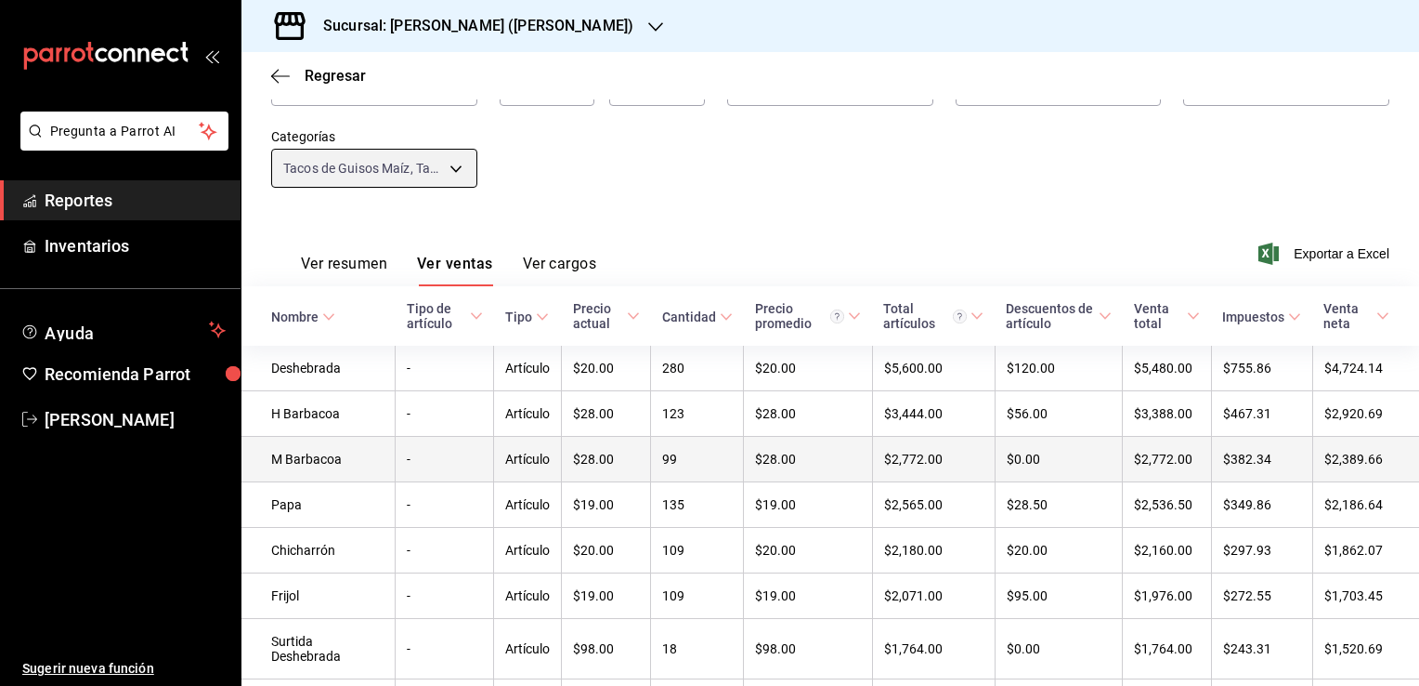
scroll to position [186, 0]
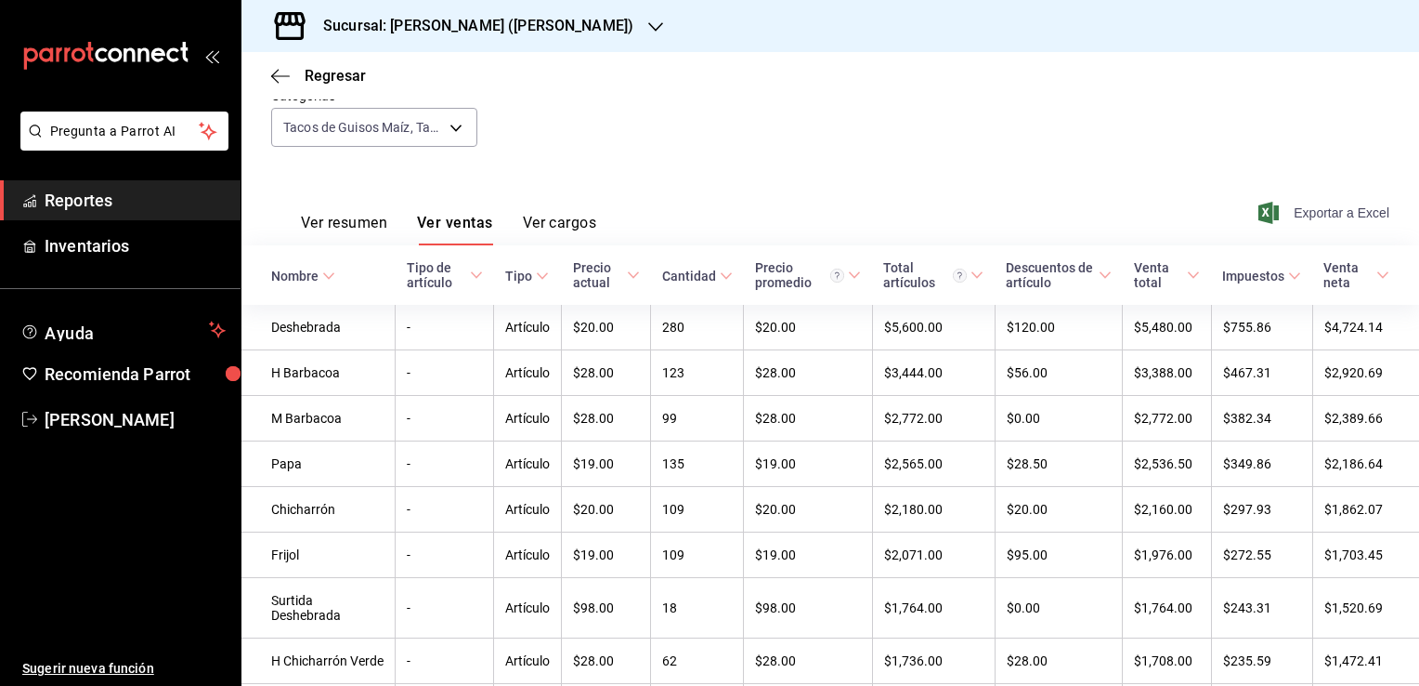
click at [1321, 216] on span "Exportar a Excel" at bounding box center [1325, 213] width 127 height 22
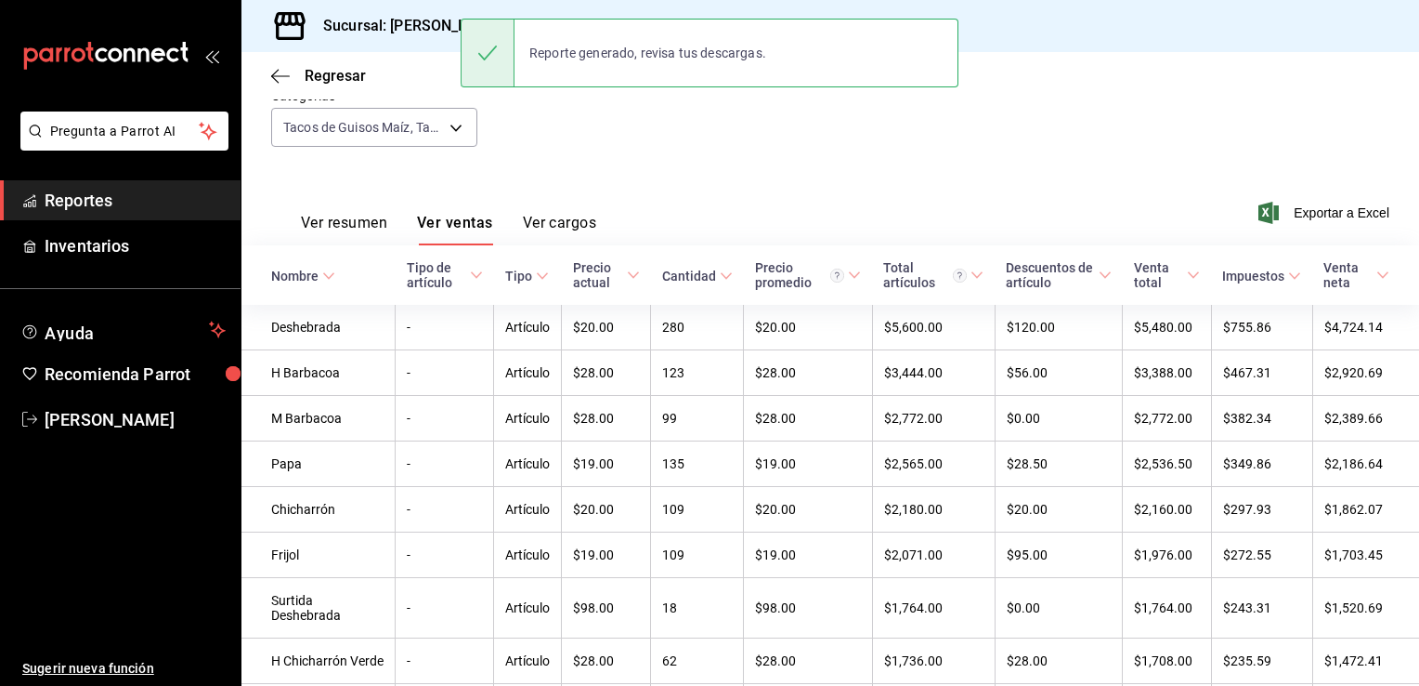
click at [585, 117] on div "Fecha [DATE] [DATE] - [DATE] [DATE] Hora inicio 00:00 Hora inicio Hora fin 23:5…" at bounding box center [830, 87] width 1118 height 163
